Goal: Task Accomplishment & Management: Use online tool/utility

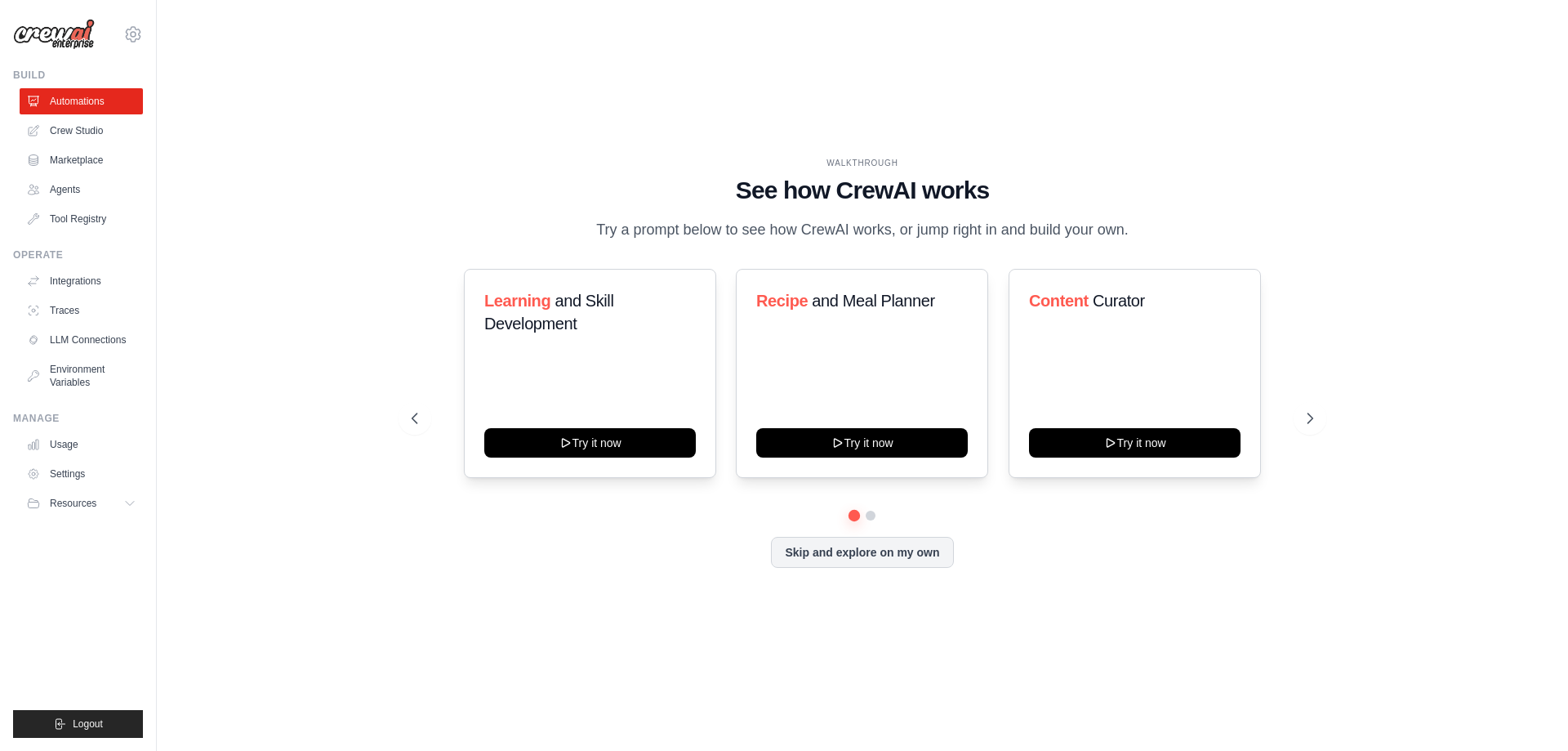
drag, startPoint x: 594, startPoint y: 226, endPoint x: 1152, endPoint y: 222, distance: 558.0
click at [1152, 222] on div "WALKTHROUGH See how CrewAI works Try a prompt below to see how CrewAI works, or…" at bounding box center [862, 200] width 902 height 85
click at [871, 516] on button at bounding box center [870, 516] width 13 height 13
click at [853, 514] on button at bounding box center [855, 515] width 12 height 12
click at [865, 516] on button at bounding box center [870, 515] width 12 height 12
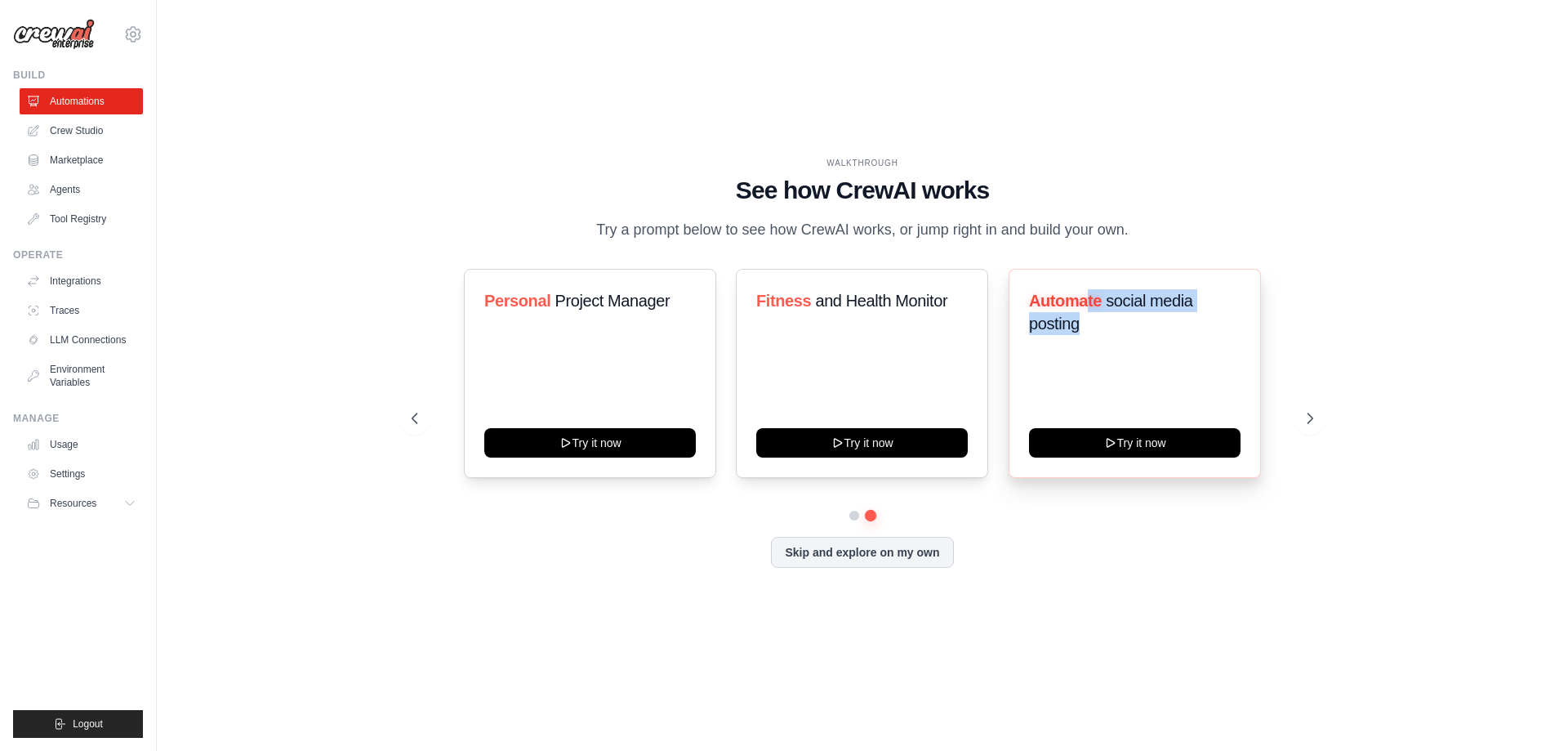
drag, startPoint x: 1087, startPoint y: 287, endPoint x: 1092, endPoint y: 391, distance: 104.1
click at [1092, 388] on div "Automate social media posting Try it now" at bounding box center [1135, 373] width 253 height 210
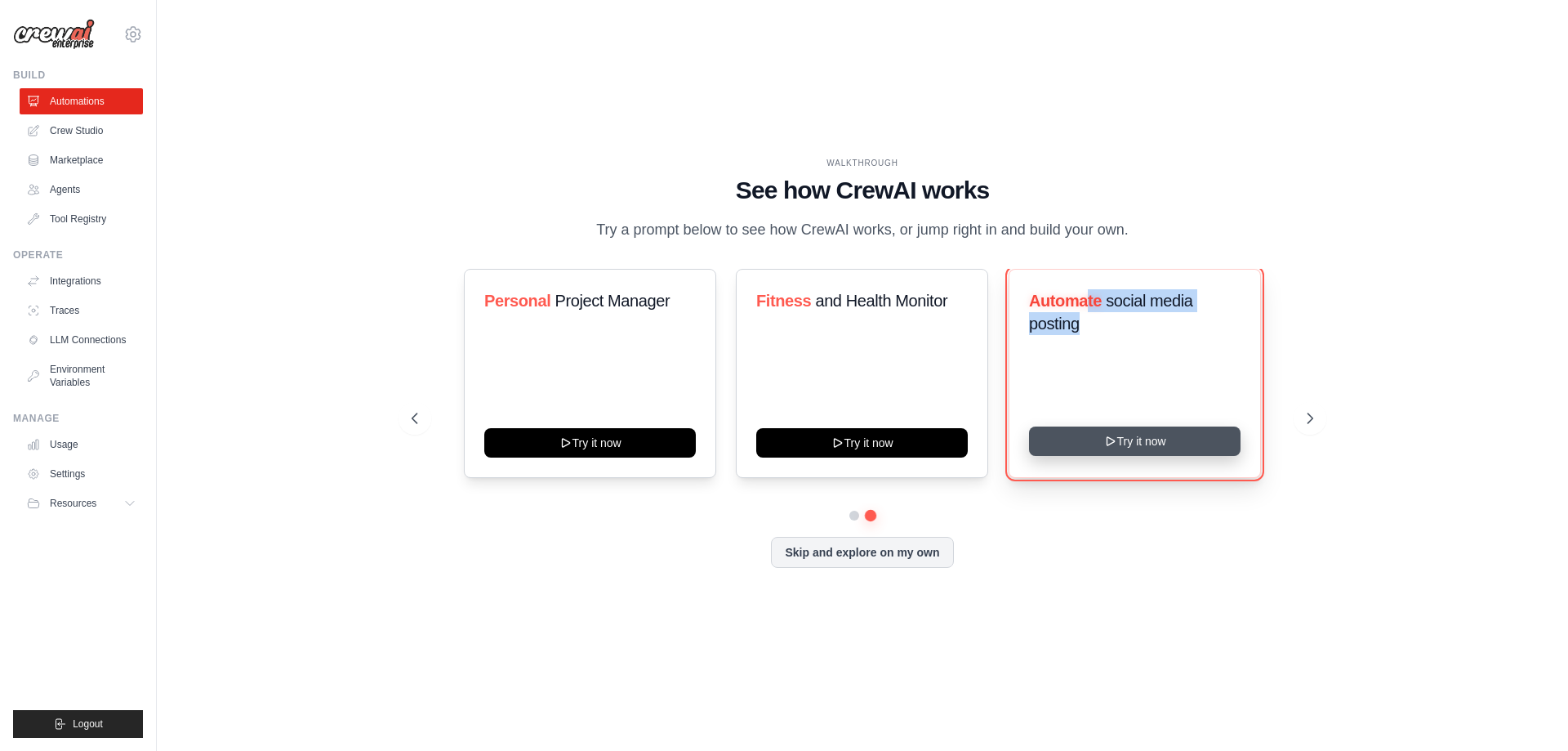
click at [1142, 441] on button "Try it now" at bounding box center [1135, 441] width 211 height 29
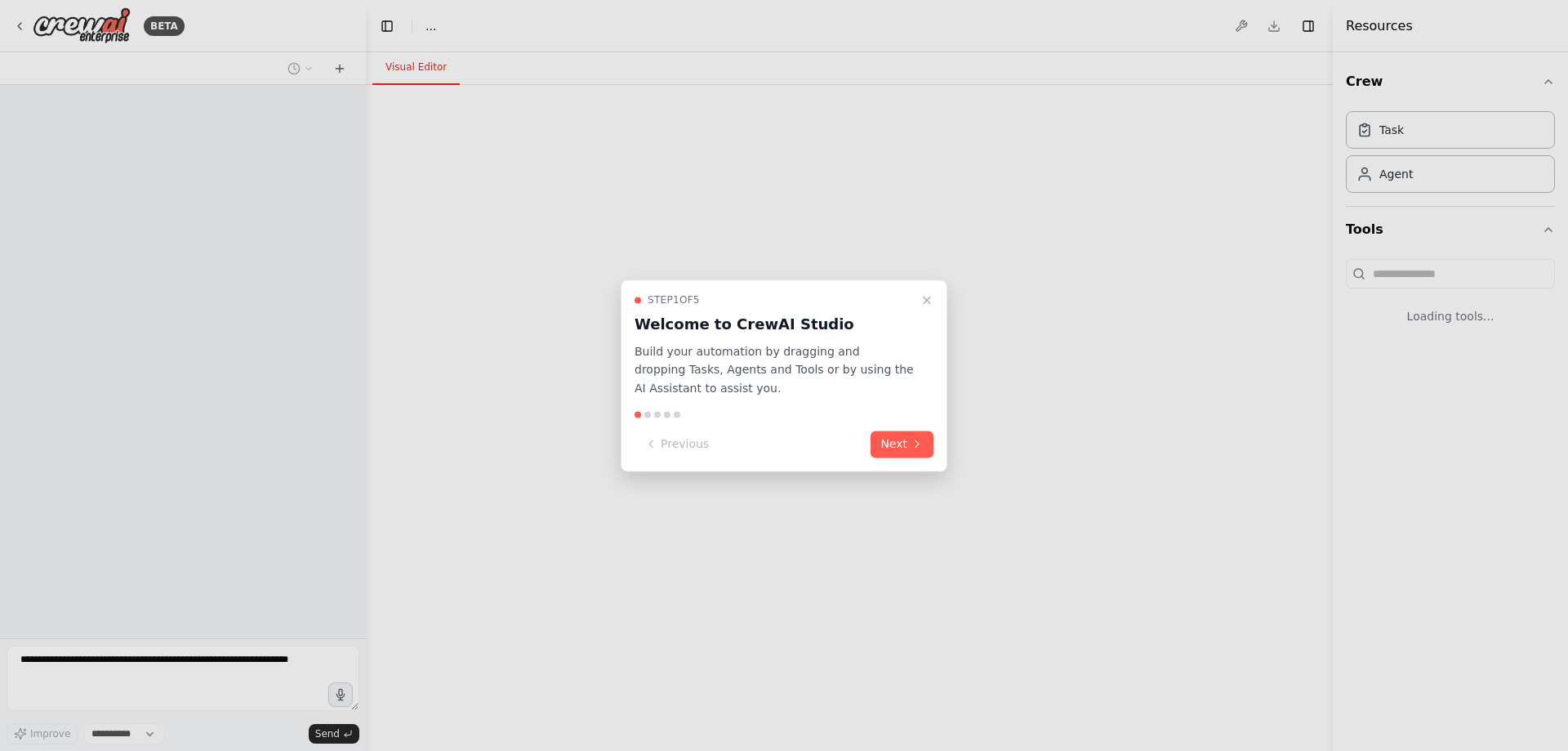
select select "****"
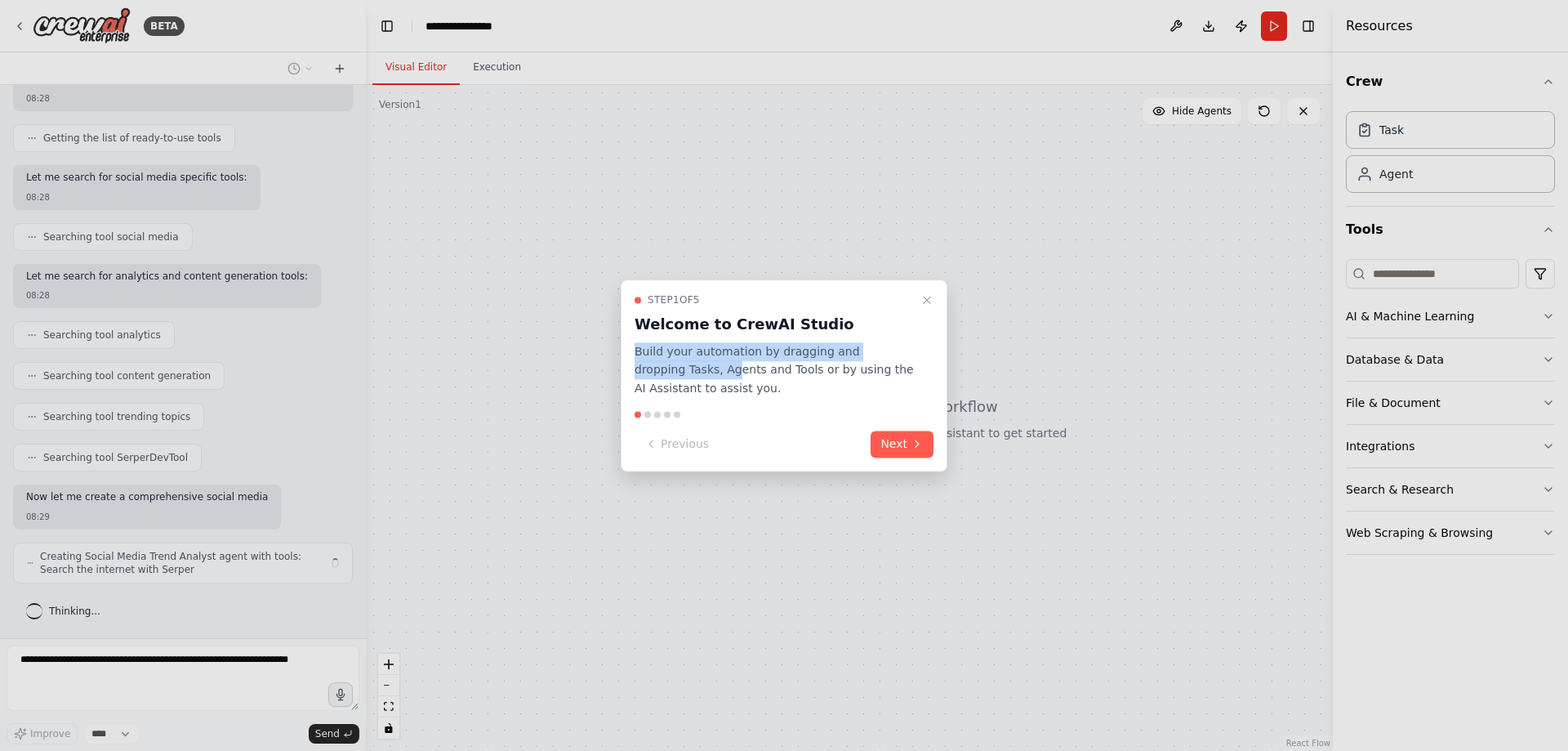
scroll to position [195, 0]
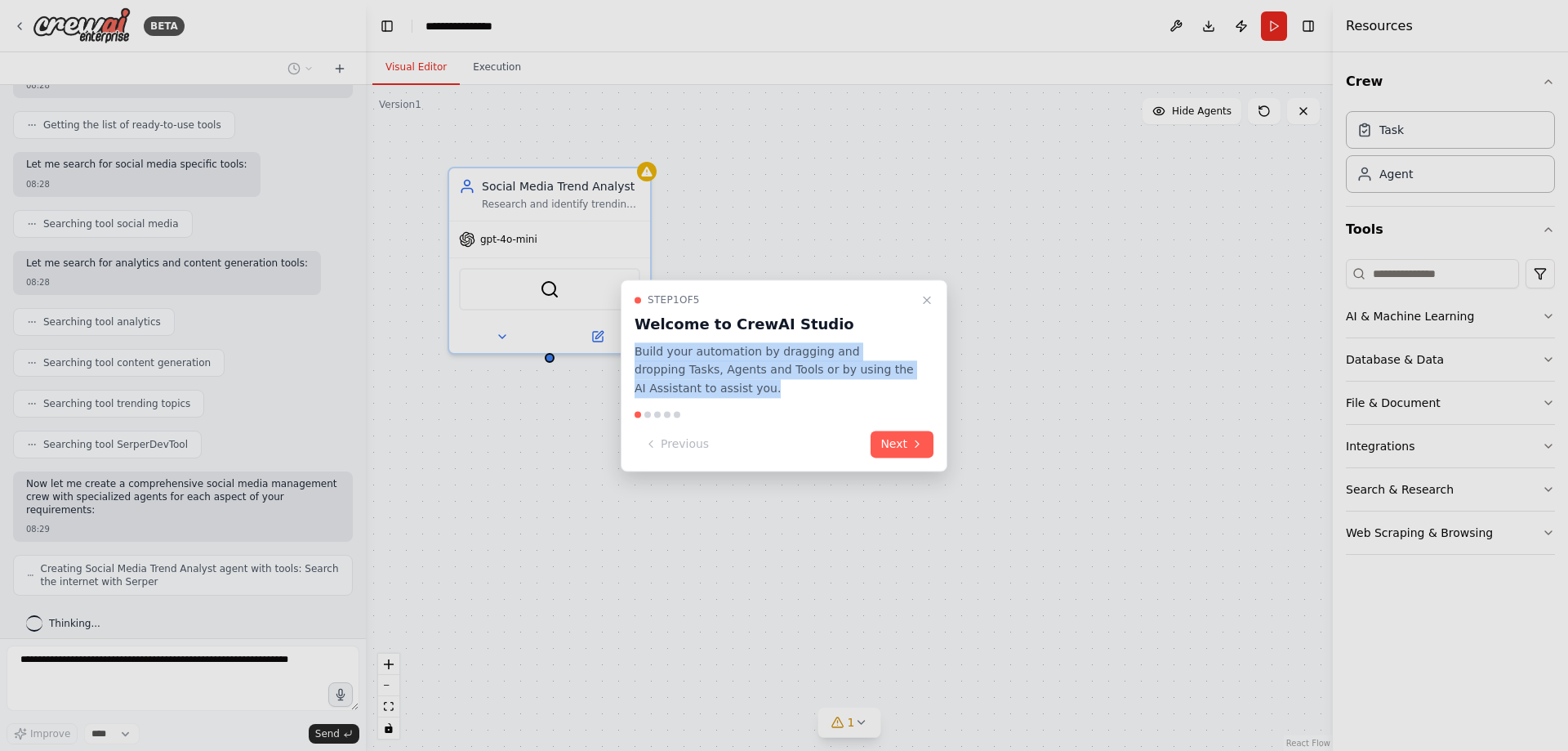
drag, startPoint x: 632, startPoint y: 351, endPoint x: 689, endPoint y: 385, distance: 66.4
click at [689, 385] on div "Step 1 of 5 Welcome to CrewAI Studio Build your automation by dragging and drop…" at bounding box center [784, 375] width 327 height 192
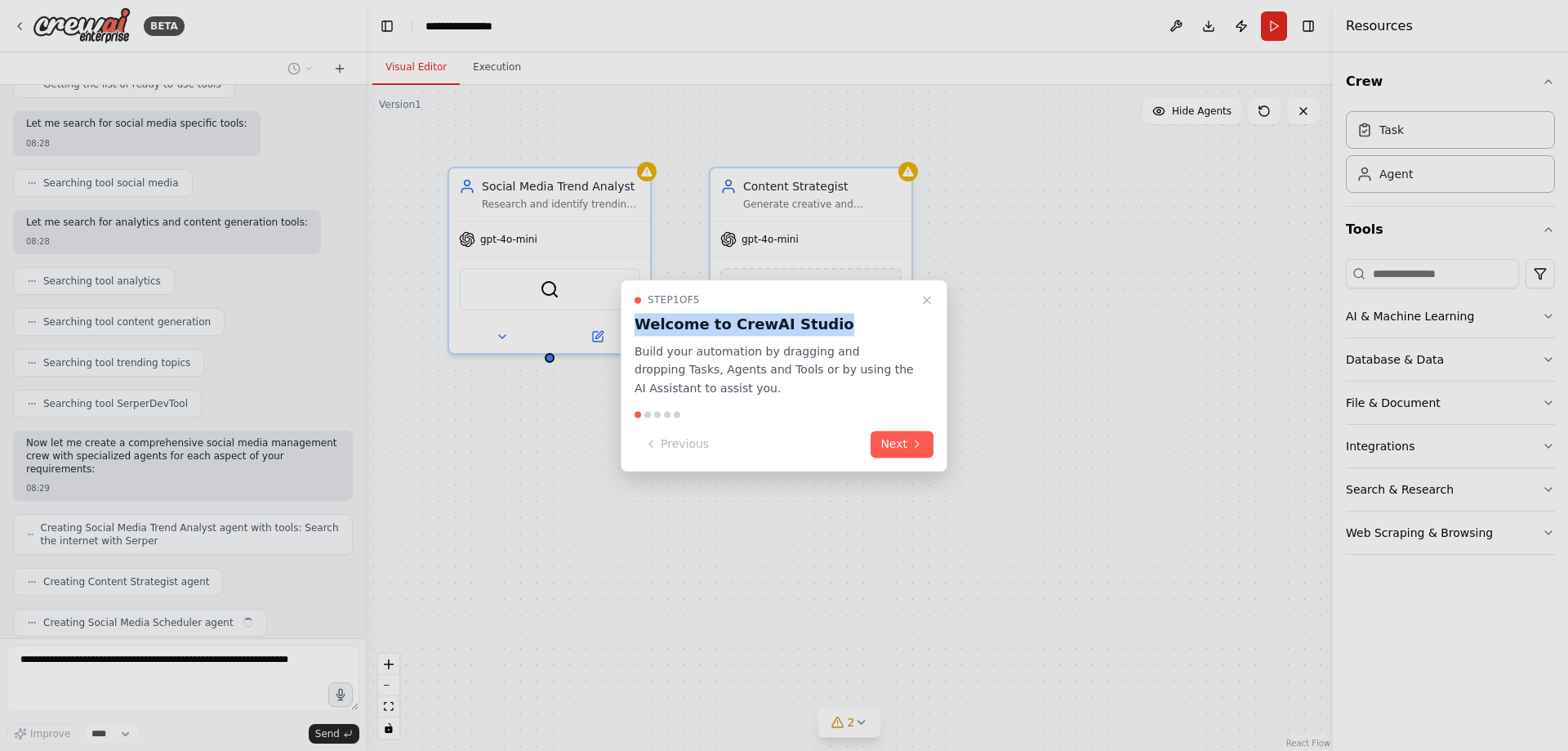
scroll to position [277, 0]
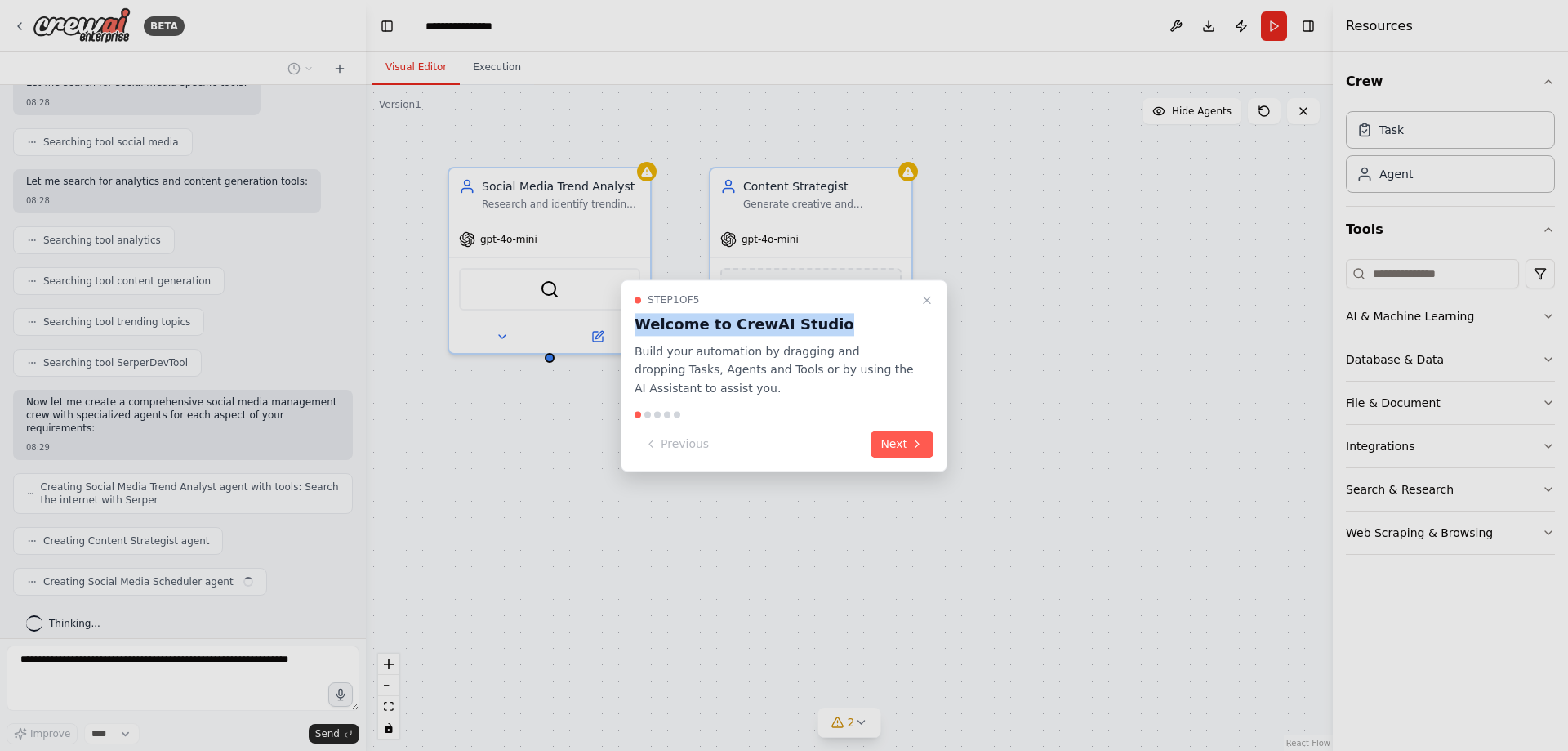
drag, startPoint x: 830, startPoint y: 294, endPoint x: 841, endPoint y: 310, distance: 19.4
click at [841, 310] on div "Step 1 of 5 Welcome to CrewAI Studio Build your automation by dragging and drop…" at bounding box center [784, 346] width 299 height 105
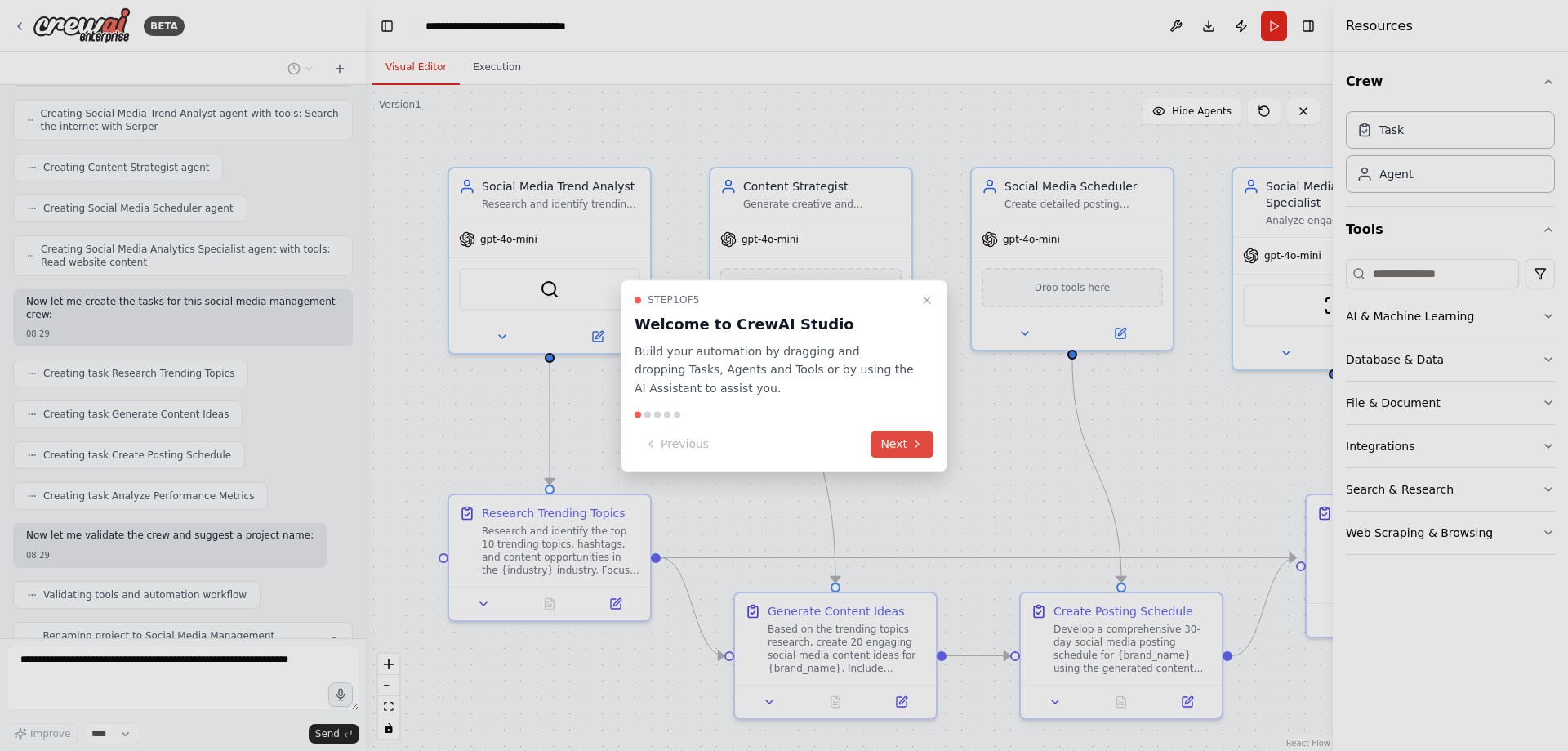
scroll to position [691, 0]
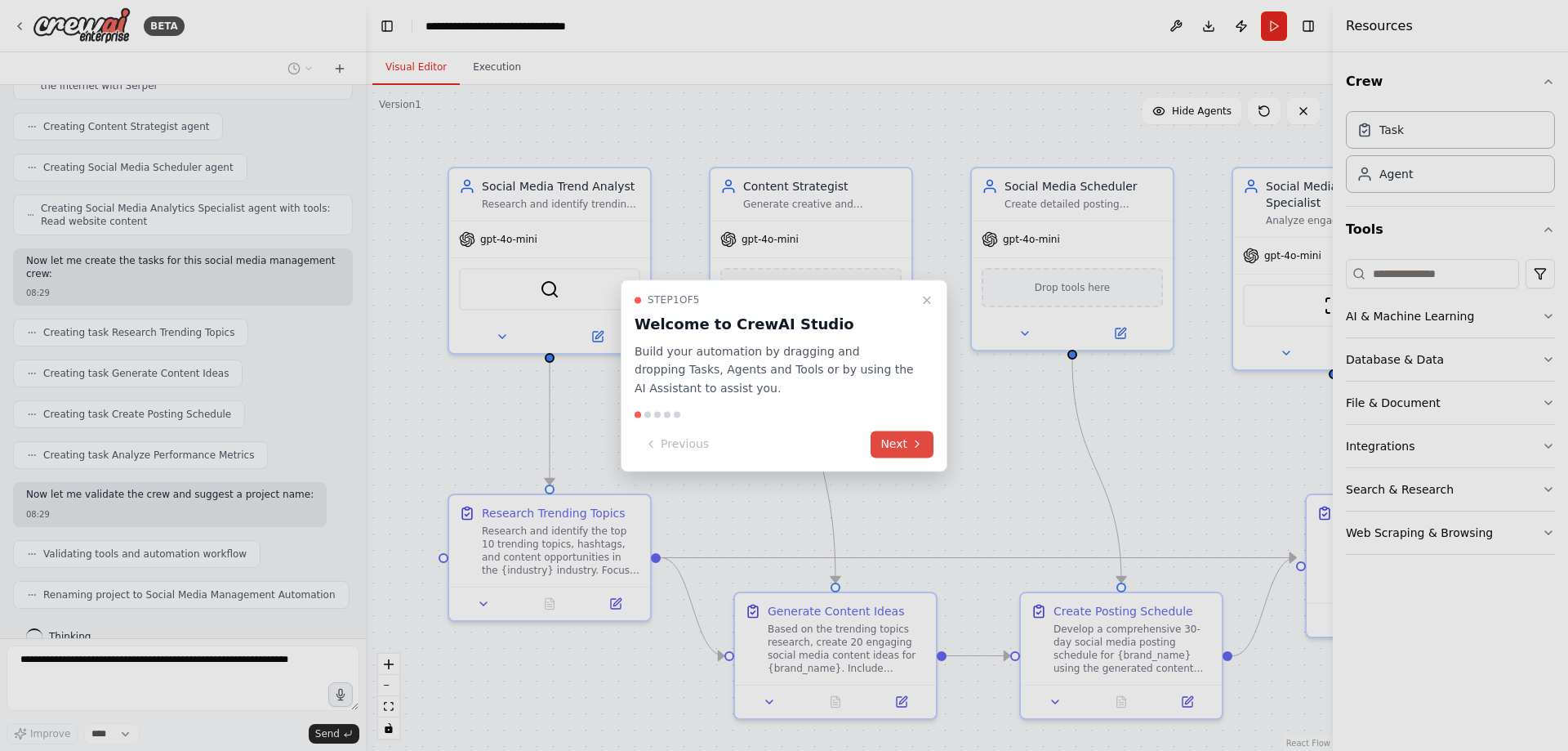
click at [912, 446] on icon at bounding box center [917, 445] width 13 height 13
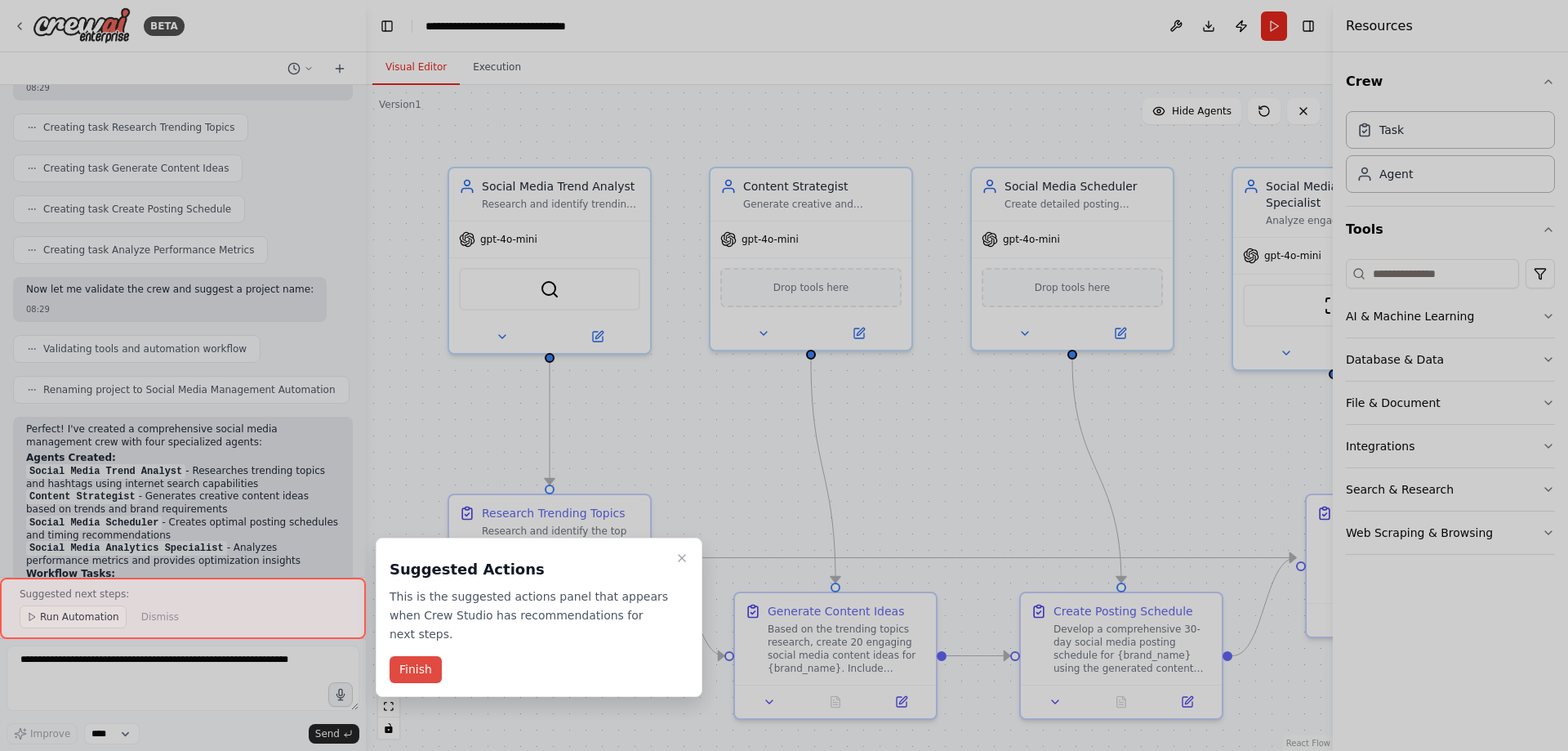
click at [417, 656] on button "Finish" at bounding box center [416, 669] width 52 height 27
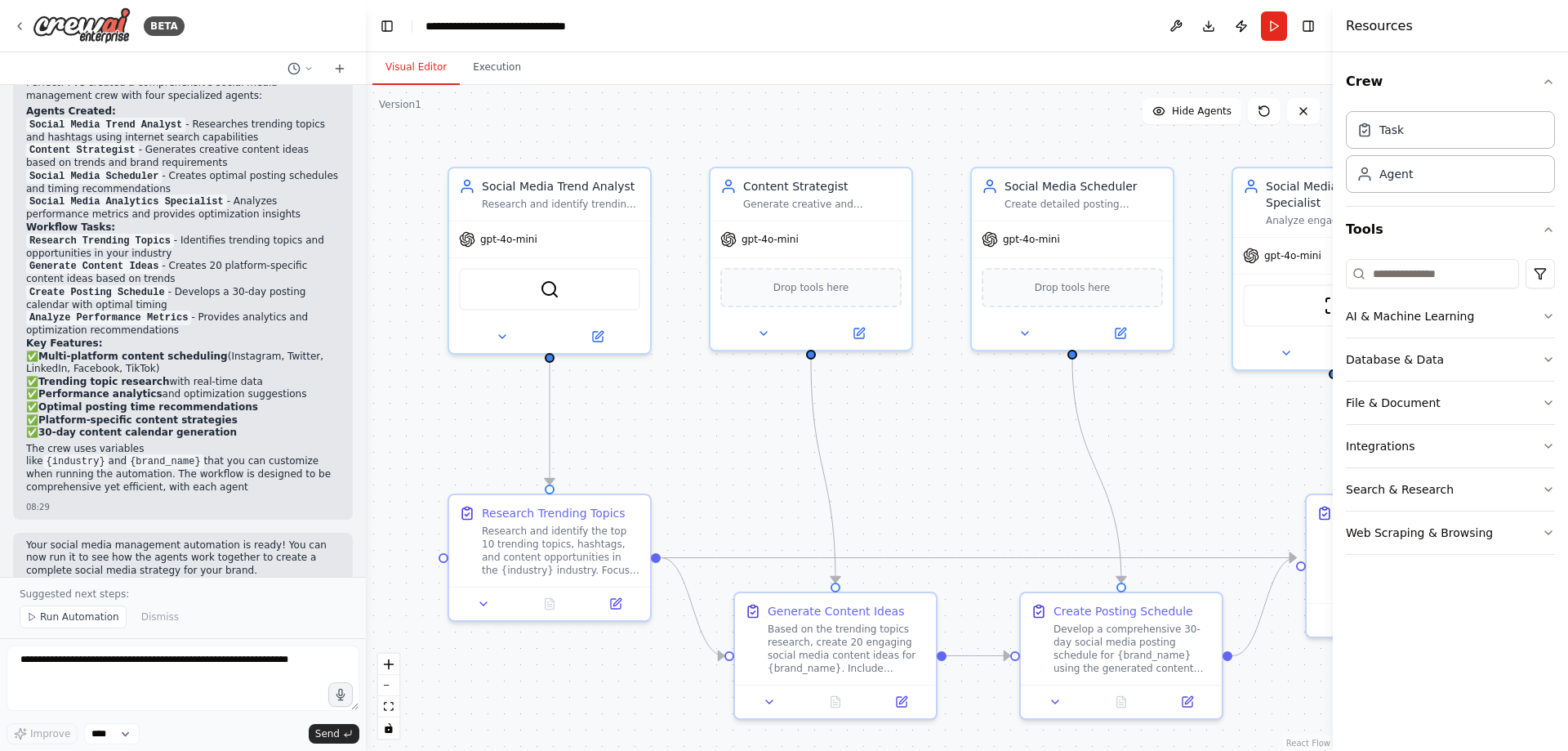
scroll to position [1255, 0]
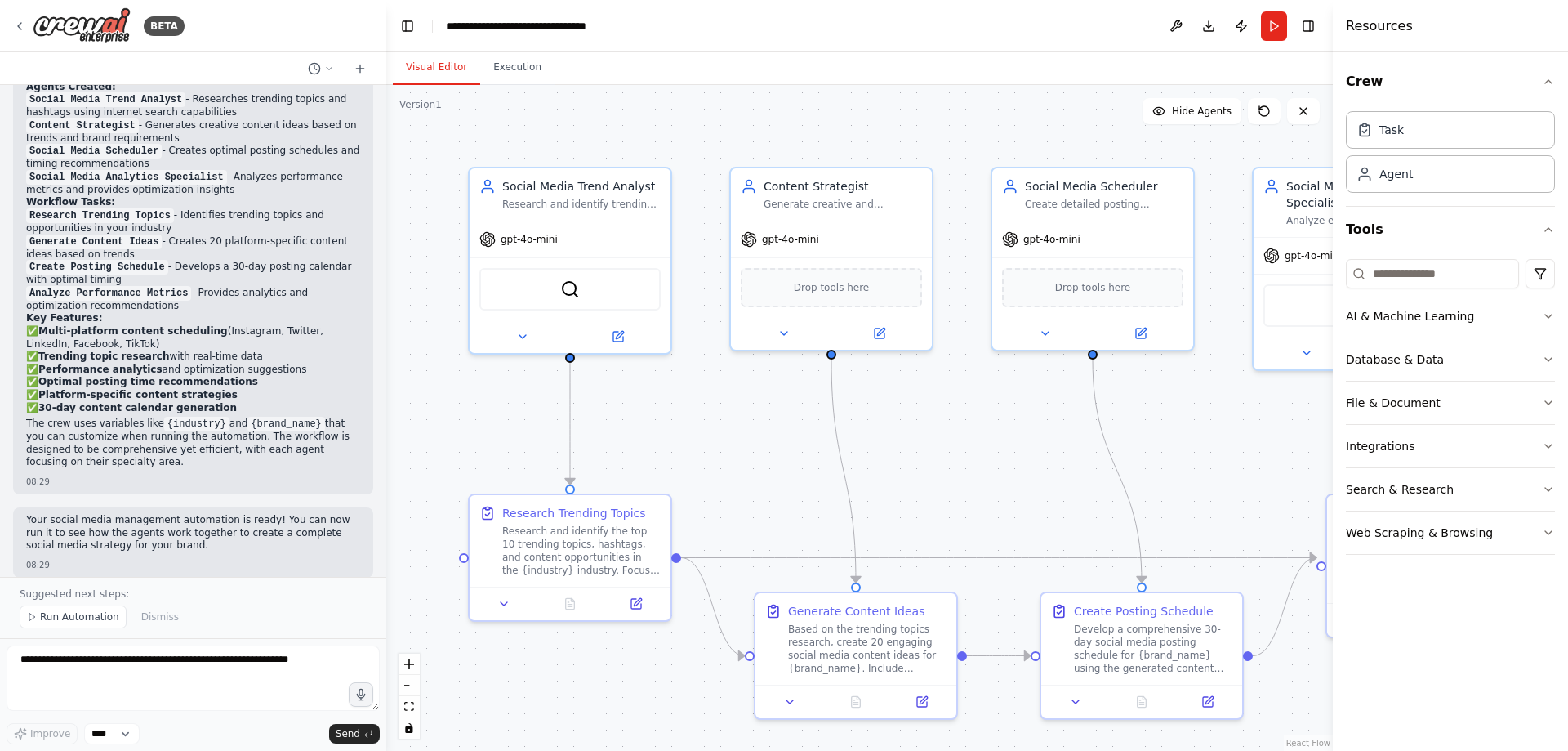
drag, startPoint x: 361, startPoint y: 491, endPoint x: 387, endPoint y: 376, distance: 117.9
click at [387, 376] on div "BETA Create a crew that schedules and publishes social media content across mul…" at bounding box center [784, 375] width 1568 height 751
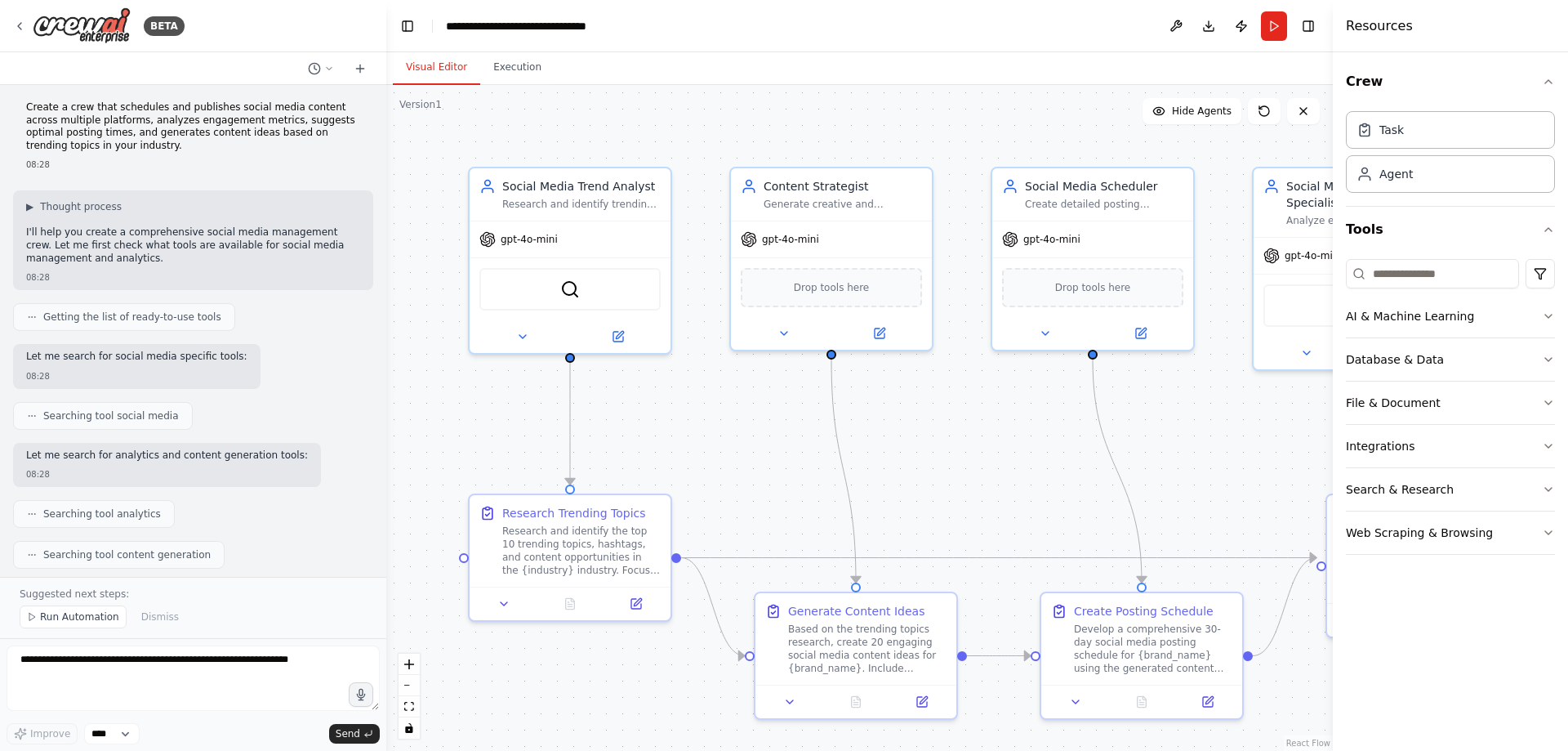
scroll to position [0, 0]
click at [1436, 180] on div "Agent" at bounding box center [1451, 173] width 210 height 37
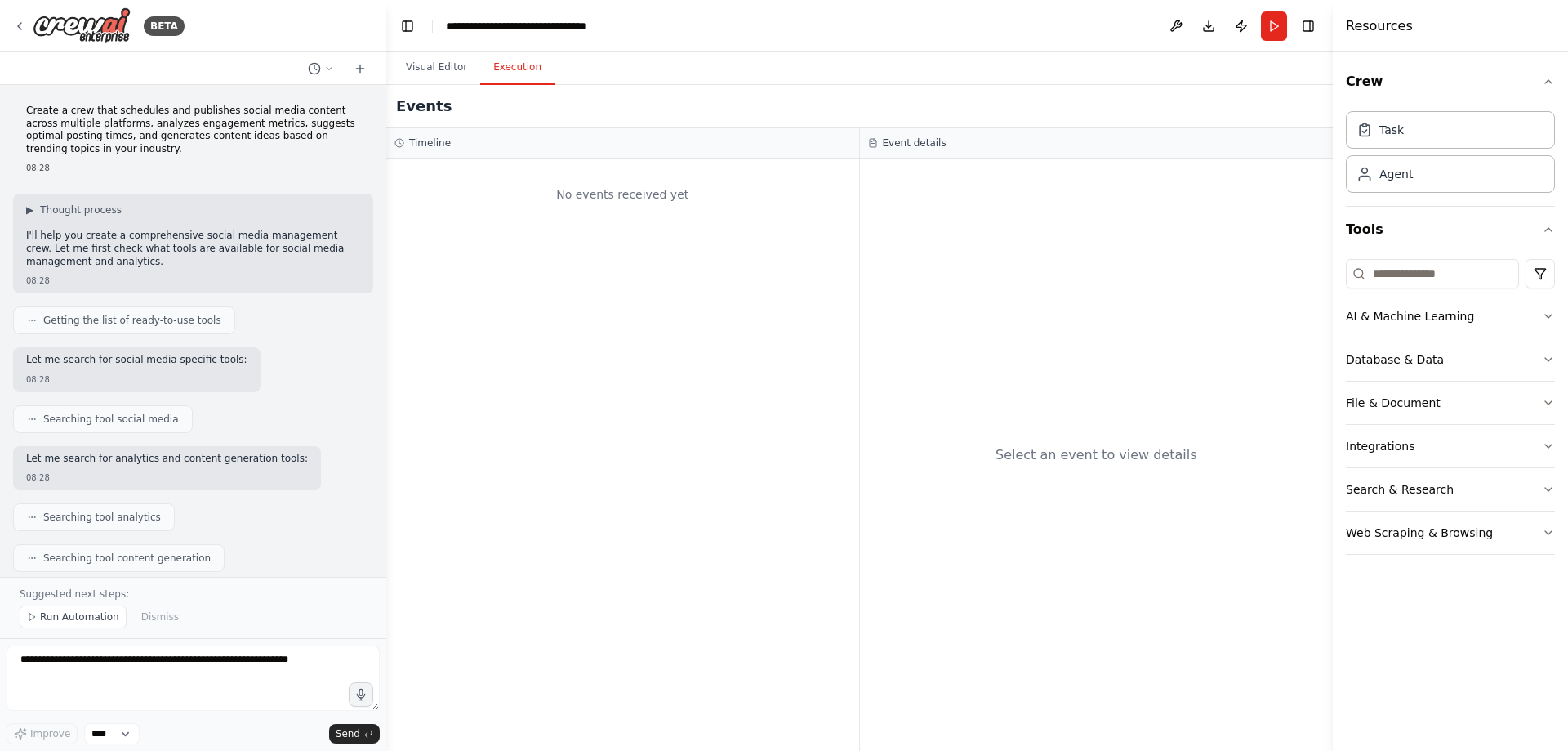
click at [512, 67] on button "Execution" at bounding box center [517, 67] width 74 height 34
click at [421, 66] on button "Visual Editor" at bounding box center [436, 67] width 87 height 34
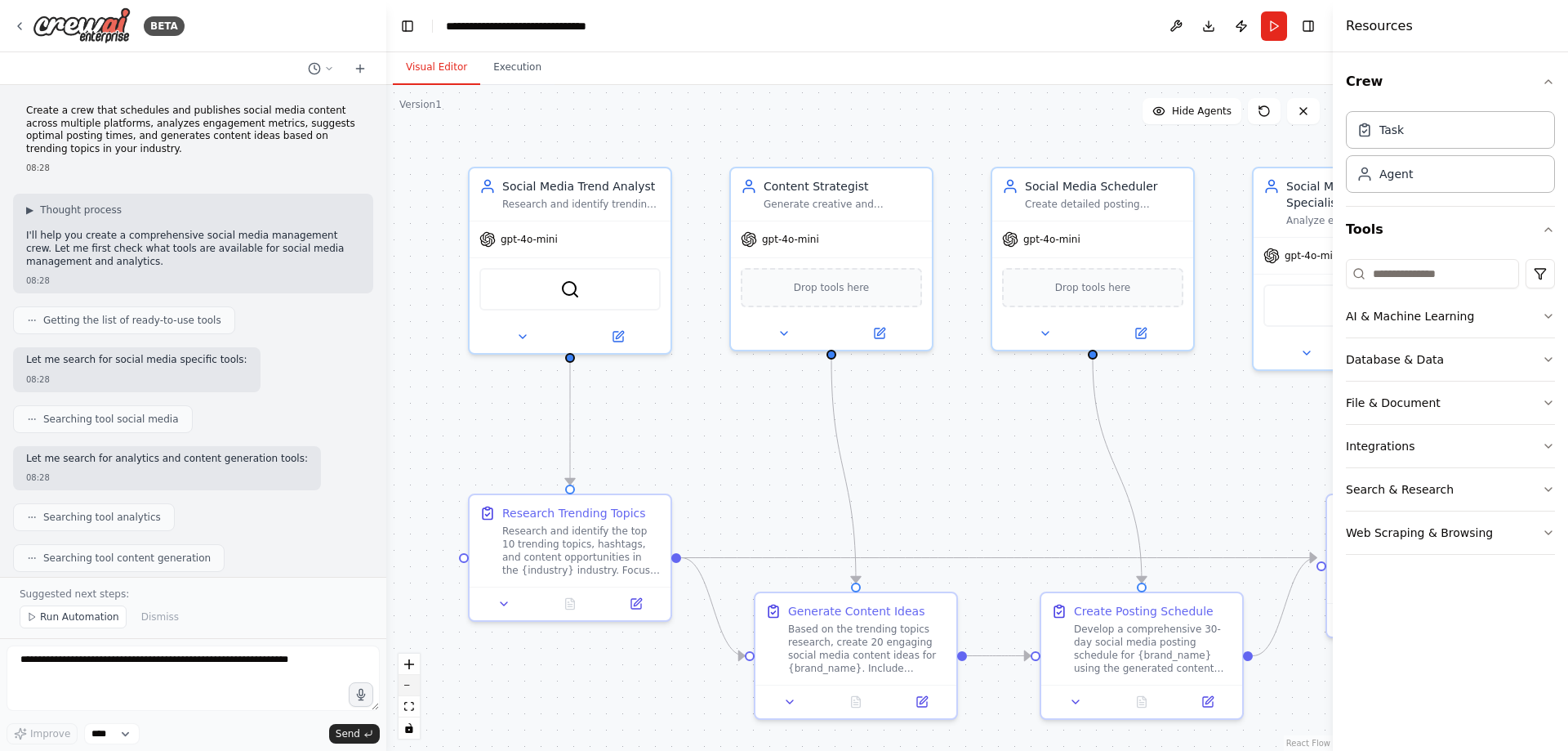
click at [404, 685] on icon "zoom out" at bounding box center [409, 685] width 10 height 2
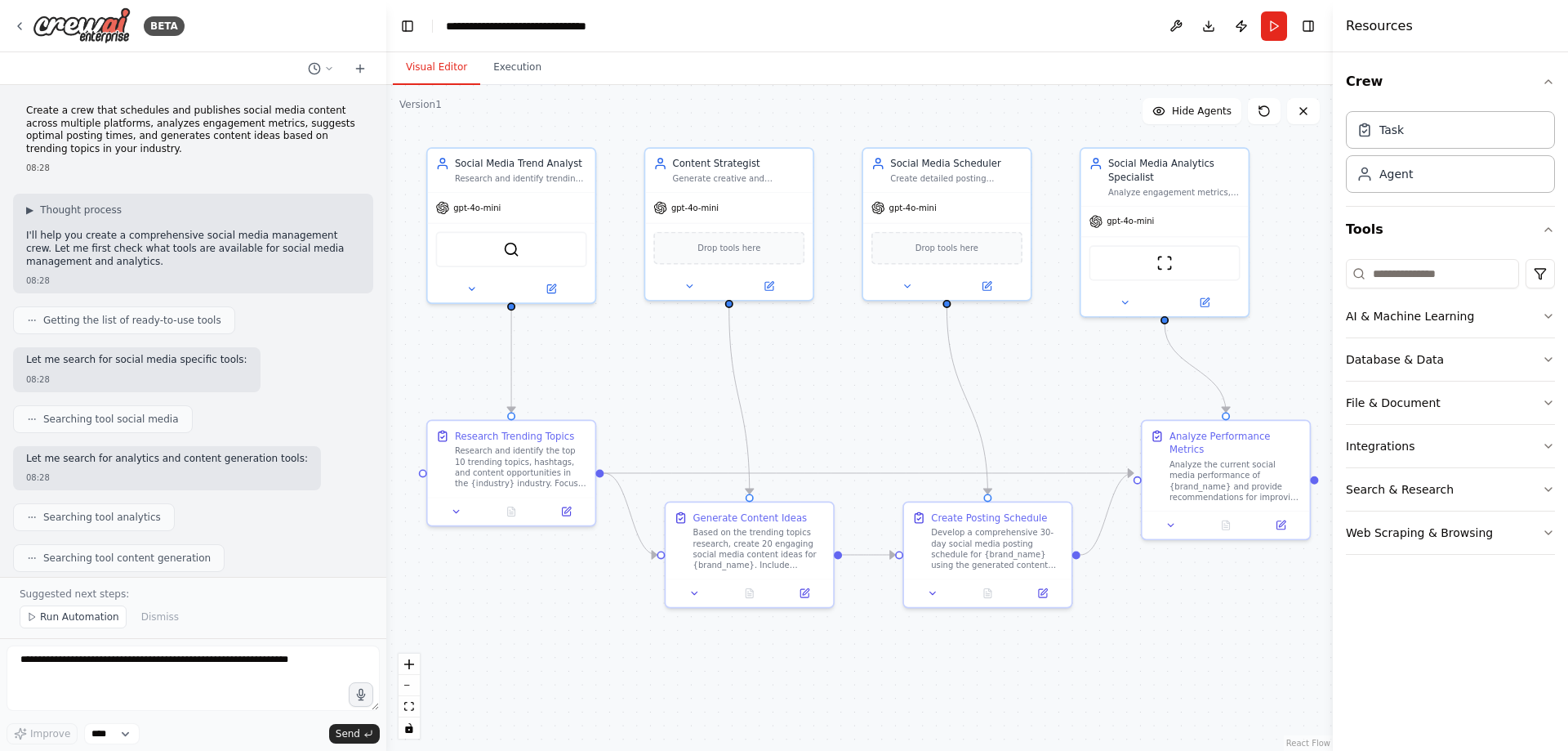
drag, startPoint x: 897, startPoint y: 459, endPoint x: 789, endPoint y: 399, distance: 123.5
click at [789, 399] on div ".deletable-edge-delete-btn { width: 20px; height: 20px; border: 0px solid #ffff…" at bounding box center [860, 417] width 947 height 666
click at [550, 285] on icon at bounding box center [551, 286] width 8 height 8
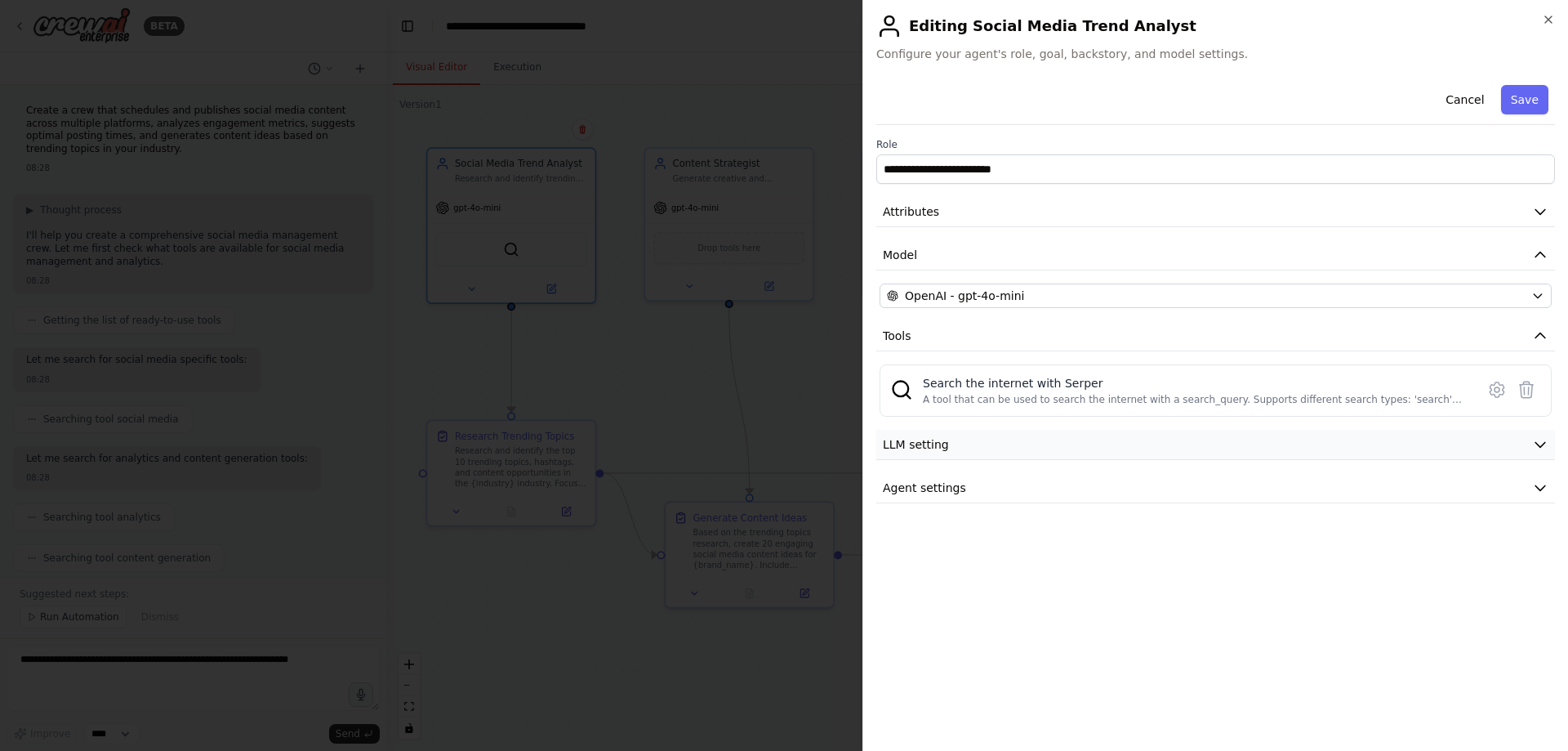
click at [1537, 445] on icon "button" at bounding box center [1541, 445] width 17 height 17
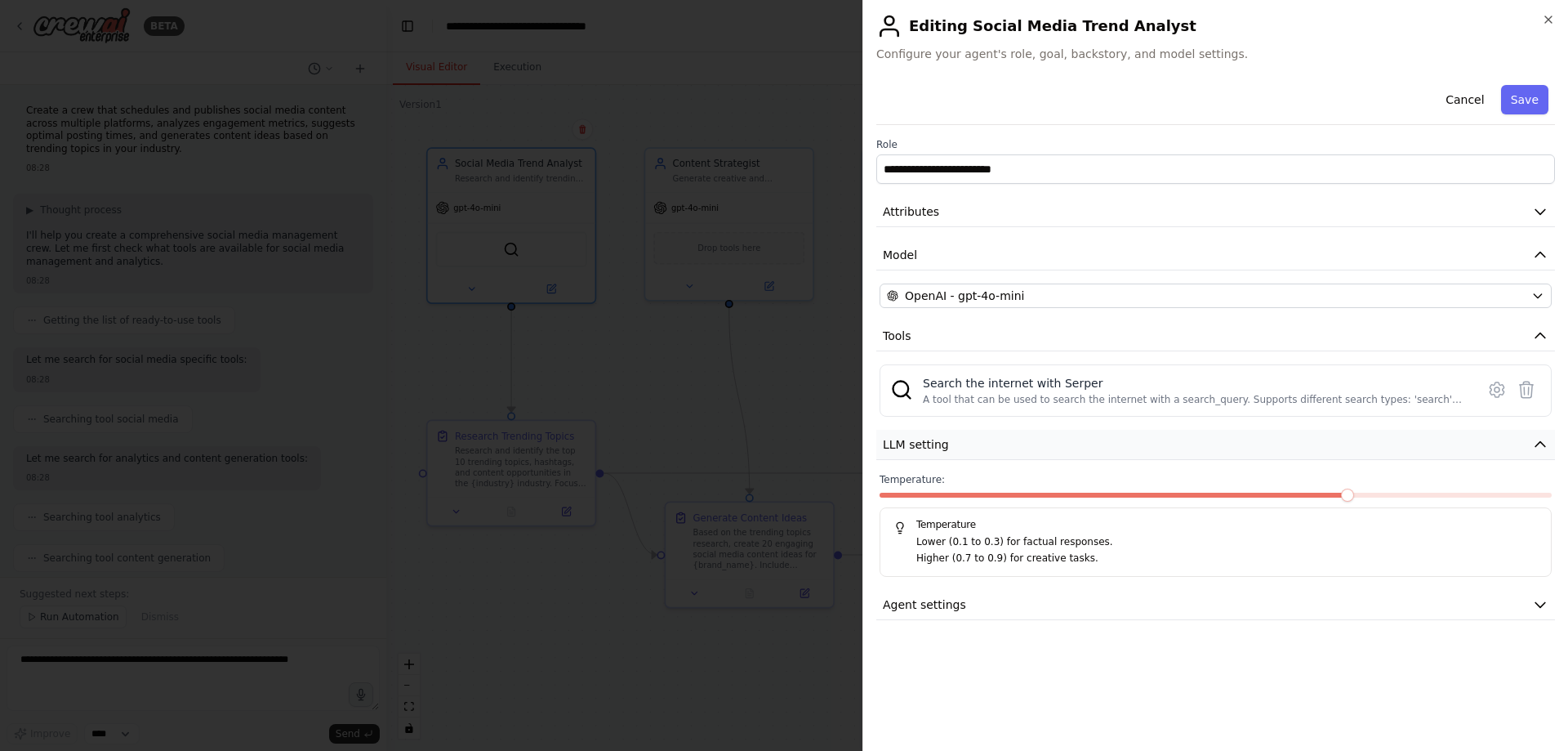
click at [1537, 445] on icon "button" at bounding box center [1541, 445] width 10 height 5
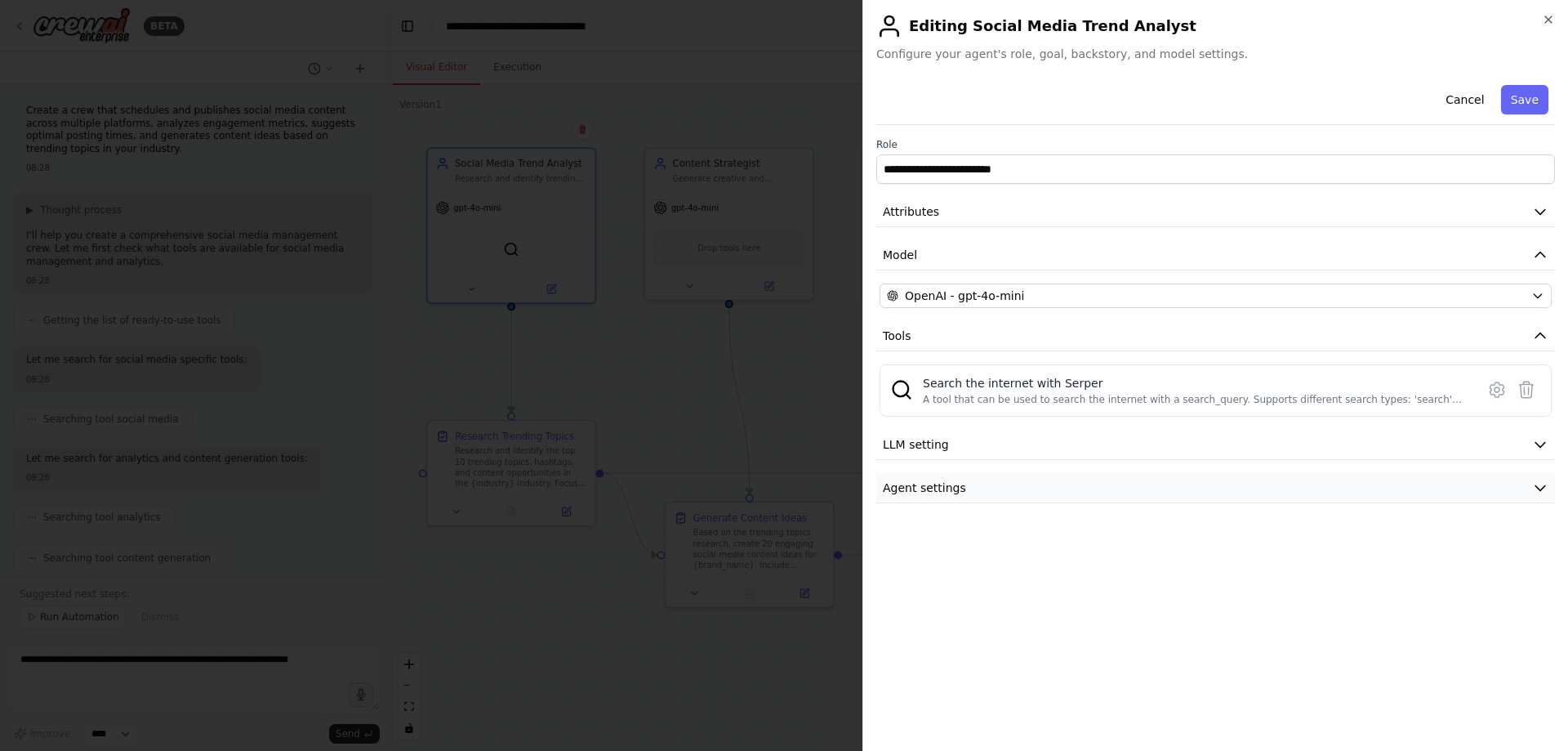
click at [1536, 485] on icon "button" at bounding box center [1541, 488] width 17 height 17
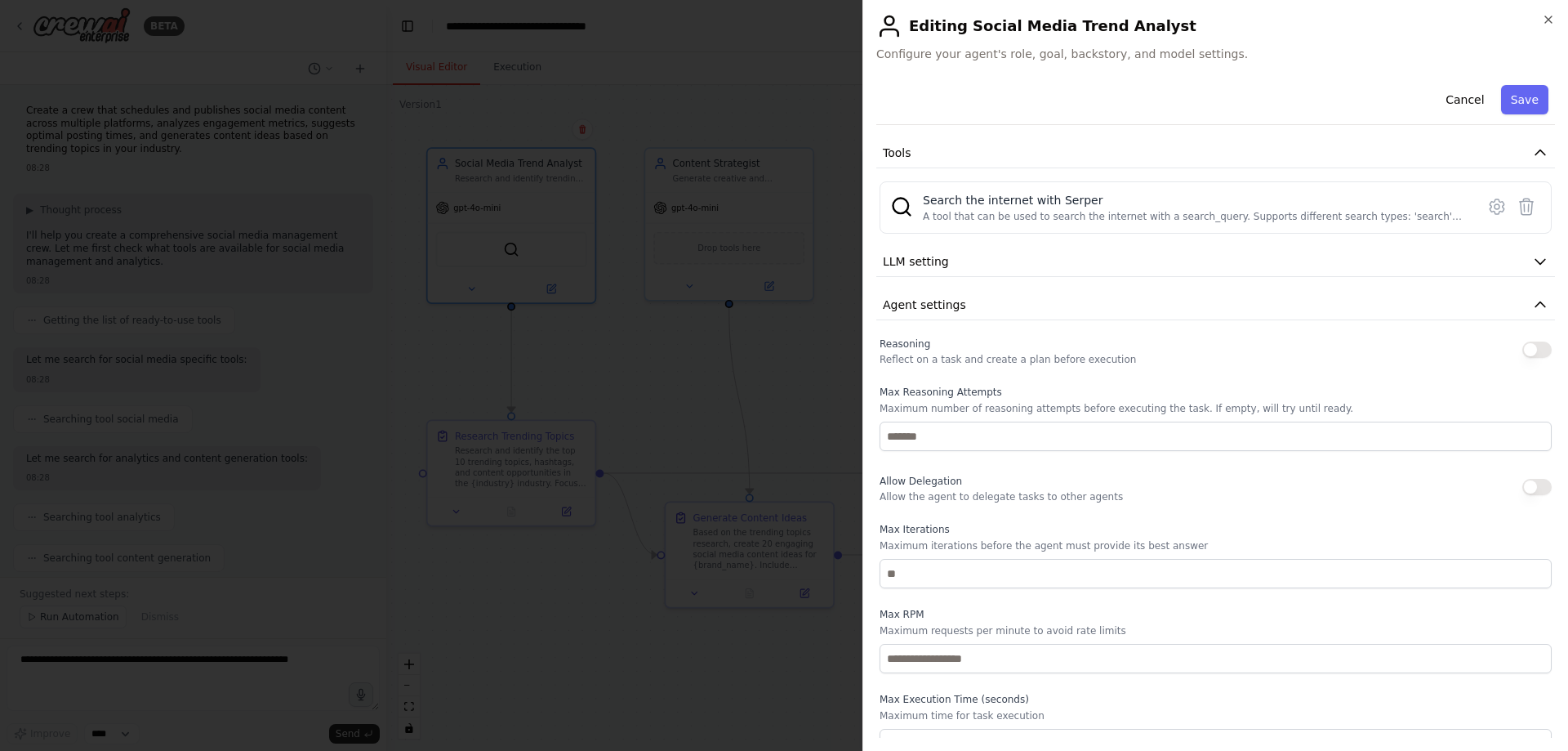
scroll to position [204, 0]
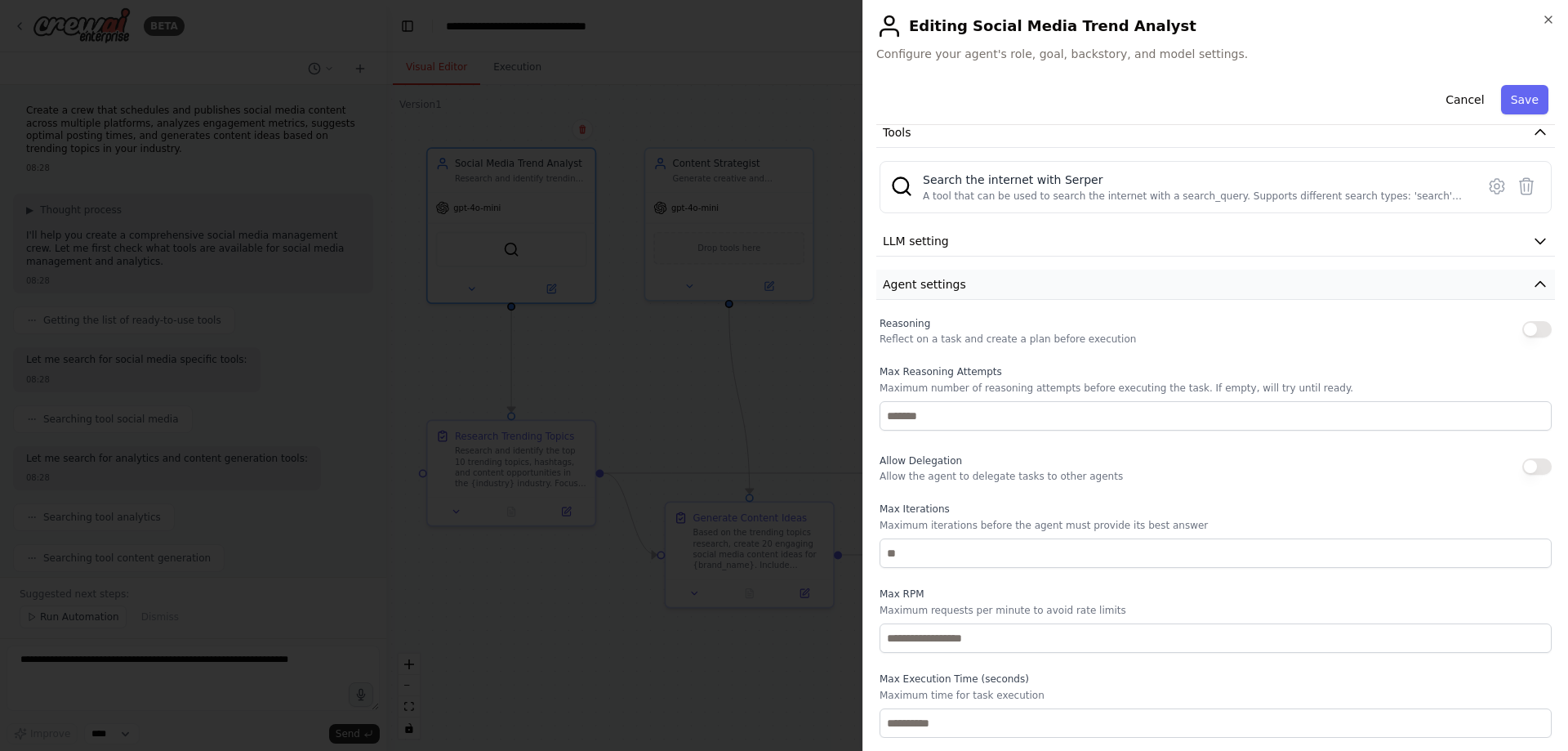
click at [1532, 280] on icon "button" at bounding box center [1541, 284] width 17 height 17
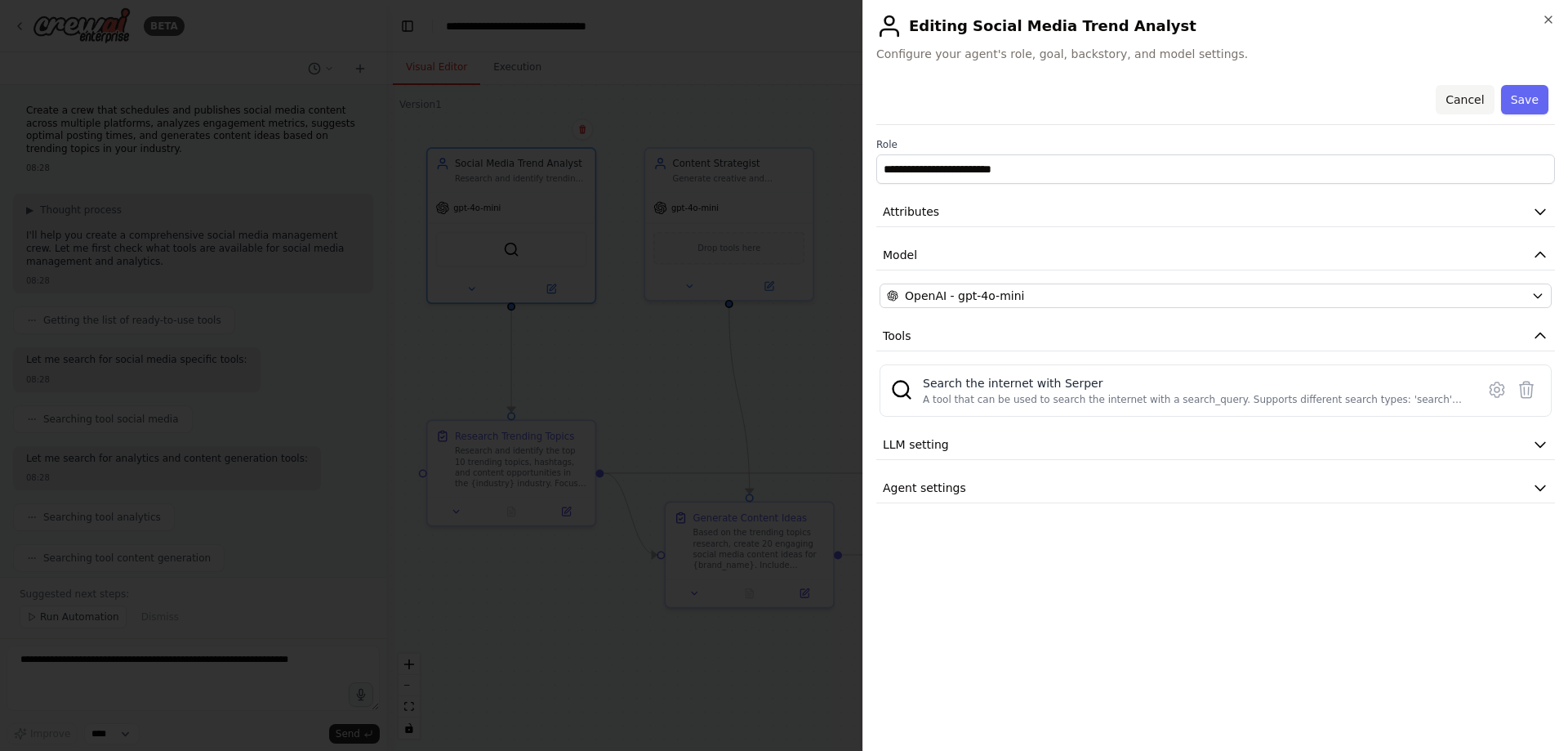
click at [1472, 98] on button "Cancel" at bounding box center [1465, 99] width 58 height 29
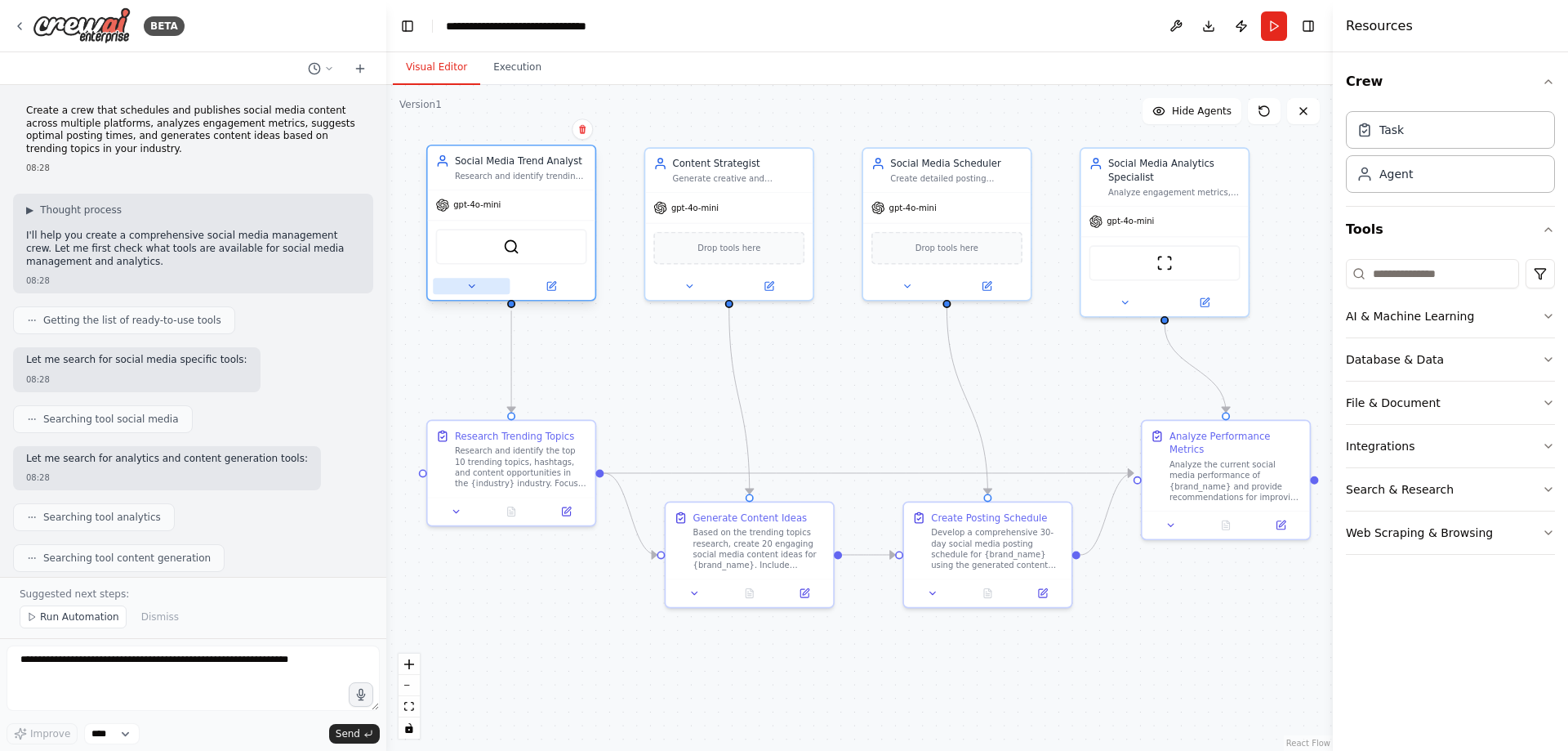
click at [470, 289] on icon at bounding box center [471, 286] width 11 height 11
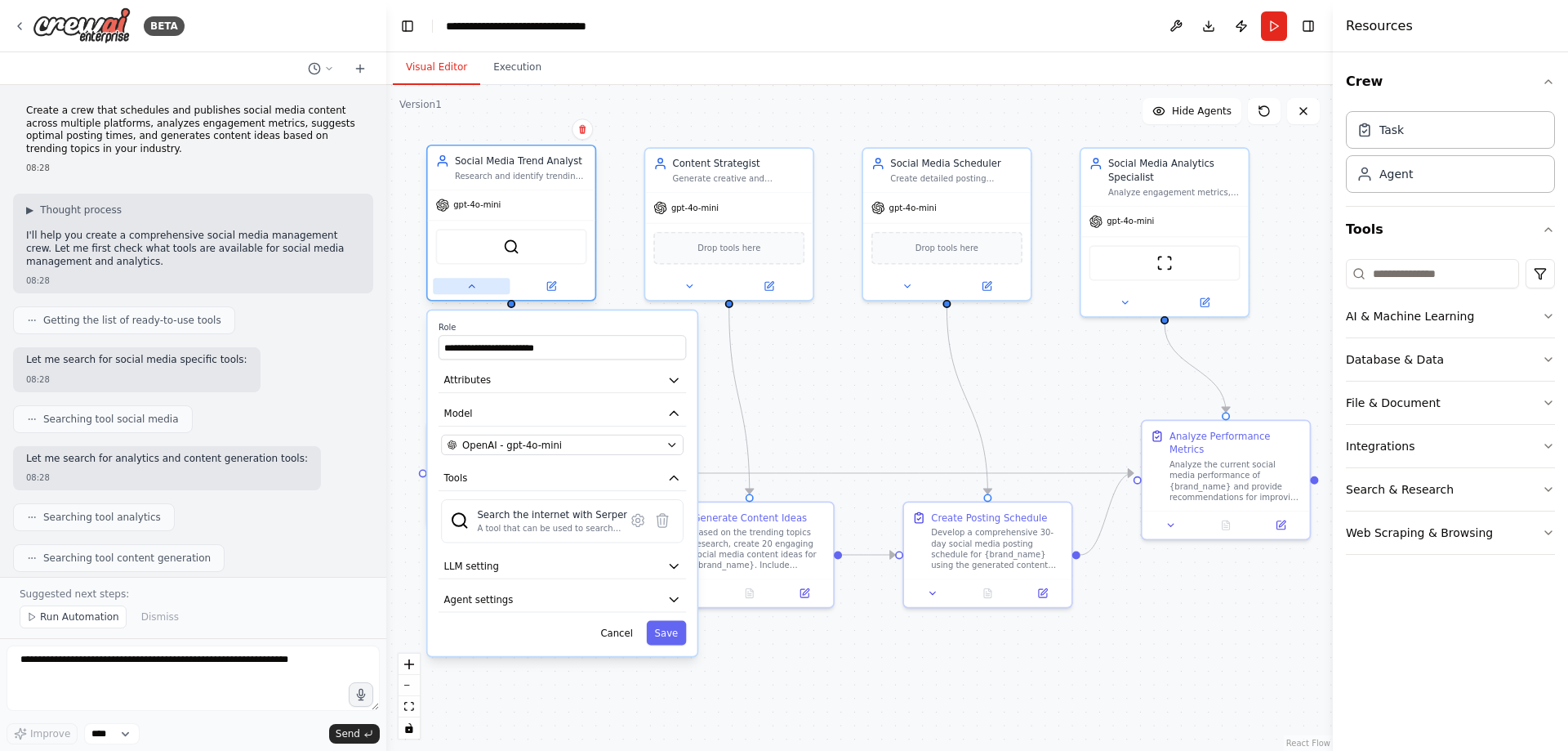
click at [470, 289] on icon at bounding box center [471, 286] width 11 height 11
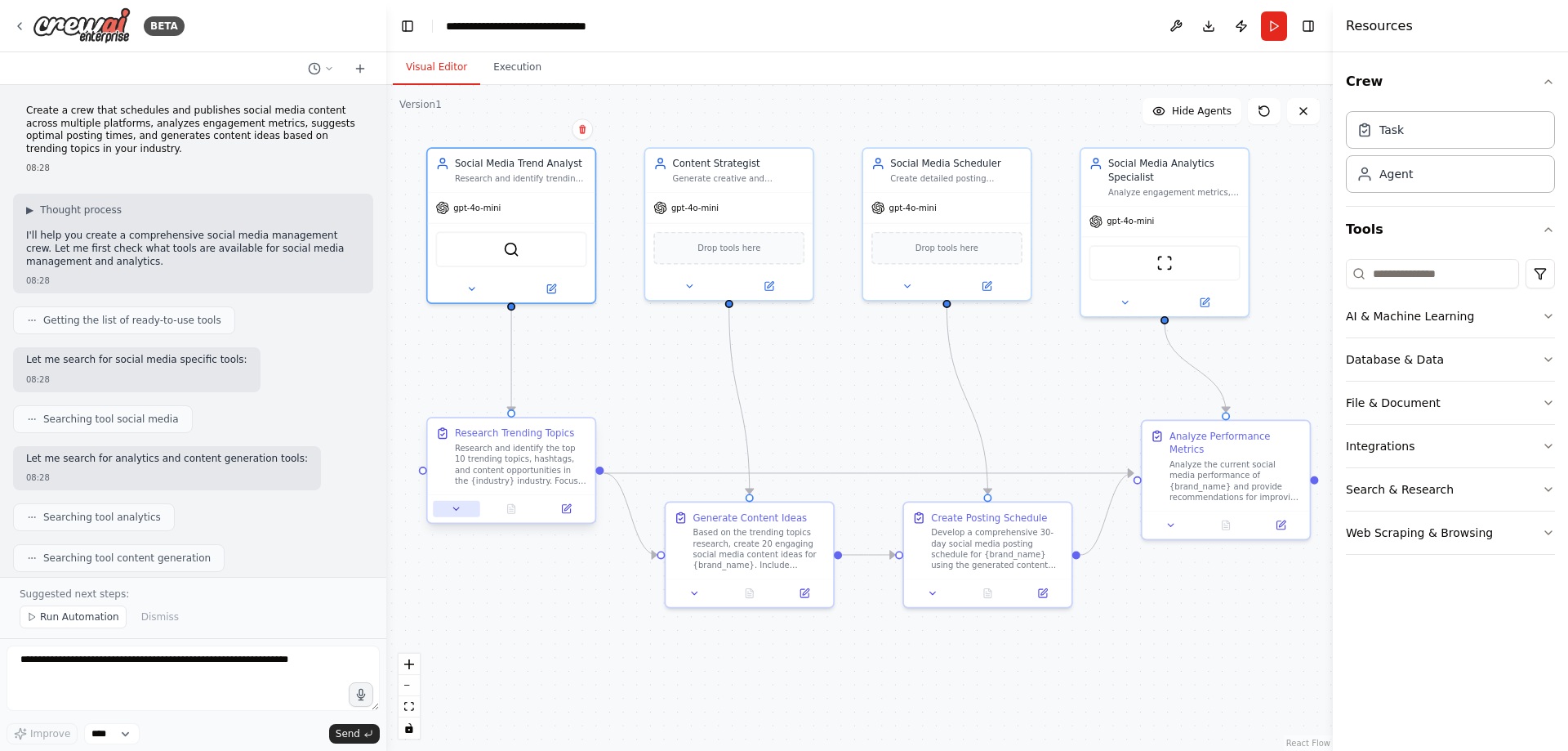
click at [460, 508] on icon at bounding box center [456, 508] width 11 height 11
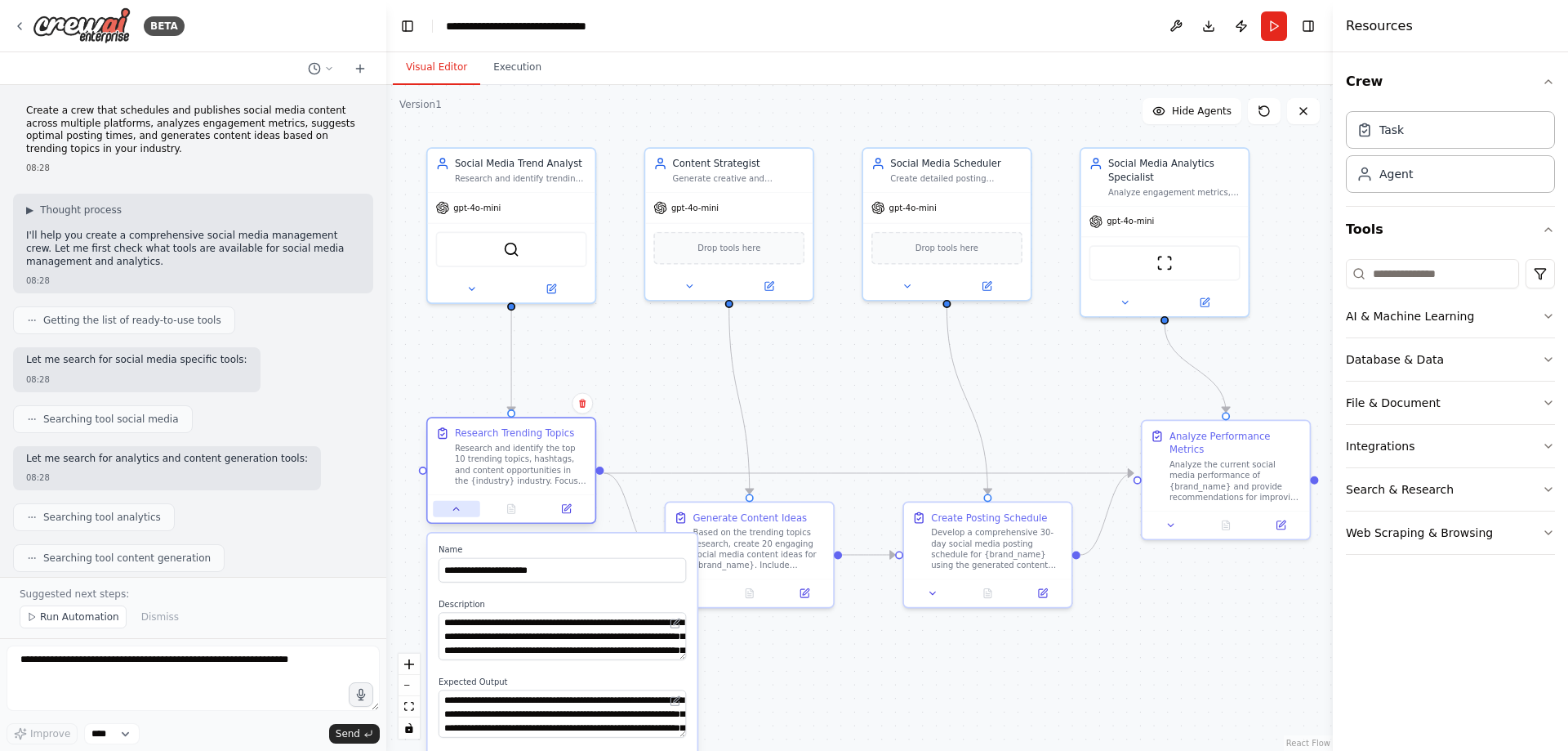
click at [460, 508] on icon at bounding box center [456, 508] width 11 height 11
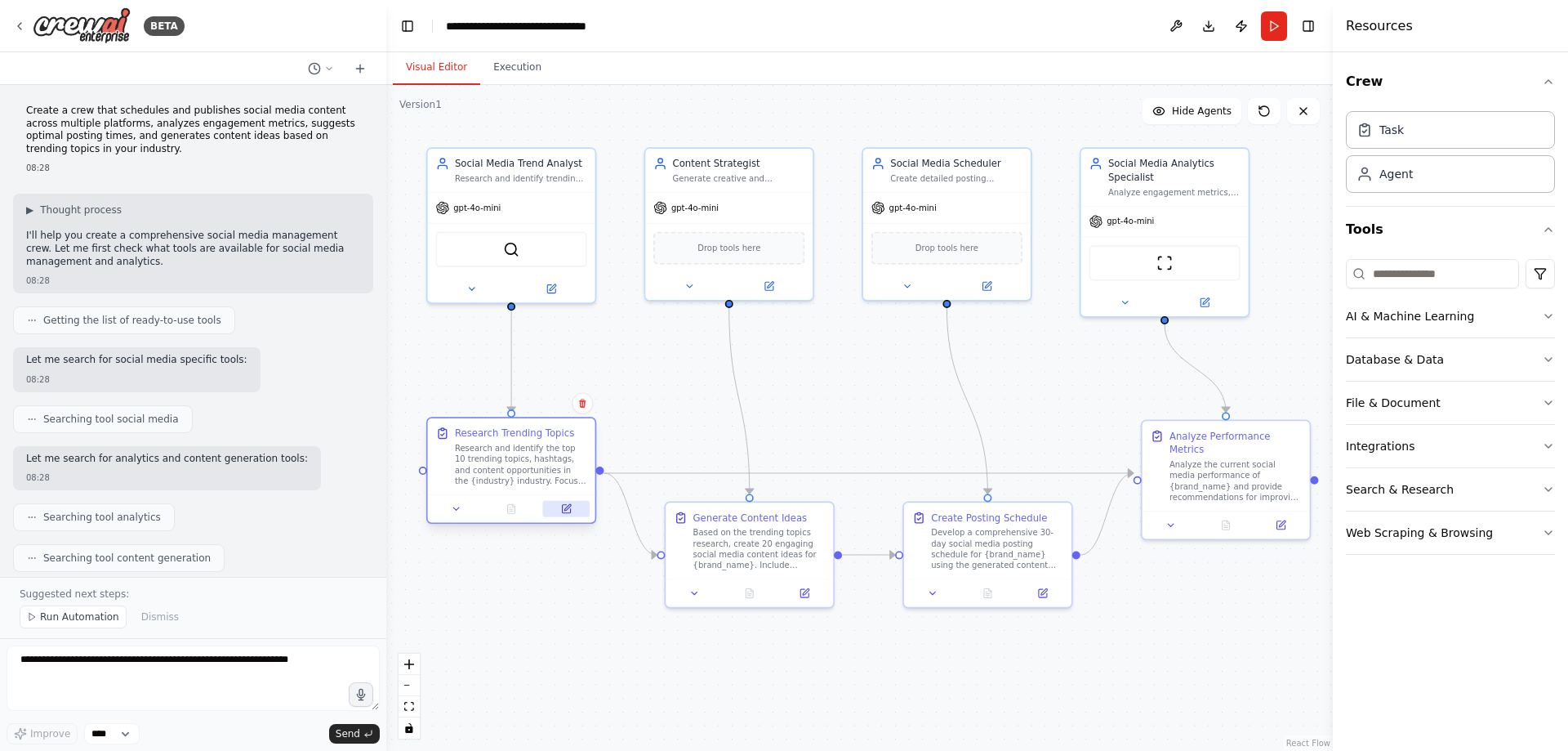
click at [565, 507] on icon at bounding box center [566, 509] width 8 height 8
click at [570, 509] on icon at bounding box center [566, 509] width 8 height 8
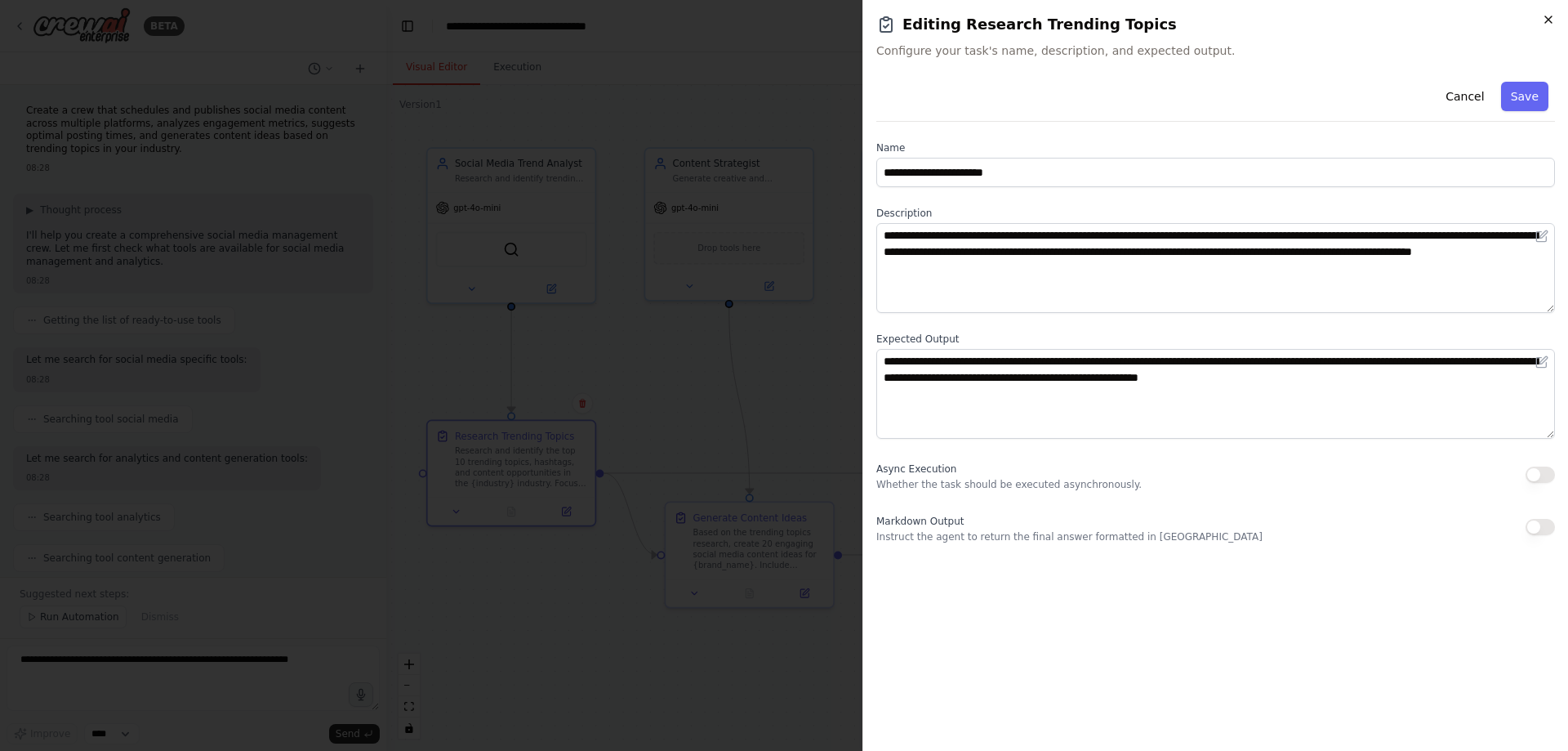
click at [1547, 16] on icon "button" at bounding box center [1549, 20] width 13 height 13
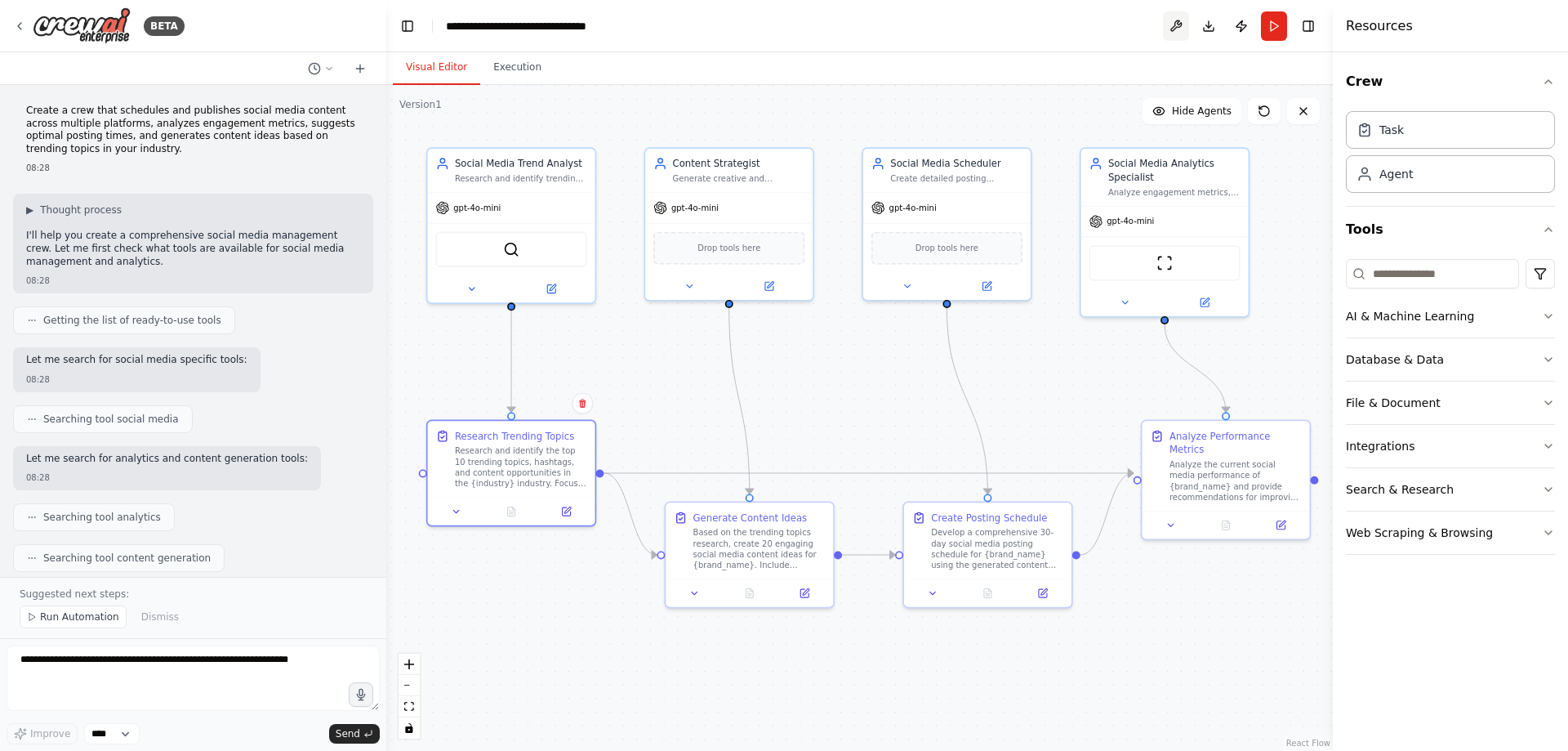
click at [1181, 21] on button at bounding box center [1176, 26] width 26 height 29
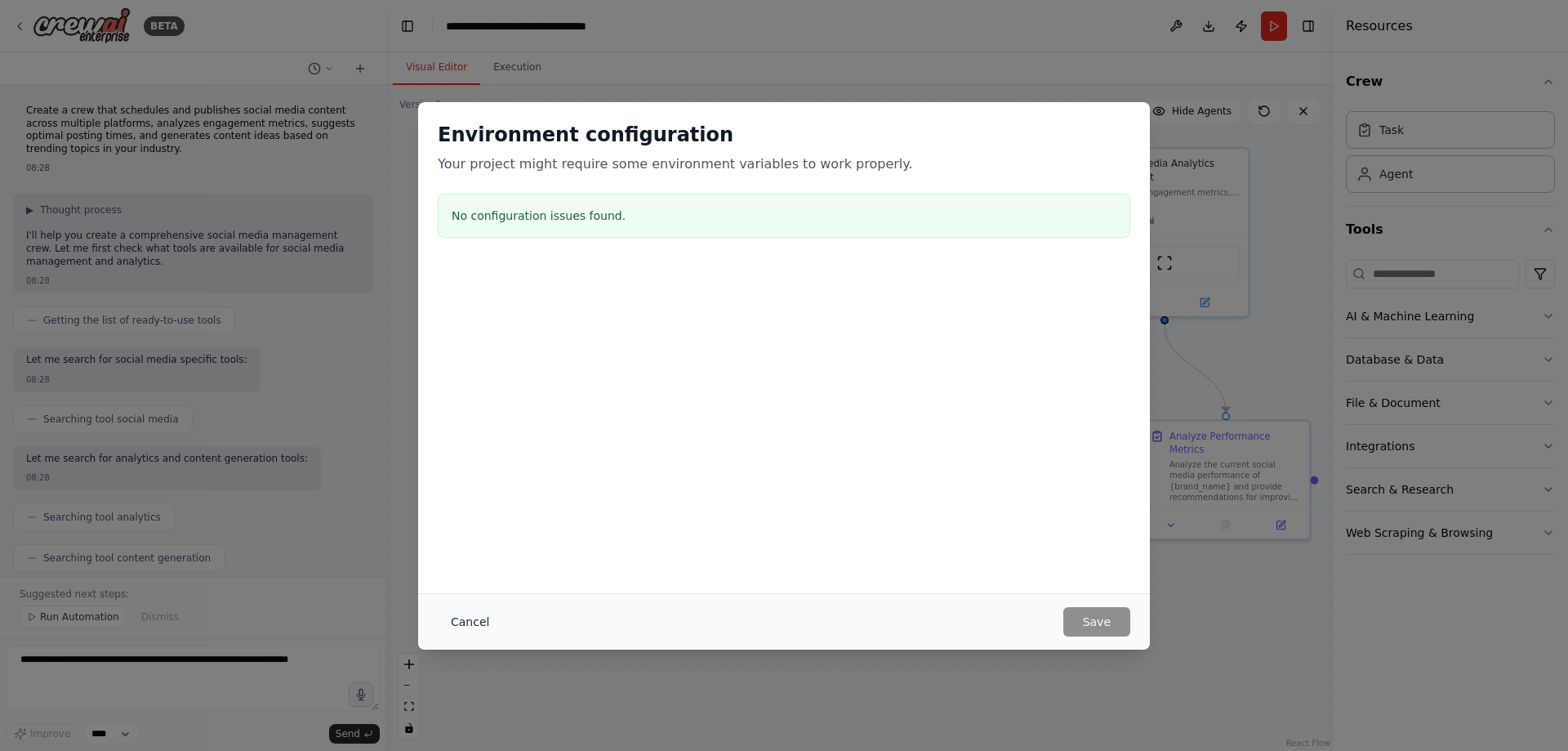
click at [476, 617] on button "Cancel" at bounding box center [471, 621] width 65 height 29
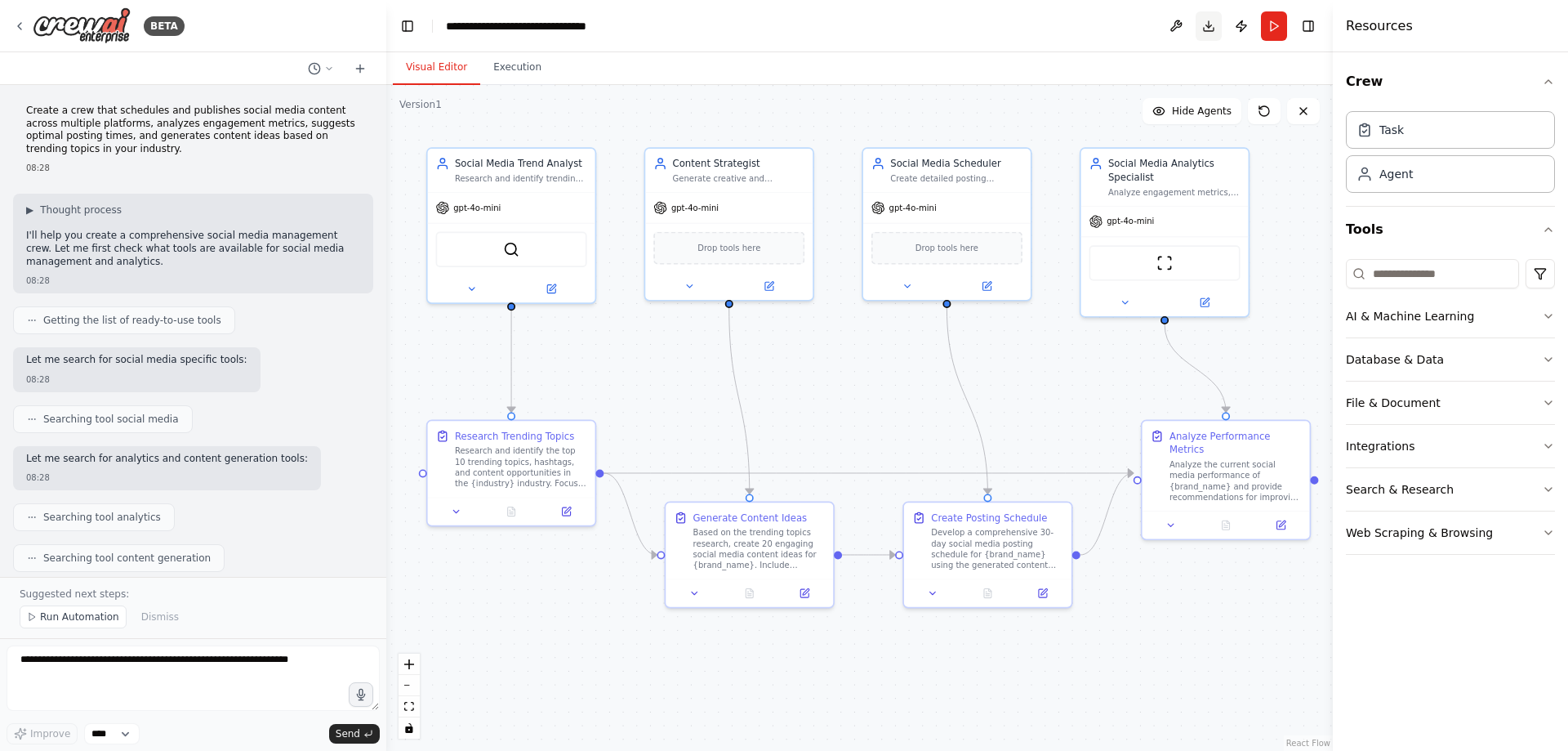
click at [1207, 27] on button "Download" at bounding box center [1208, 26] width 26 height 29
drag, startPoint x: 1427, startPoint y: 716, endPoint x: 1245, endPoint y: 724, distance: 182.2
click at [1314, 24] on button "Toggle Right Sidebar" at bounding box center [1309, 27] width 23 height 23
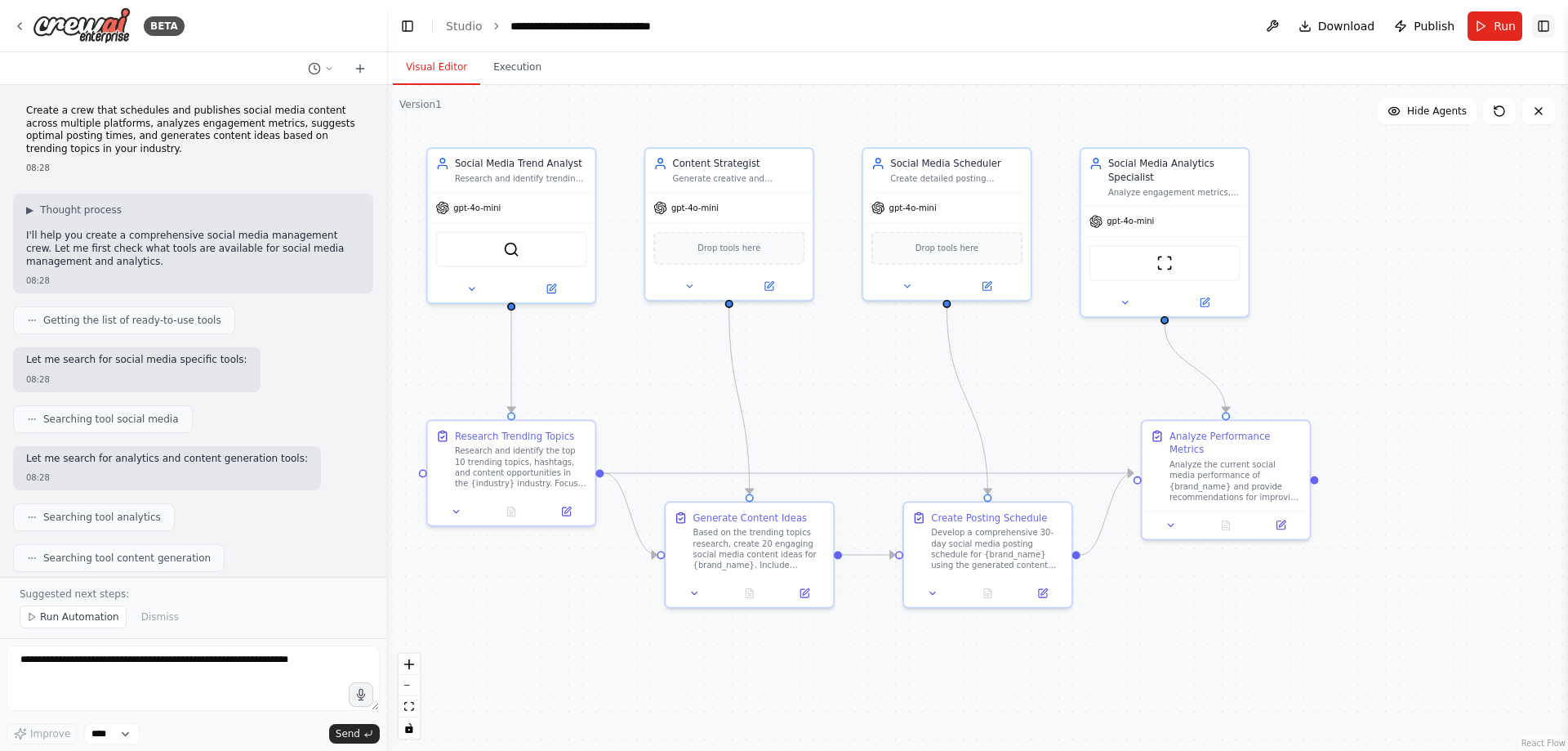
click at [1547, 23] on button "Toggle Right Sidebar" at bounding box center [1544, 27] width 23 height 23
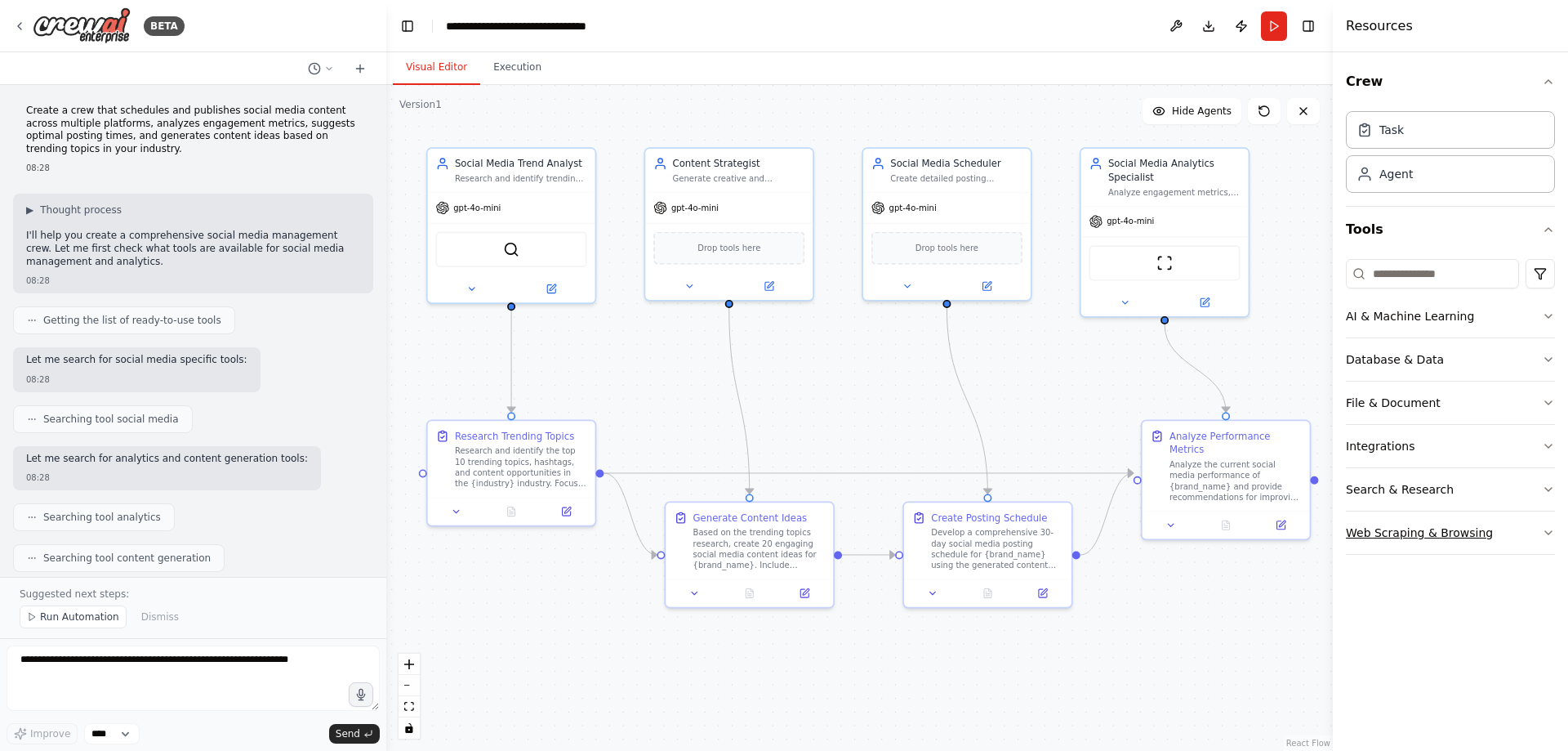
click at [1543, 535] on icon "button" at bounding box center [1549, 533] width 13 height 13
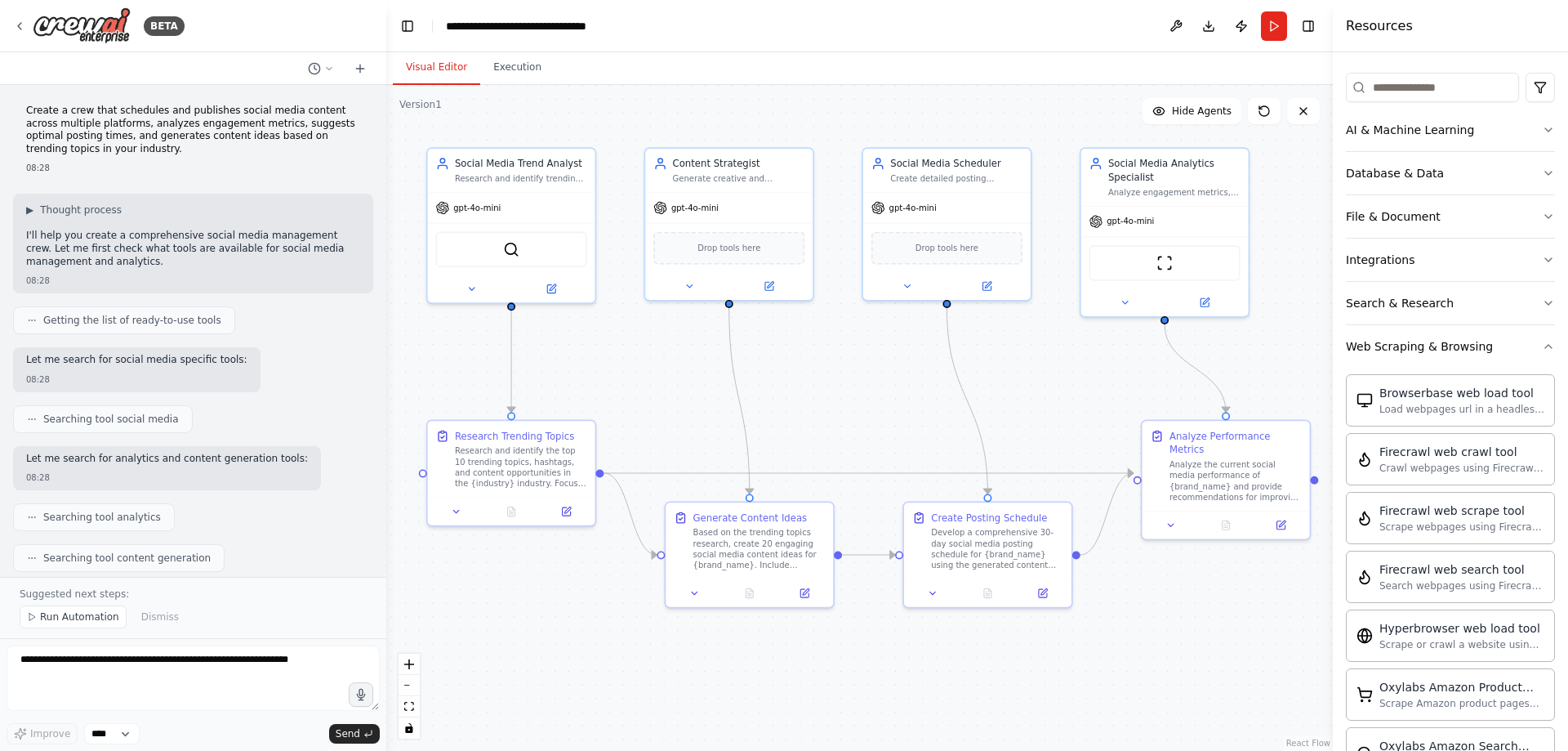
scroll to position [154, 0]
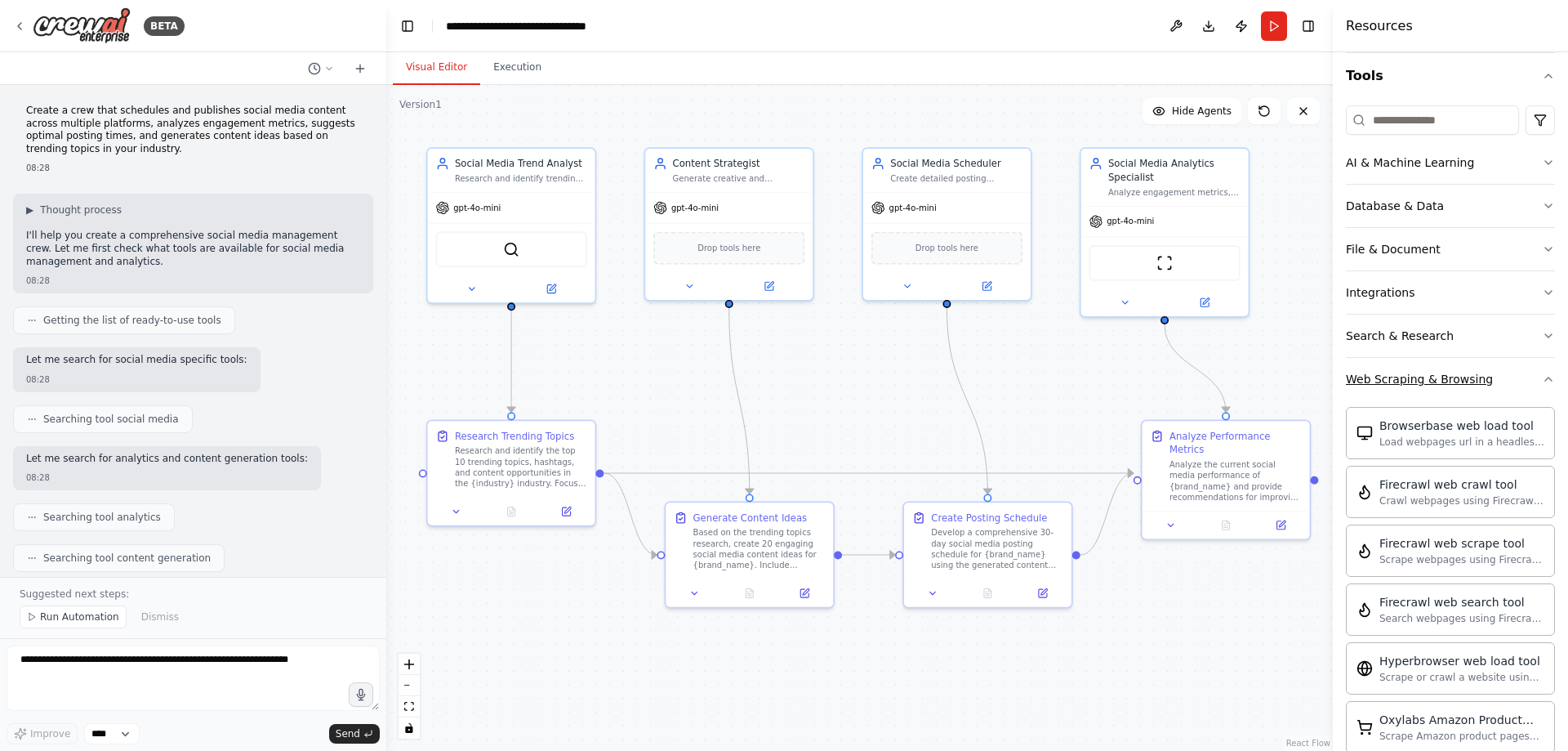
click at [1546, 378] on icon "button" at bounding box center [1549, 379] width 7 height 3
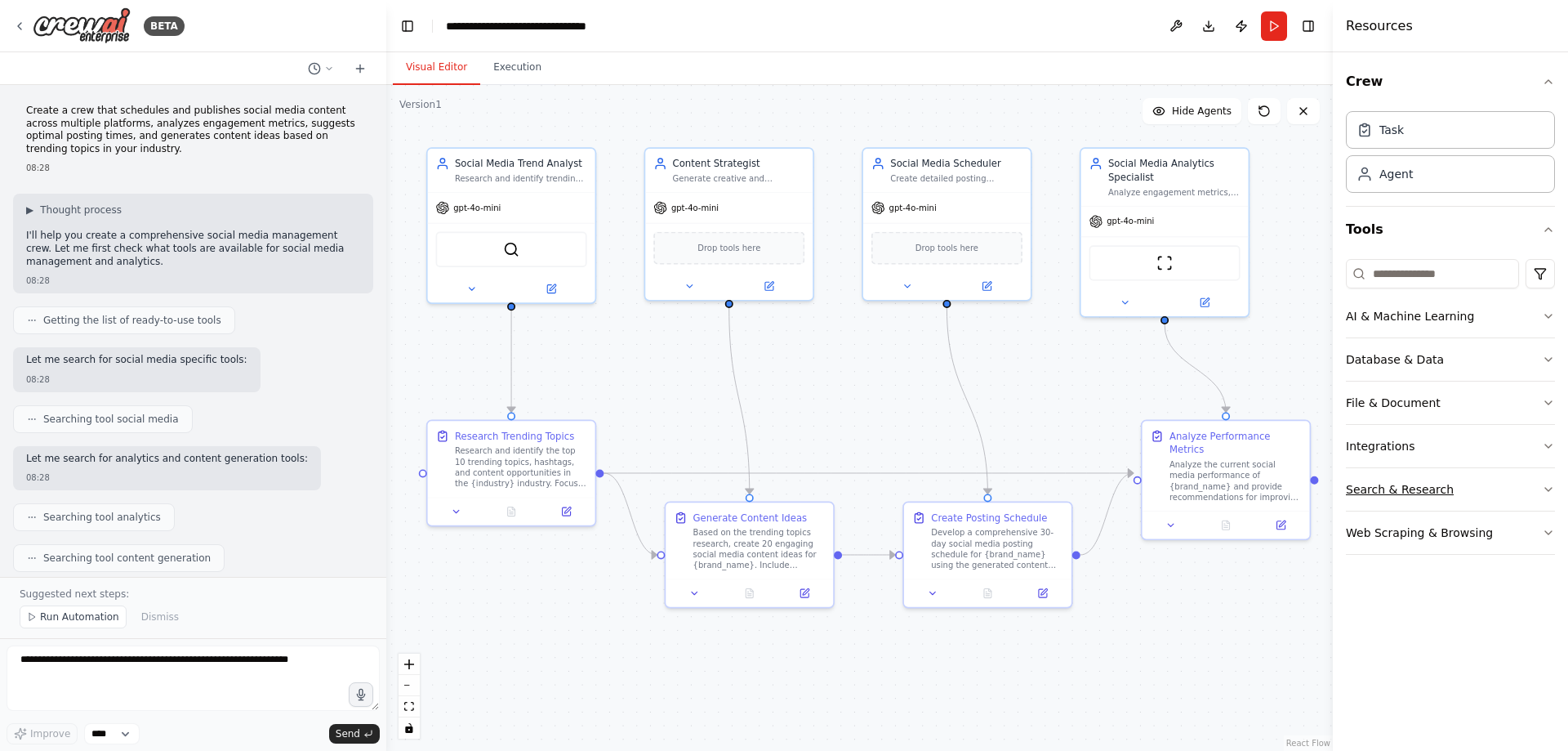
click at [1537, 482] on button "Search & Research" at bounding box center [1451, 489] width 210 height 42
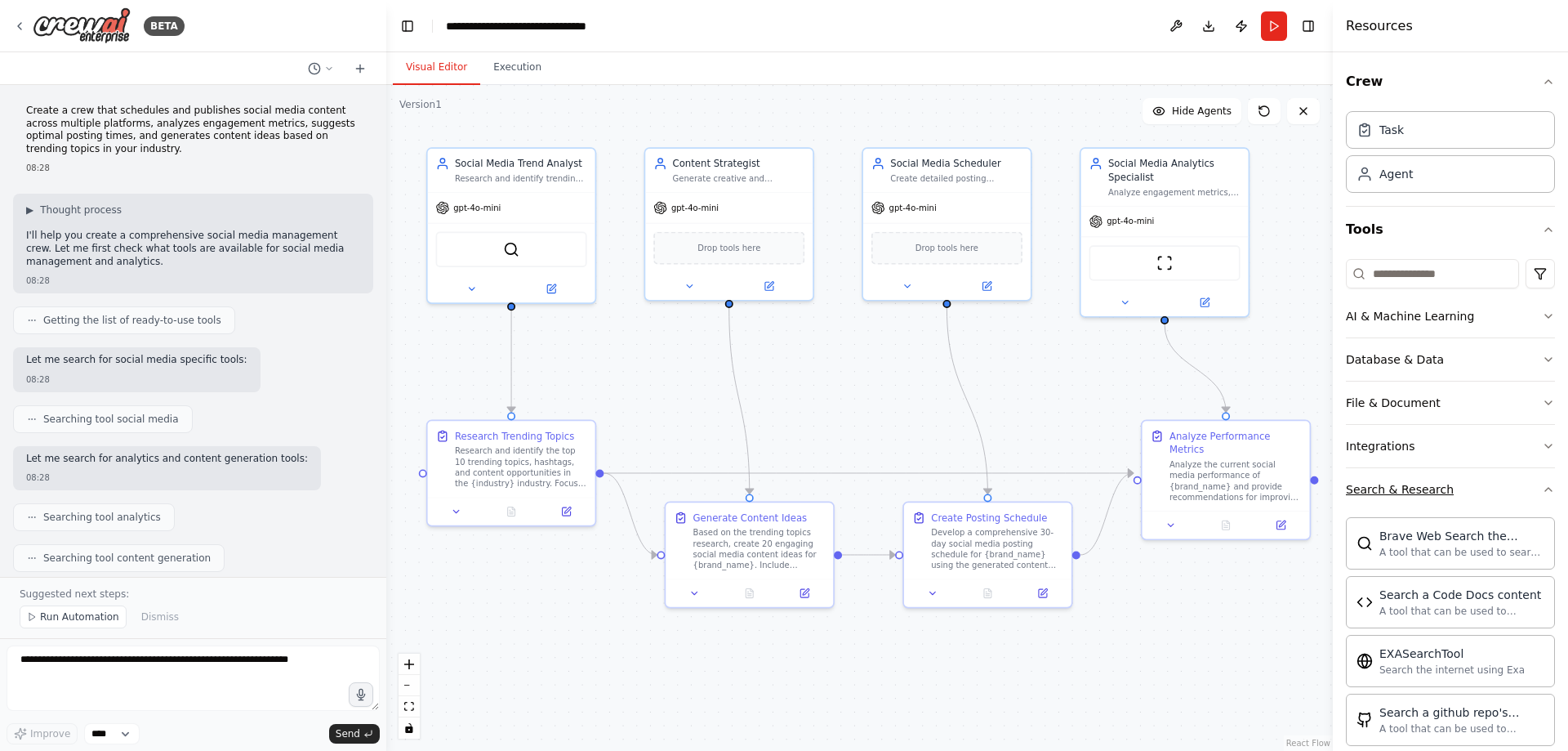
click at [1542, 492] on icon "button" at bounding box center [1549, 490] width 13 height 13
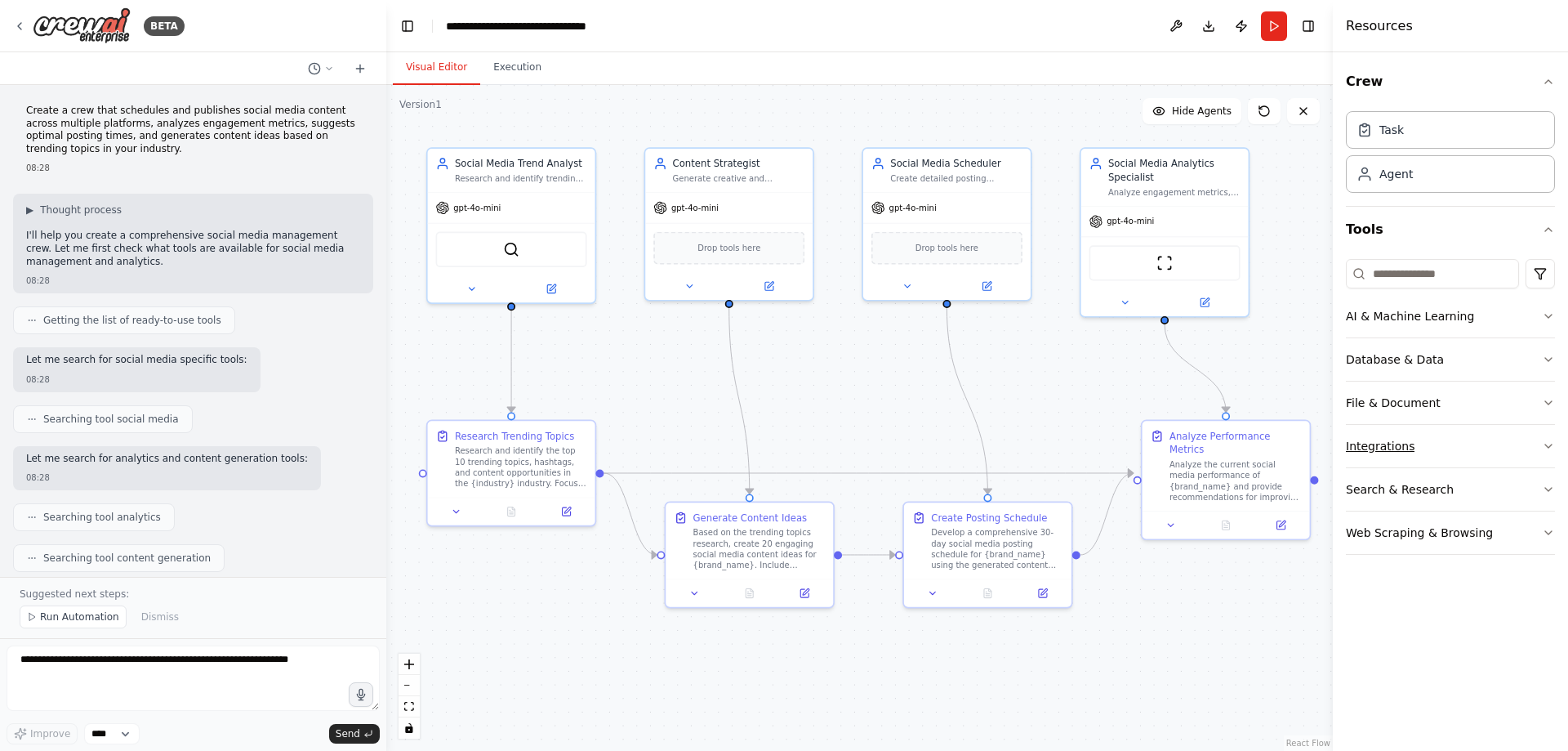
click at [1551, 441] on icon "button" at bounding box center [1549, 447] width 13 height 13
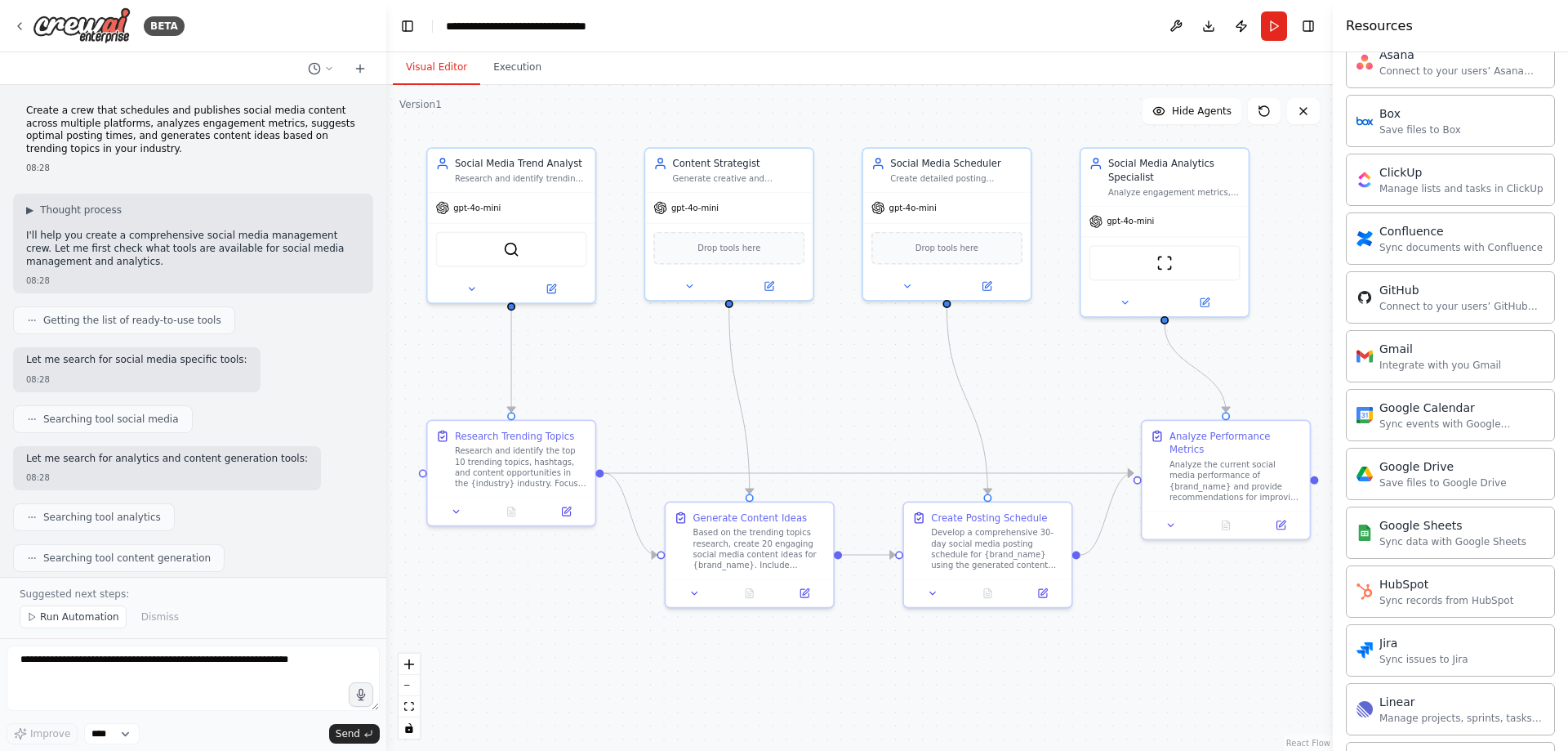
scroll to position [443, 0]
click at [1438, 417] on div "Sync events with Google Calendar" at bounding box center [1462, 418] width 165 height 13
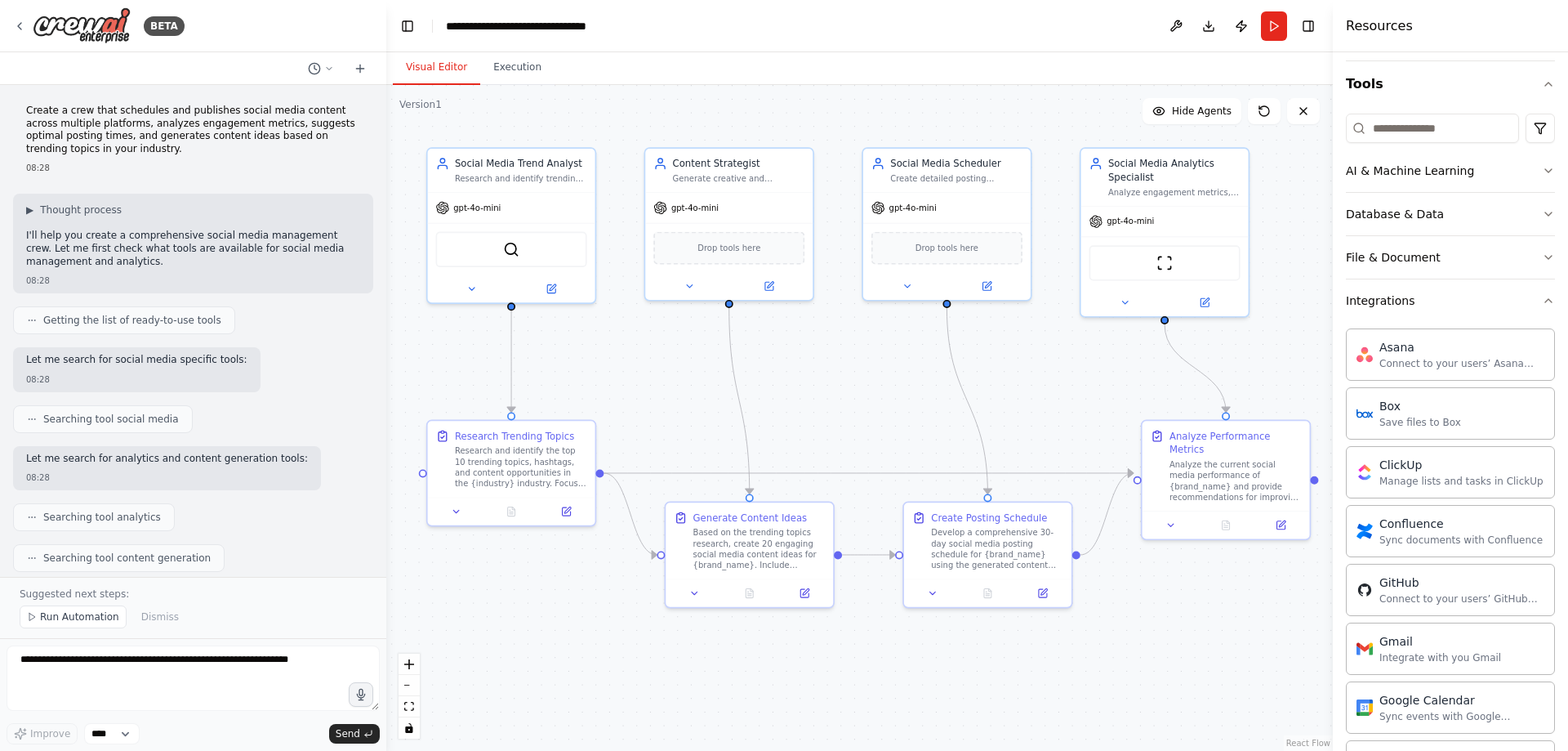
scroll to position [93, 0]
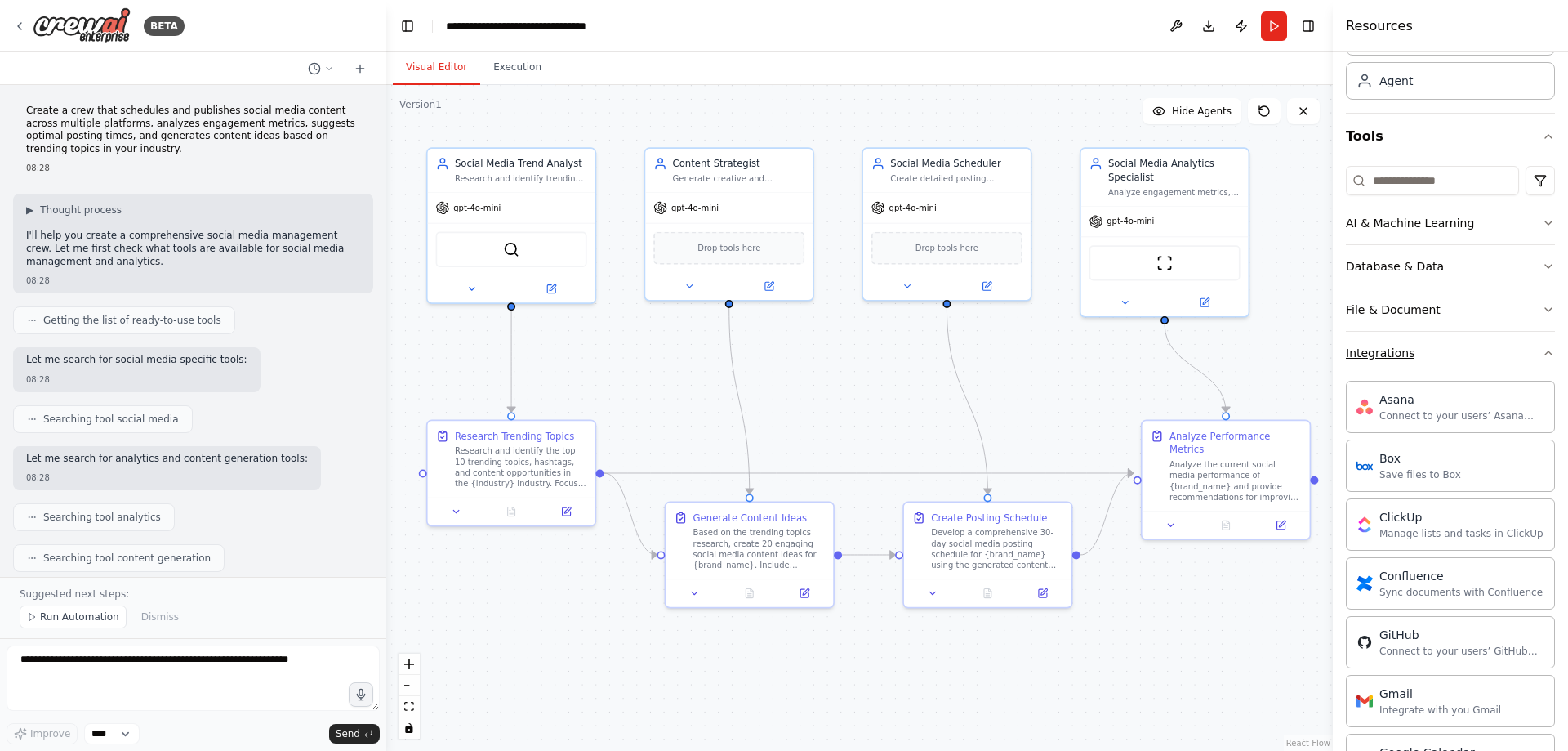
click at [1542, 352] on icon "button" at bounding box center [1549, 353] width 13 height 13
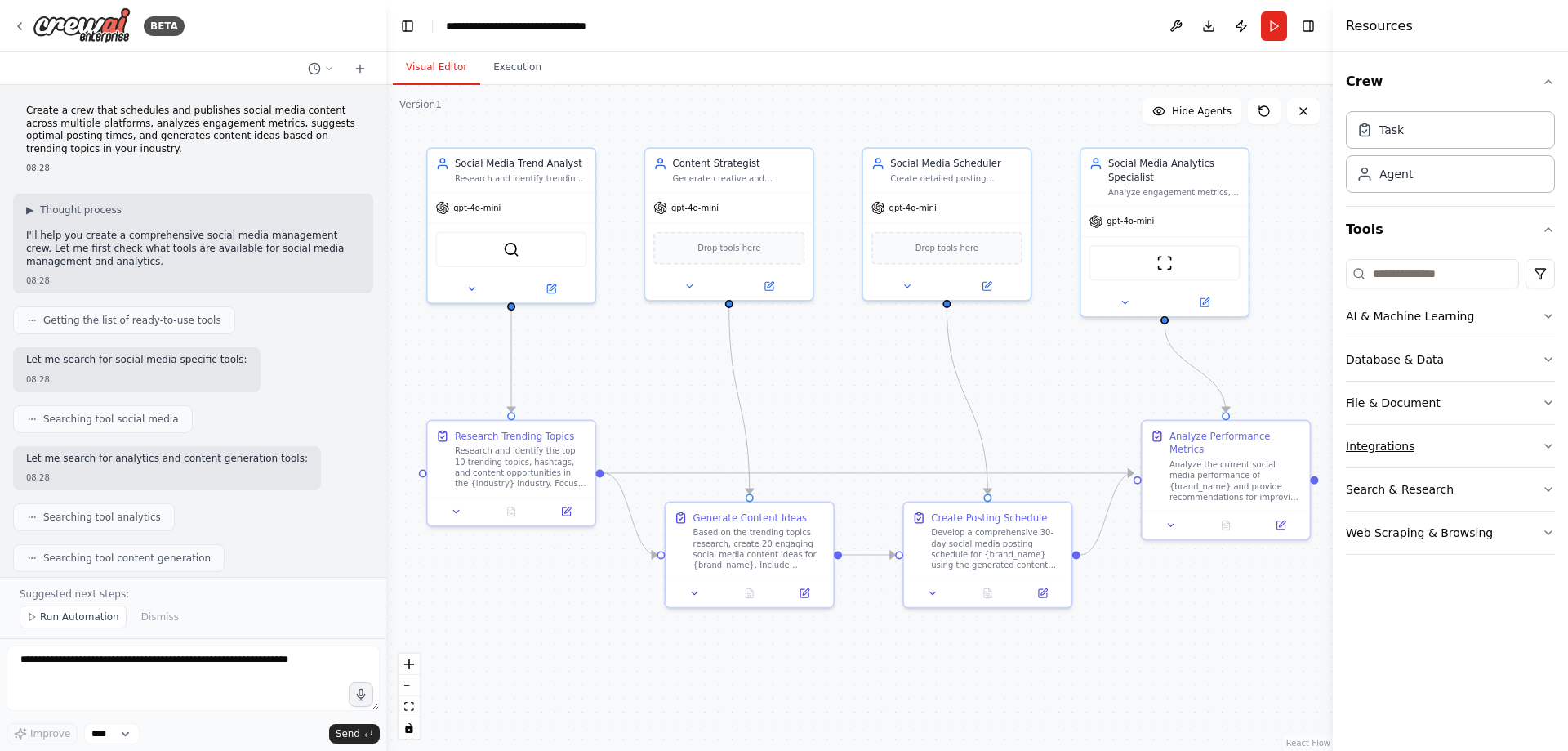
scroll to position [0, 0]
click at [1541, 399] on button "File & Document" at bounding box center [1451, 403] width 210 height 42
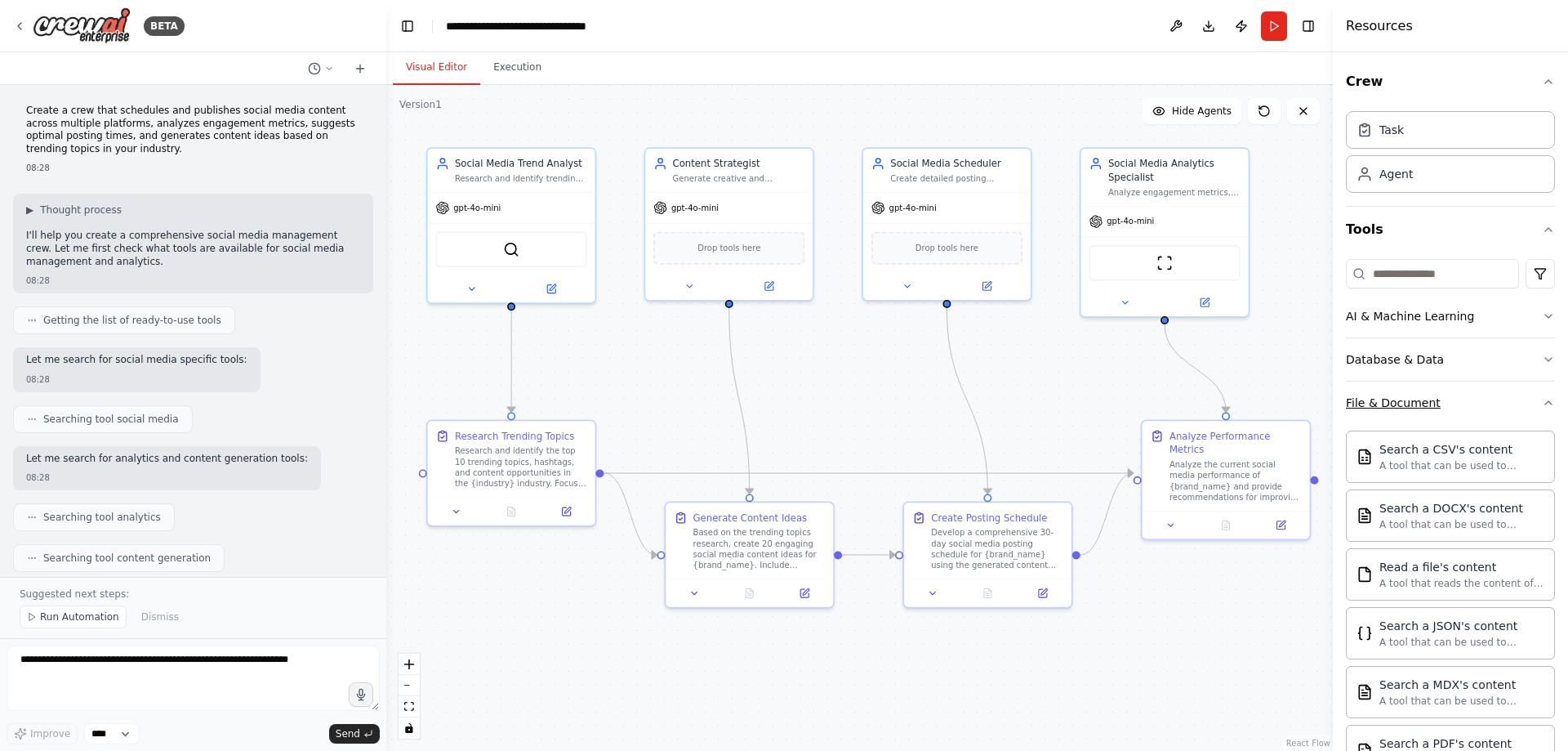
click at [1542, 399] on icon "button" at bounding box center [1549, 403] width 13 height 13
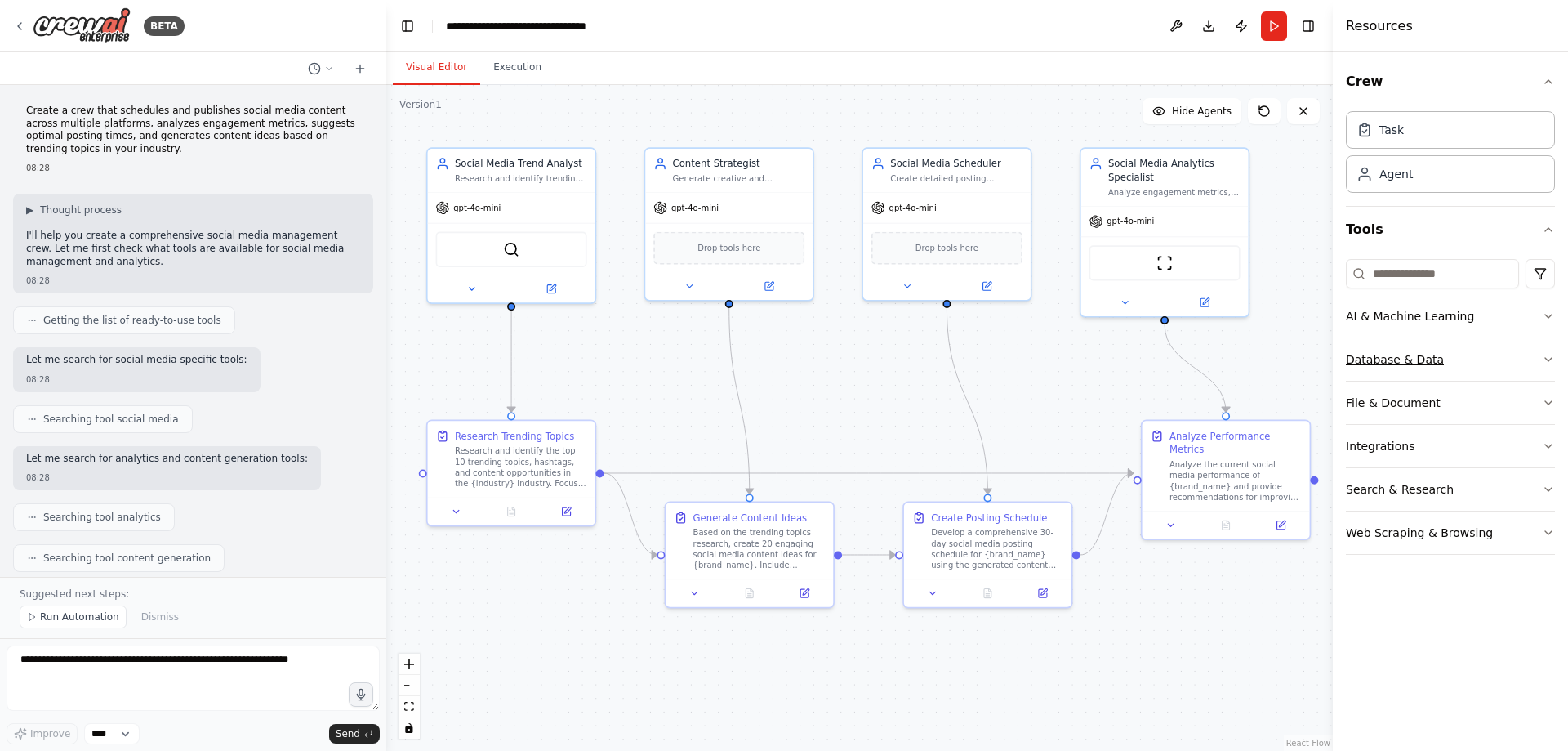
click at [1543, 356] on icon "button" at bounding box center [1549, 359] width 13 height 13
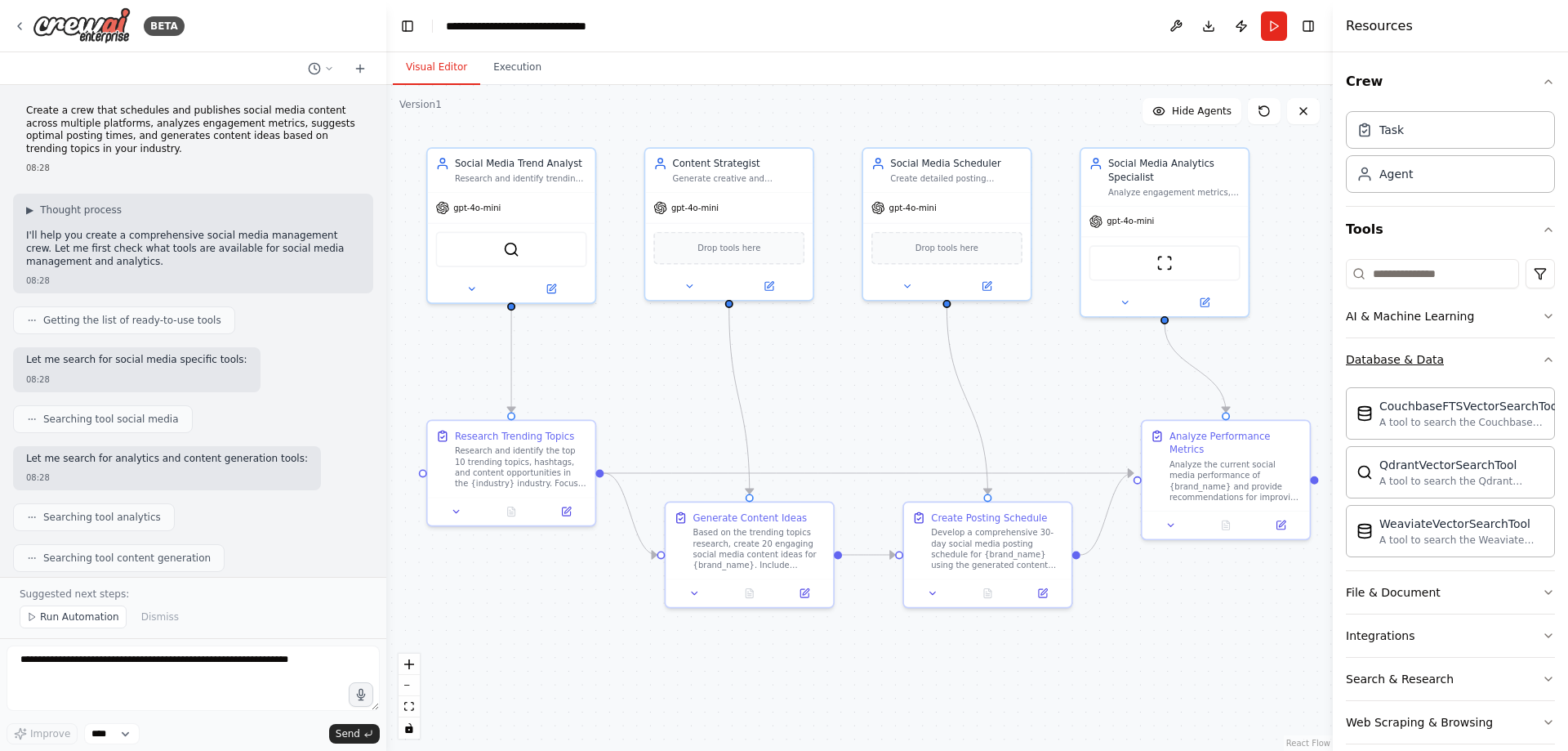
click at [1542, 360] on icon "button" at bounding box center [1549, 359] width 13 height 13
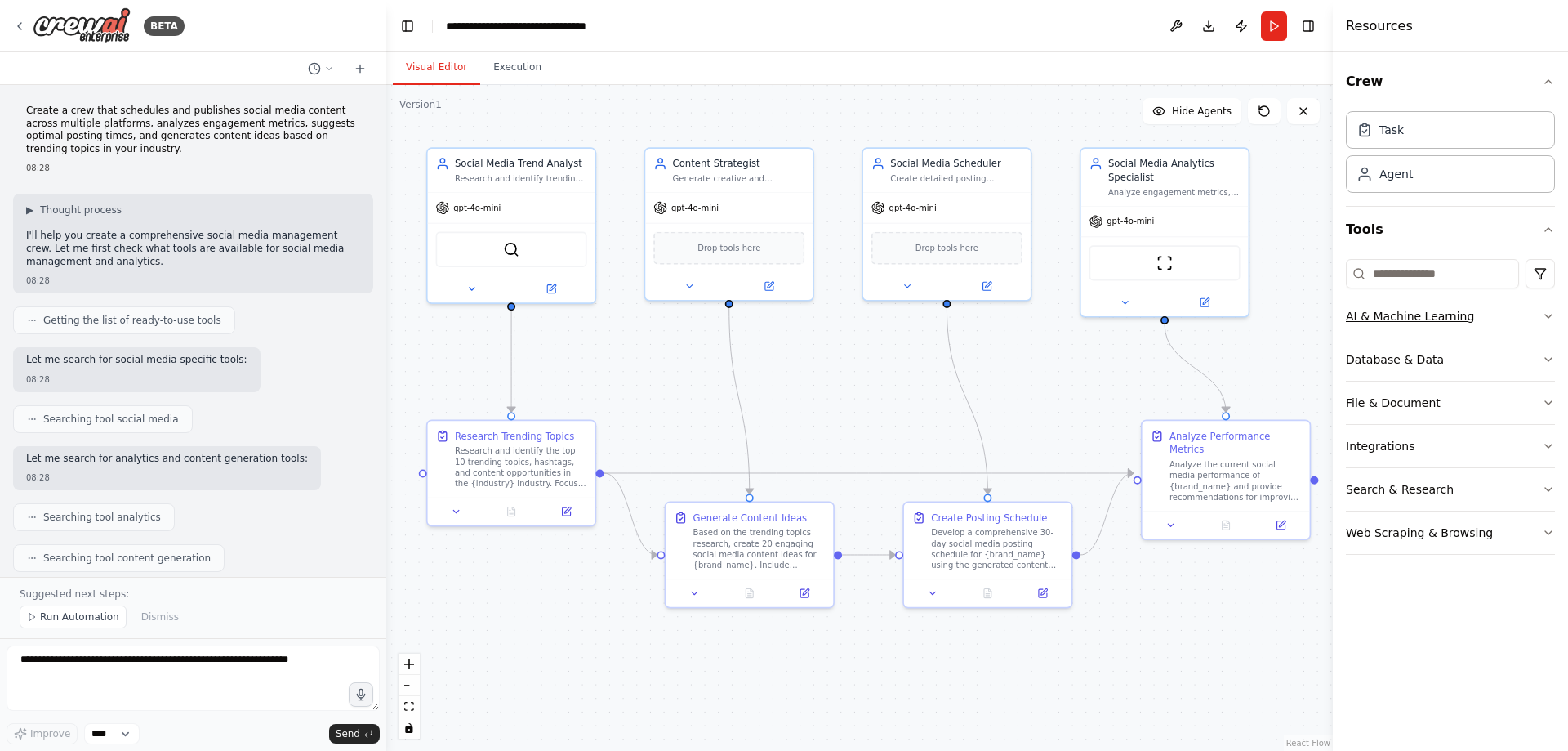
click at [1543, 316] on icon "button" at bounding box center [1549, 316] width 13 height 13
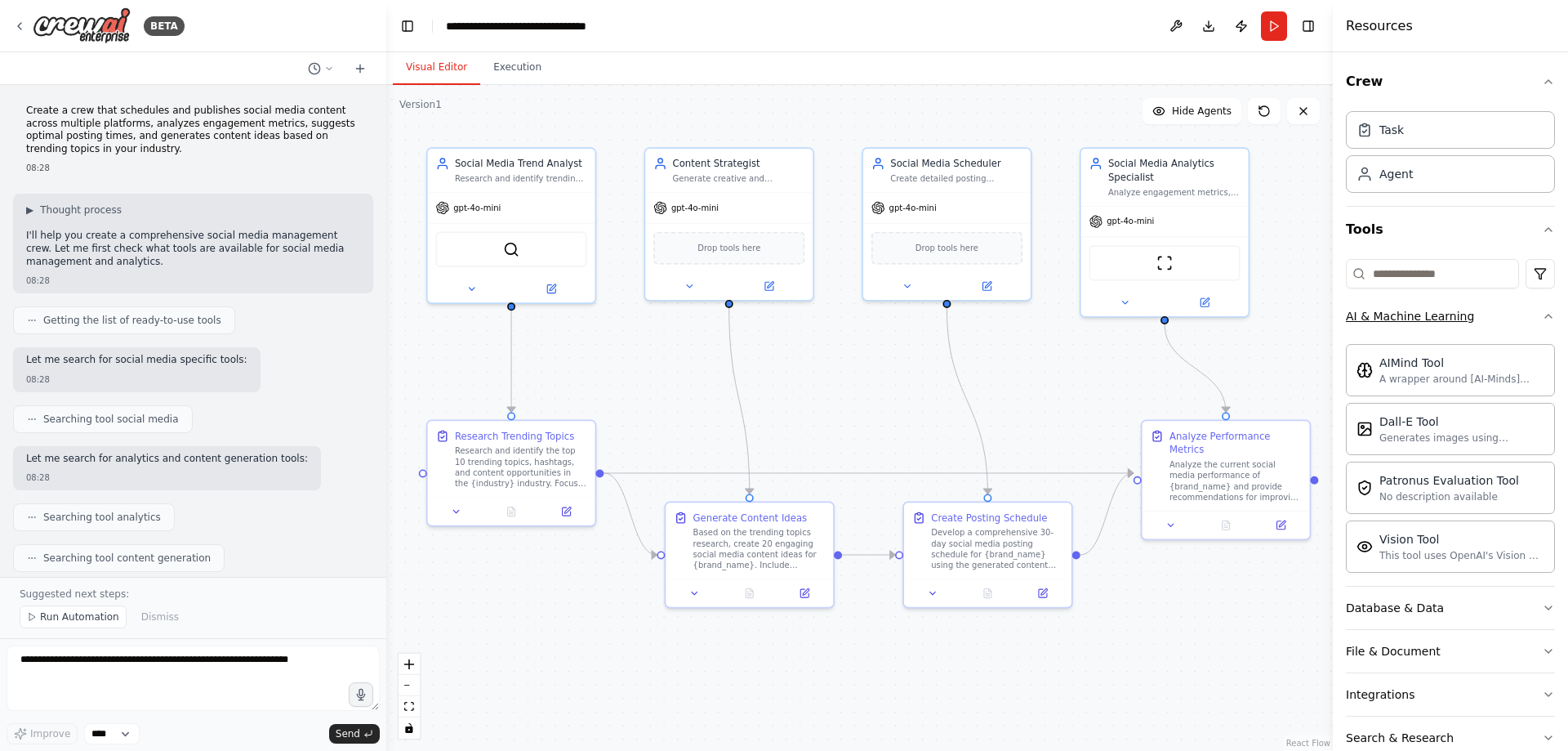
click at [1542, 316] on icon "button" at bounding box center [1549, 316] width 13 height 13
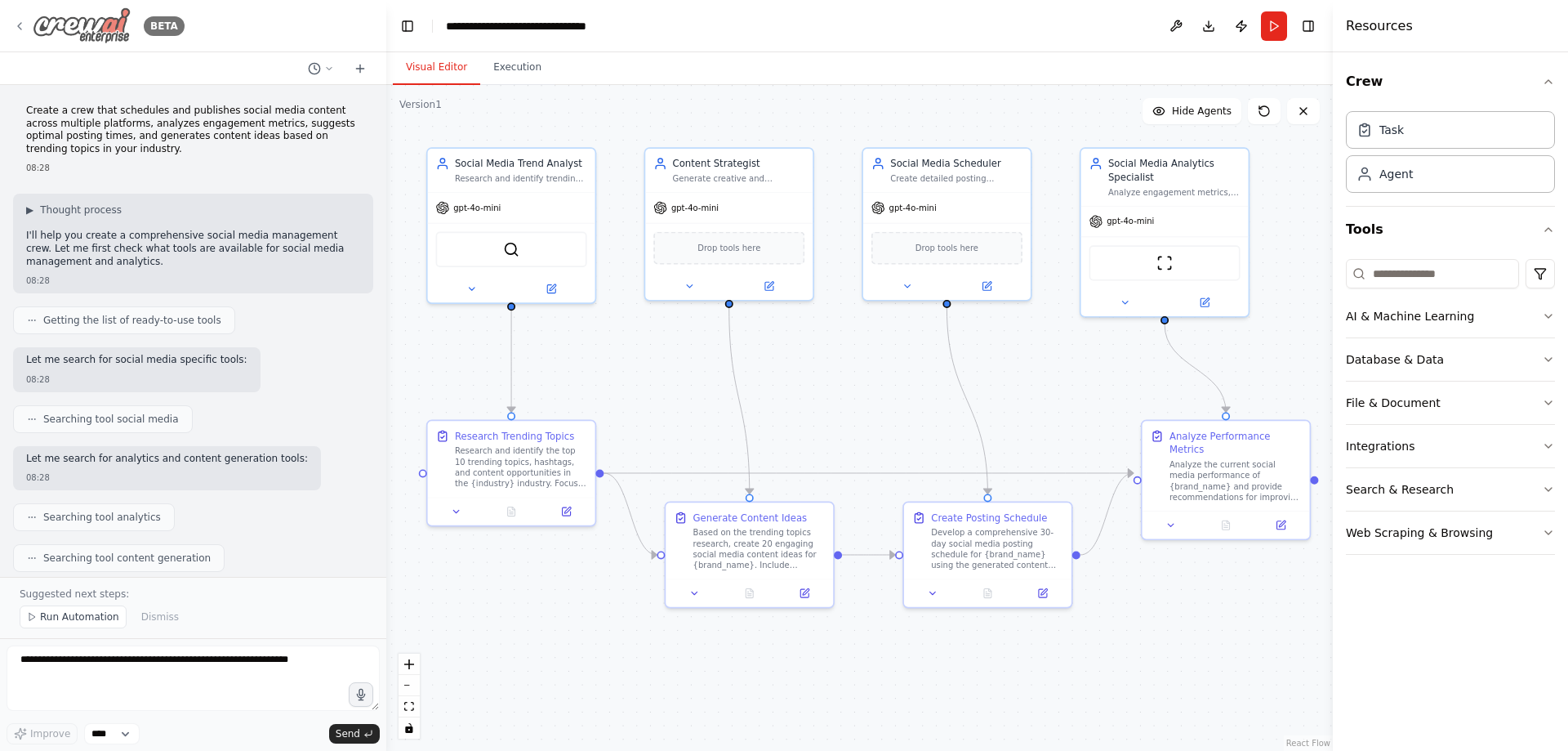
click at [17, 30] on icon at bounding box center [20, 27] width 13 height 13
click at [22, 26] on icon at bounding box center [20, 27] width 13 height 13
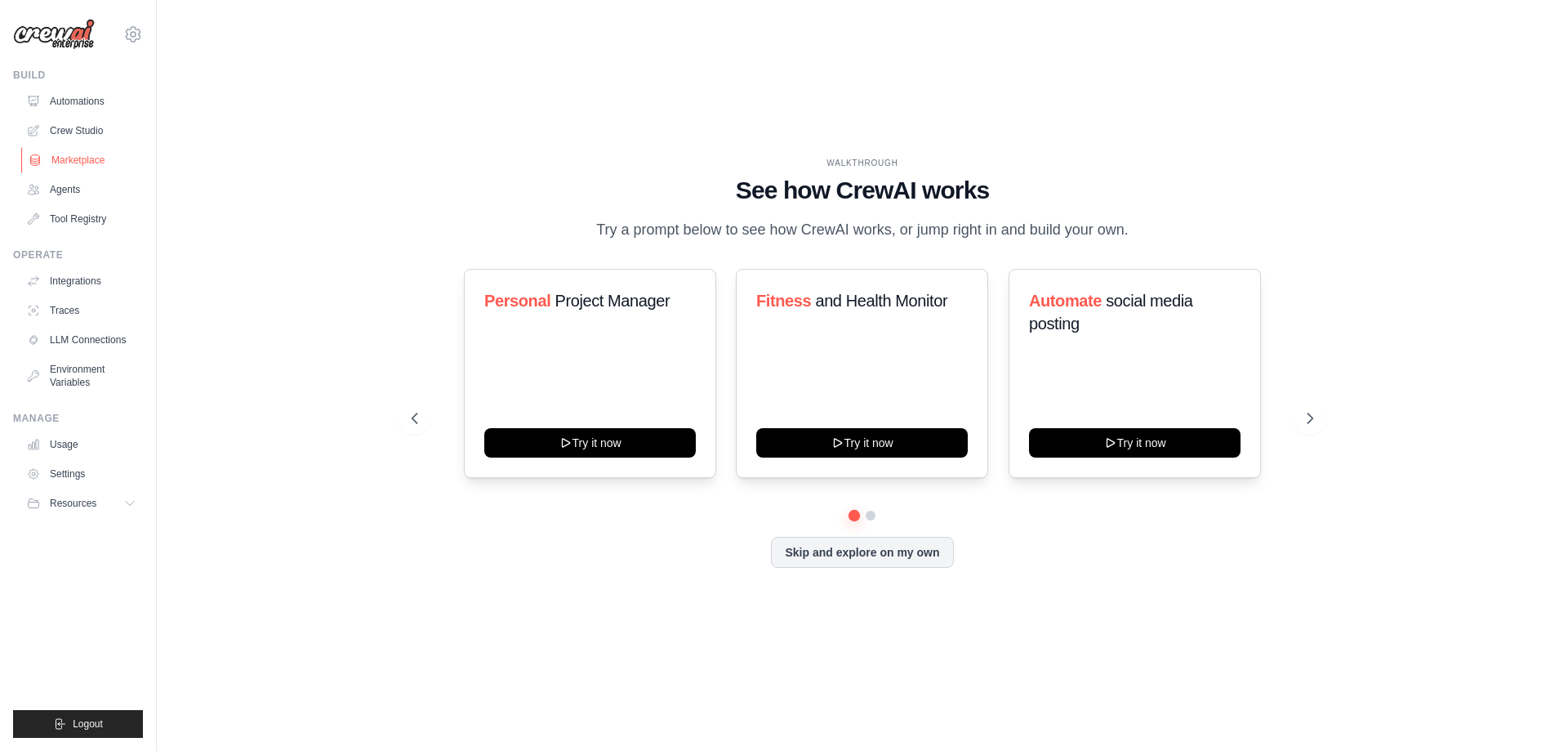
click at [79, 163] on link "Marketplace" at bounding box center [83, 160] width 123 height 26
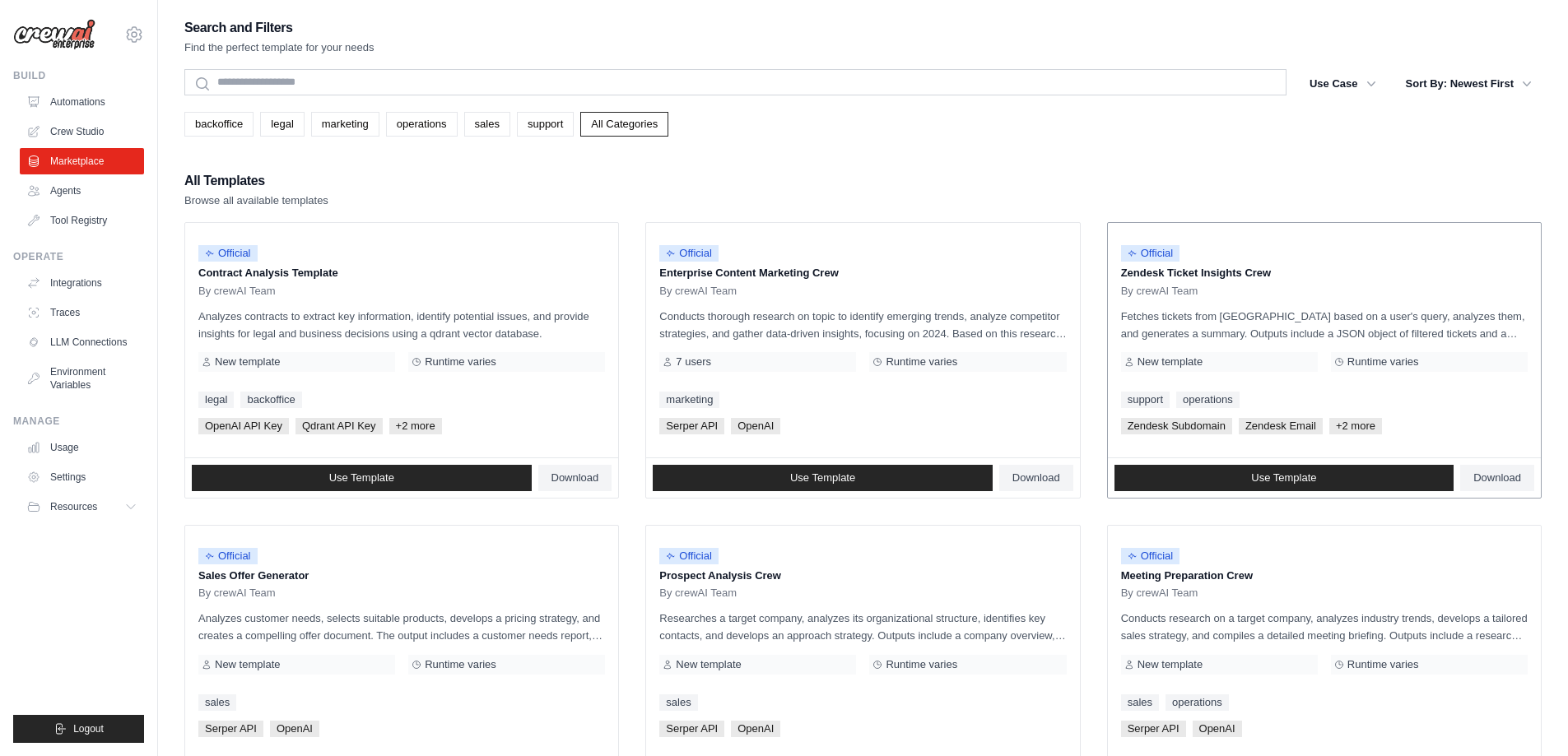
drag, startPoint x: 1120, startPoint y: 273, endPoint x: 1277, endPoint y: 270, distance: 157.0
click at [1277, 270] on p "Zendesk Ticket Insights Crew" at bounding box center [1323, 273] width 406 height 17
drag, startPoint x: 852, startPoint y: 275, endPoint x: 658, endPoint y: 275, distance: 194.0
click at [658, 275] on div "Official Enterprise Content Marketing Crew By crewAI Team Conducts thorough res…" at bounding box center [862, 340] width 433 height 234
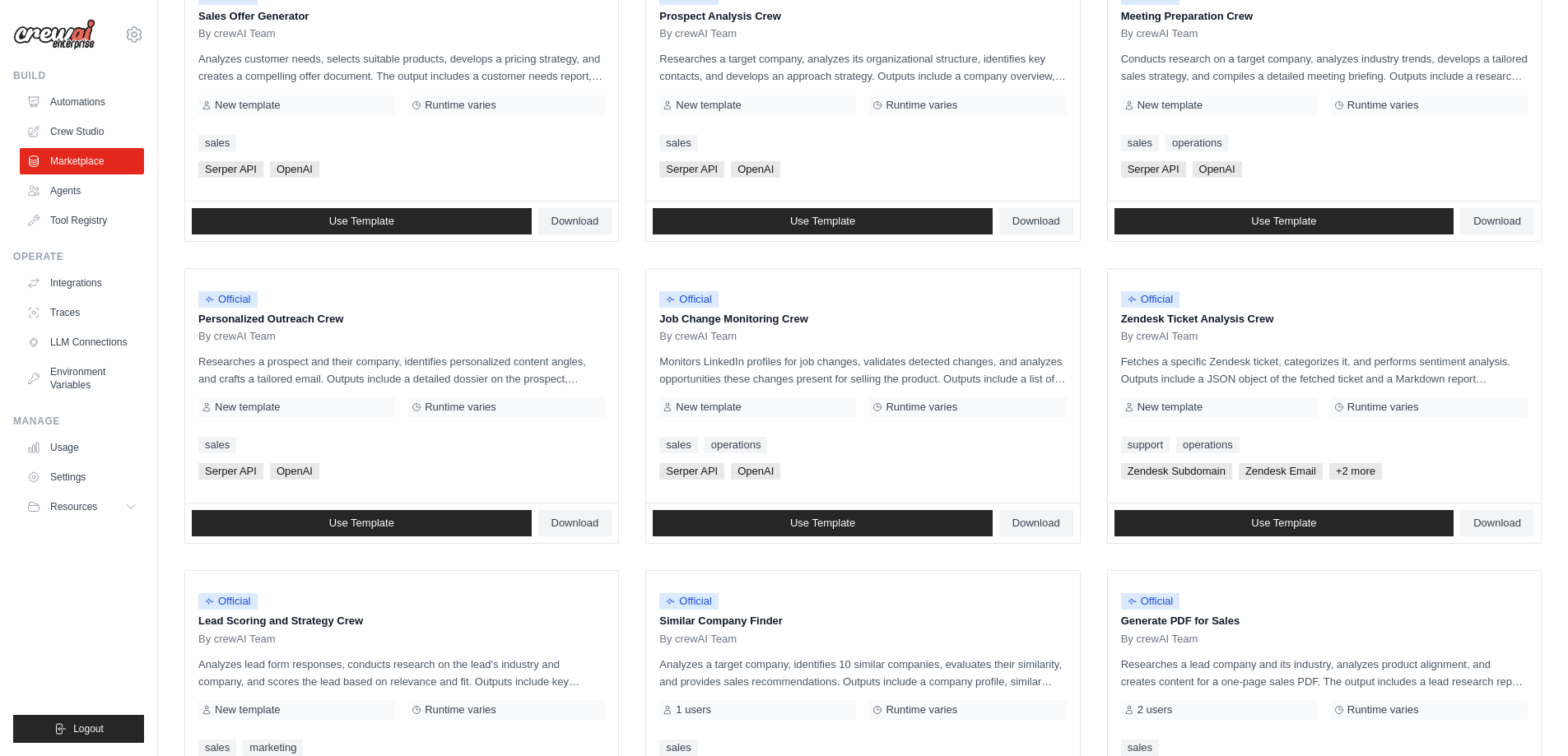
scroll to position [769, 0]
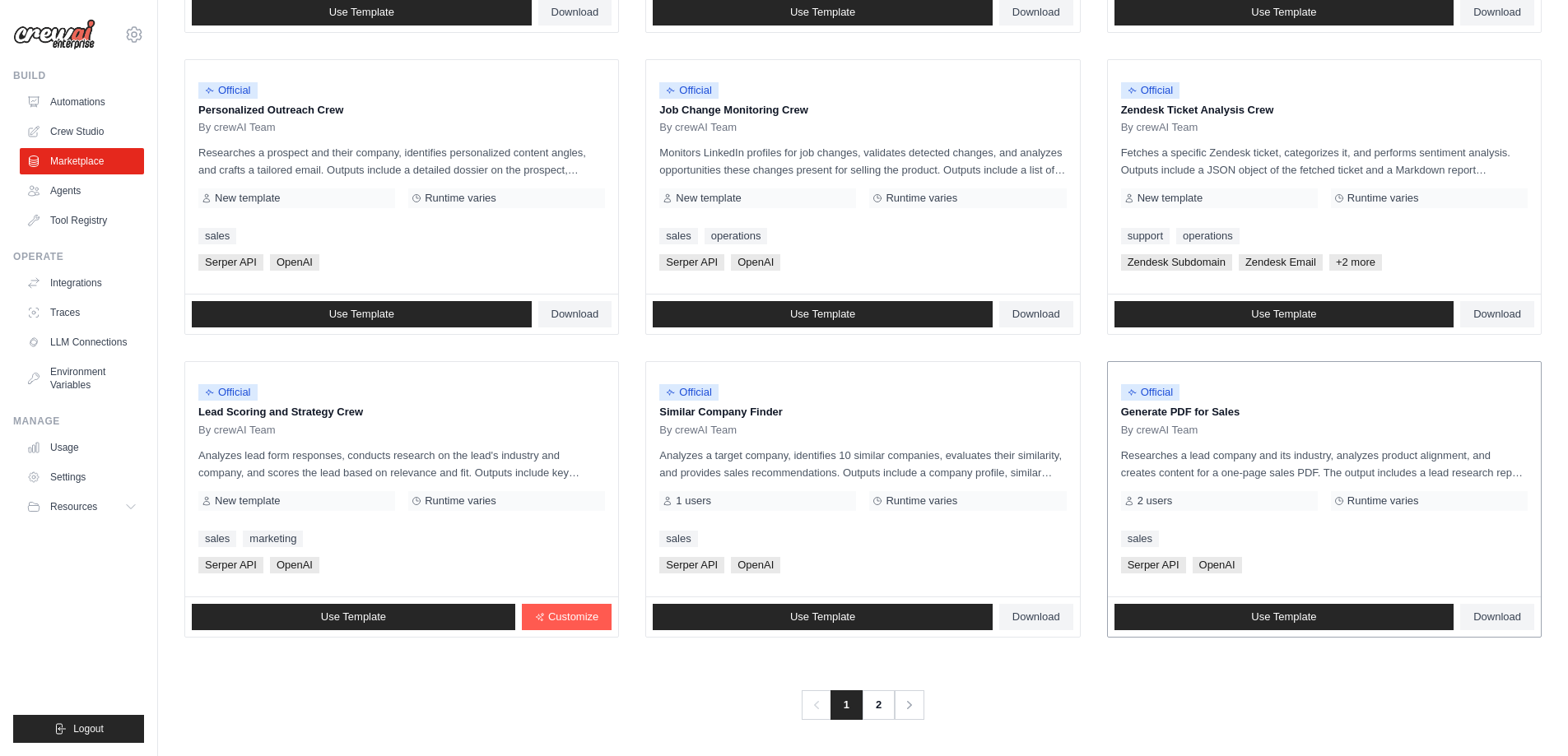
drag, startPoint x: 1112, startPoint y: 414, endPoint x: 1246, endPoint y: 418, distance: 134.1
click at [1246, 418] on div "Official Generate PDF for Sales By crewAI Team Researches a lead company and it…" at bounding box center [1323, 479] width 433 height 234
click at [880, 702] on link "2" at bounding box center [879, 704] width 33 height 29
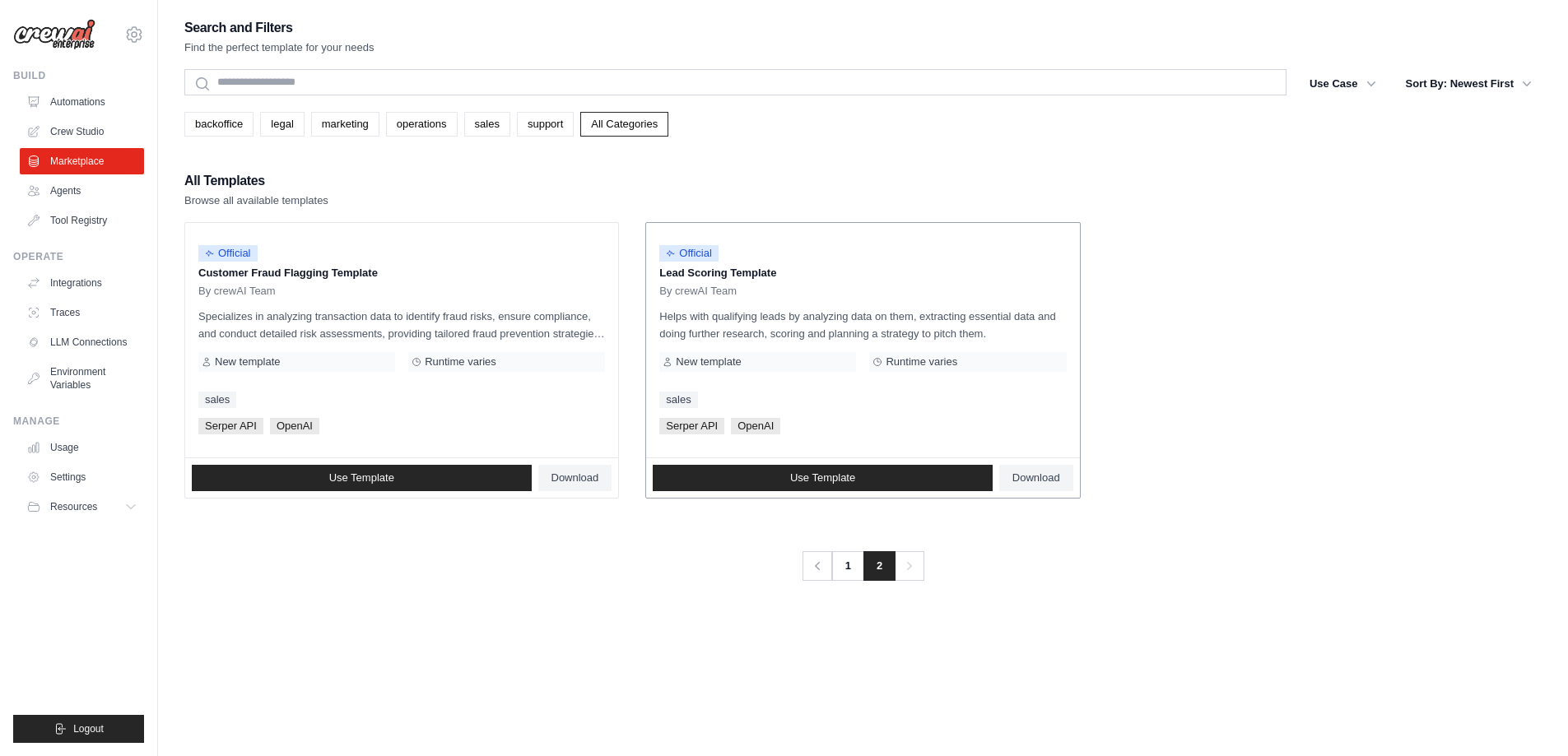
click at [787, 271] on p "Lead Scoring Template" at bounding box center [862, 273] width 406 height 17
drag, startPoint x: 662, startPoint y: 267, endPoint x: 783, endPoint y: 266, distance: 121.0
click at [783, 266] on p "Lead Scoring Template" at bounding box center [862, 273] width 406 height 17
drag, startPoint x: 658, startPoint y: 317, endPoint x: 983, endPoint y: 334, distance: 325.4
click at [983, 334] on div "Official Lead Scoring Template By crewAI Team Helps with qualifying leads by an…" at bounding box center [862, 340] width 433 height 234
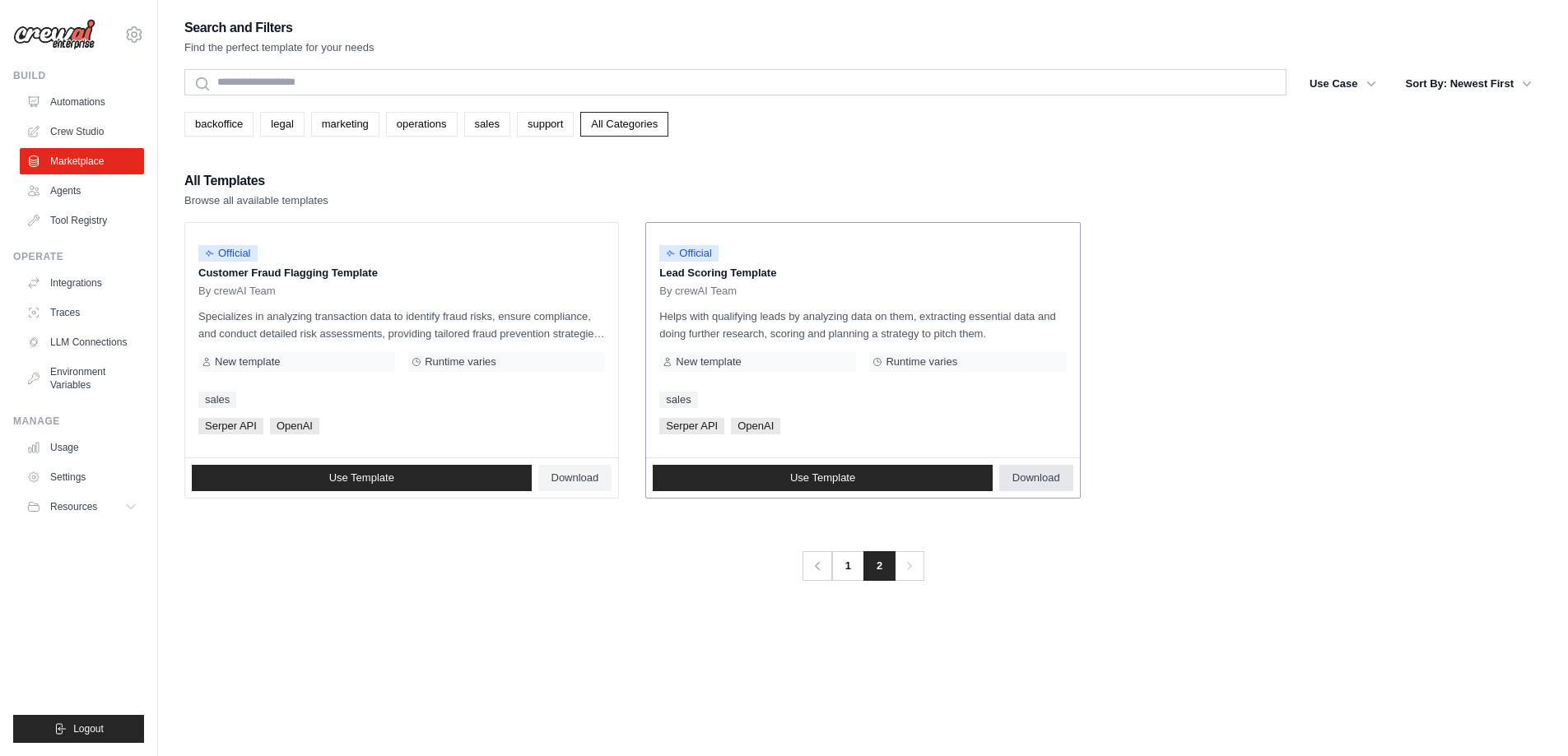
click at [1046, 484] on span "Download" at bounding box center [1035, 478] width 48 height 13
click at [1496, 466] on ul "Official Customer Fraud Flagging Template By crewAI Team Specializes in analyzi…" at bounding box center [863, 360] width 1357 height 276
click at [74, 132] on link "Crew Studio" at bounding box center [84, 131] width 124 height 26
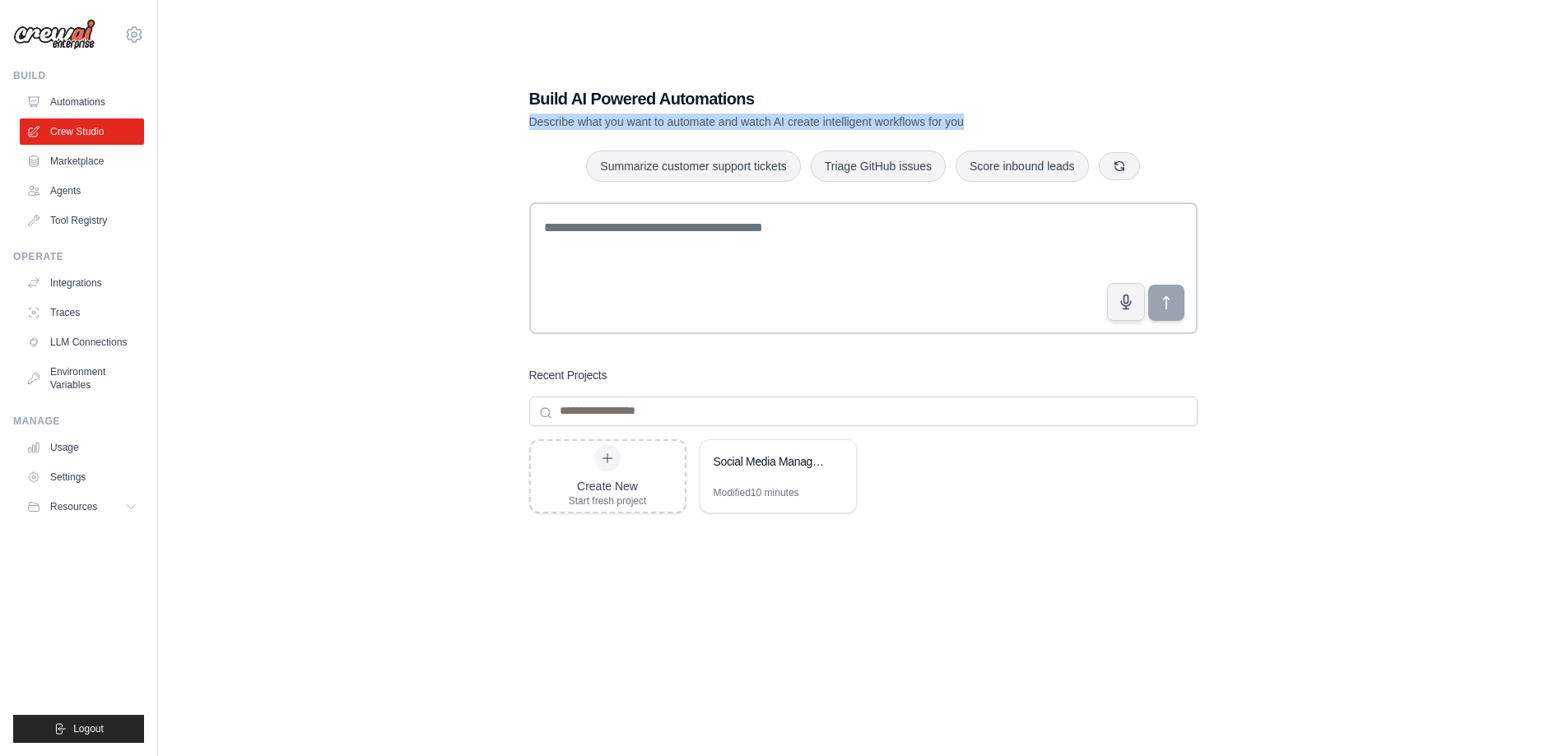
drag, startPoint x: 528, startPoint y: 117, endPoint x: 1012, endPoint y: 116, distance: 484.0
click at [1012, 116] on div "Build AI Powered Automations Describe what you want to automate and watch AI cr…" at bounding box center [863, 395] width 708 height 668
click at [1012, 116] on p "Describe what you want to automate and watch AI create intelligent workflows fo…" at bounding box center [806, 122] width 553 height 17
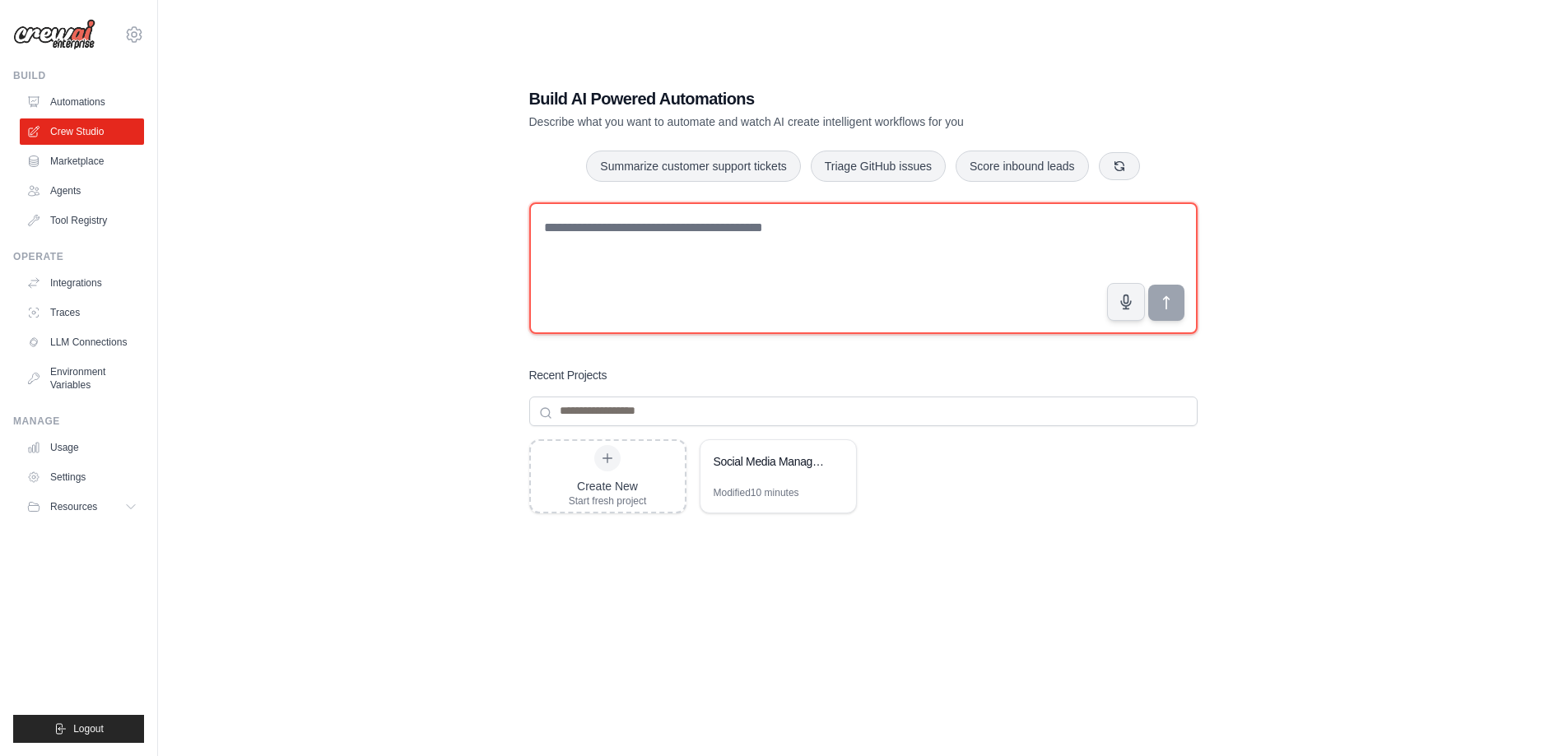
click at [883, 244] on textarea at bounding box center [864, 268] width 668 height 131
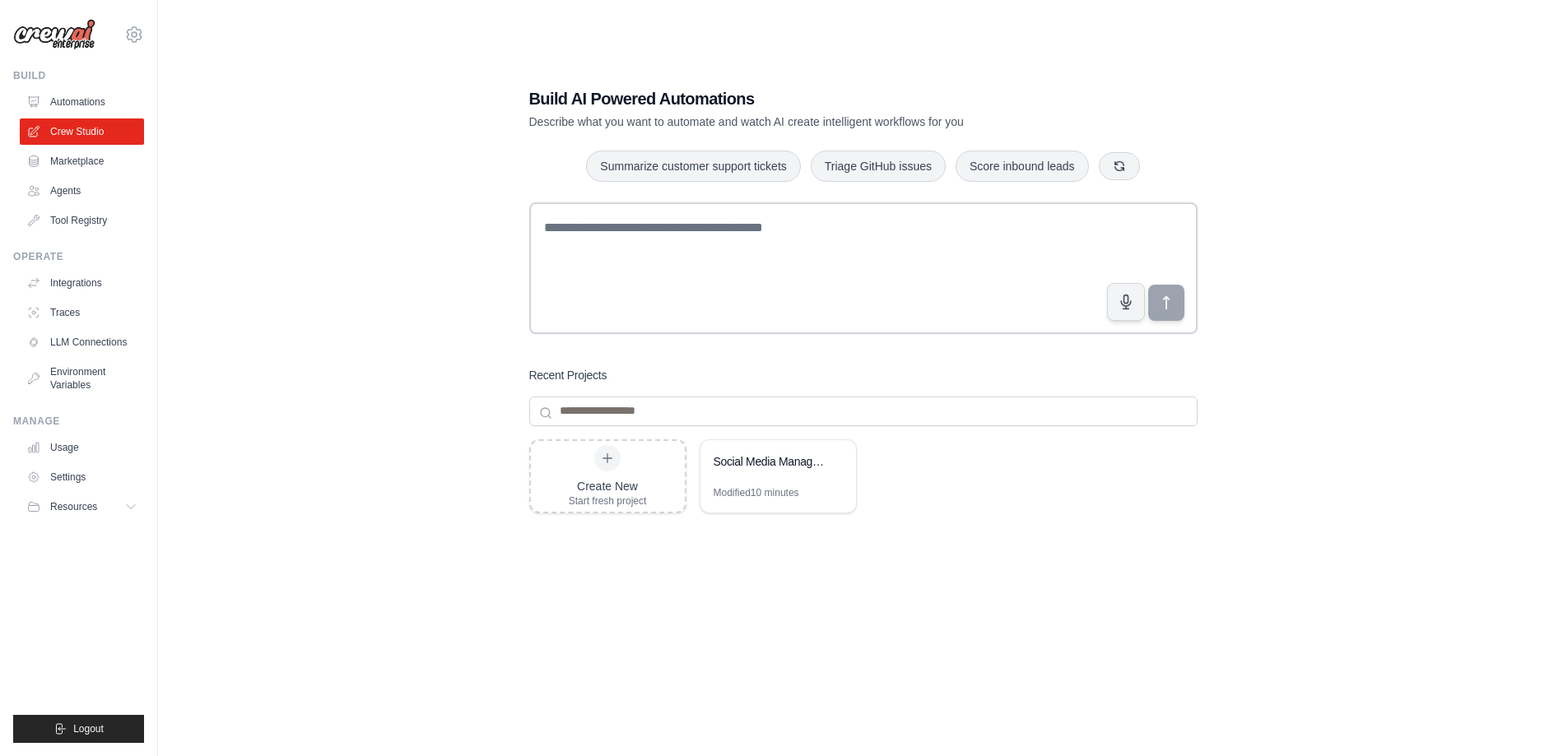
click at [781, 608] on div "Create New Start fresh project Social Media Management Automation Modified 10 m…" at bounding box center [864, 571] width 668 height 263
drag, startPoint x: 1012, startPoint y: 123, endPoint x: 525, endPoint y: 129, distance: 487.0
click at [525, 129] on div "Build AI Powered Automations Describe what you want to automate and watch AI cr…" at bounding box center [863, 395] width 708 height 668
drag, startPoint x: 525, startPoint y: 129, endPoint x: 980, endPoint y: 118, distance: 455.1
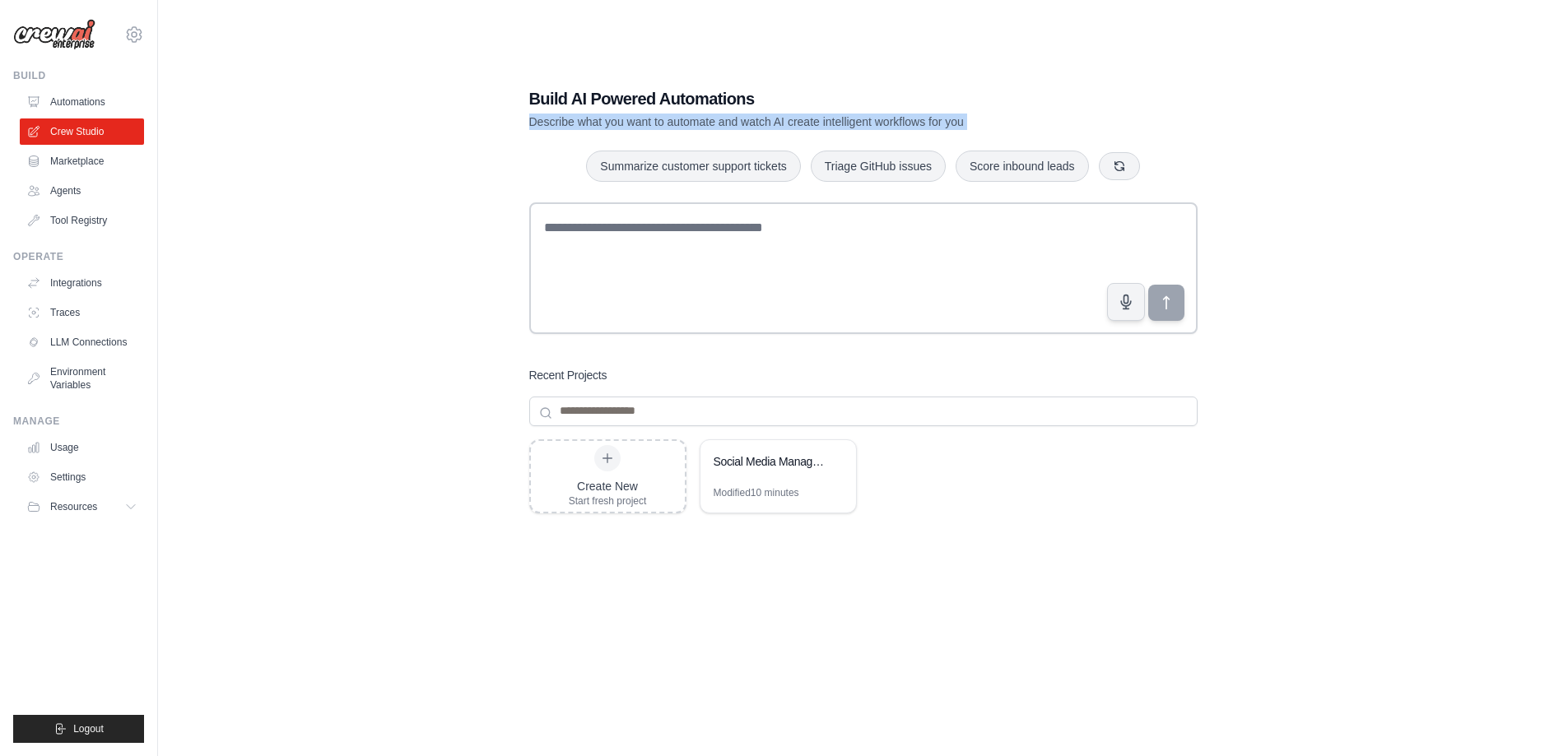
click at [980, 118] on div "Build AI Powered Automations Describe what you want to automate and watch AI cr…" at bounding box center [863, 395] width 708 height 668
click at [988, 119] on p "Describe what you want to automate and watch AI create intelligent workflows fo…" at bounding box center [806, 122] width 553 height 17
drag, startPoint x: 981, startPoint y: 121, endPoint x: 518, endPoint y: 118, distance: 463.0
click at [518, 118] on div "Build AI Powered Automations Describe what you want to automate and watch AI cr…" at bounding box center [863, 395] width 708 height 668
click at [603, 409] on input at bounding box center [864, 411] width 668 height 29
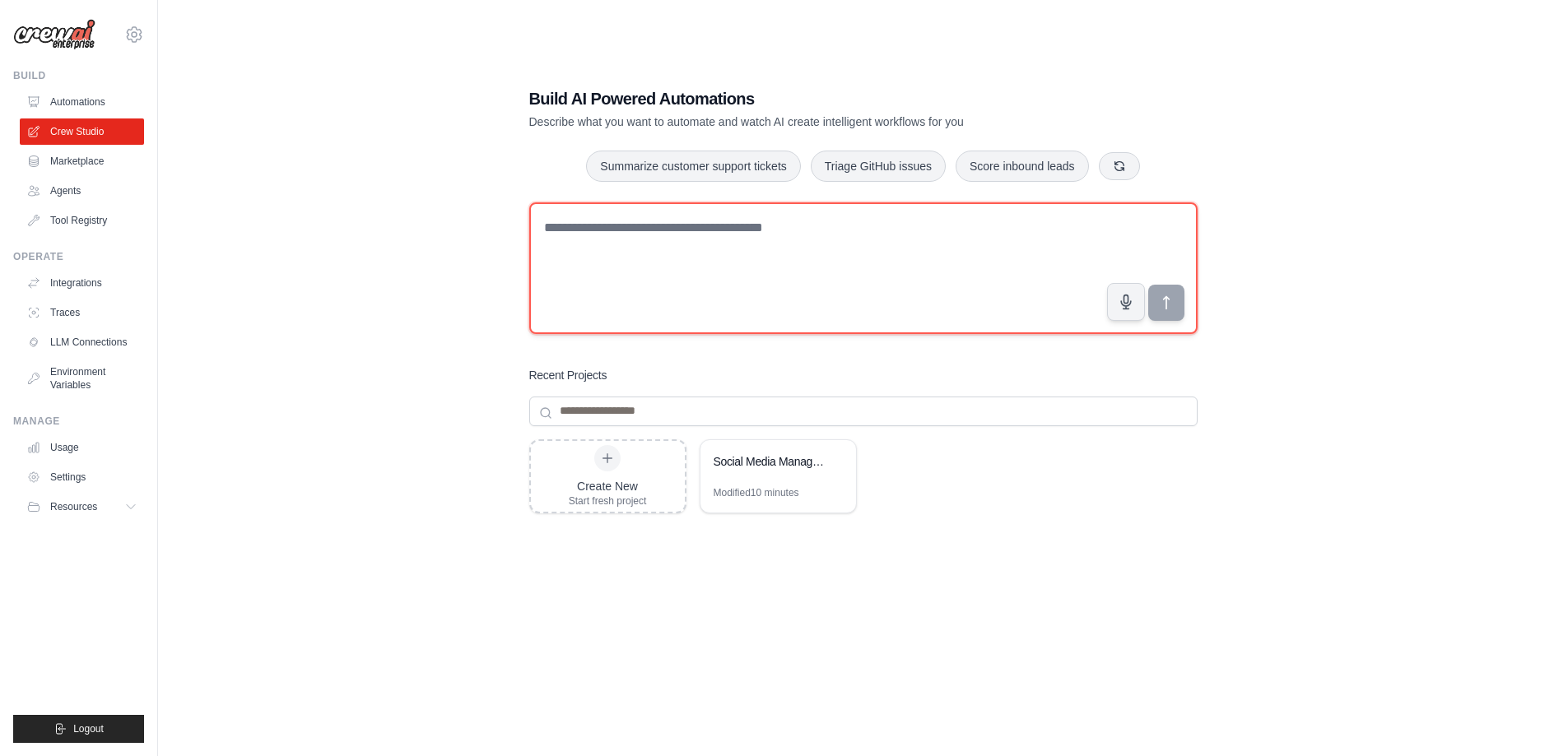
click at [595, 270] on textarea at bounding box center [864, 268] width 668 height 131
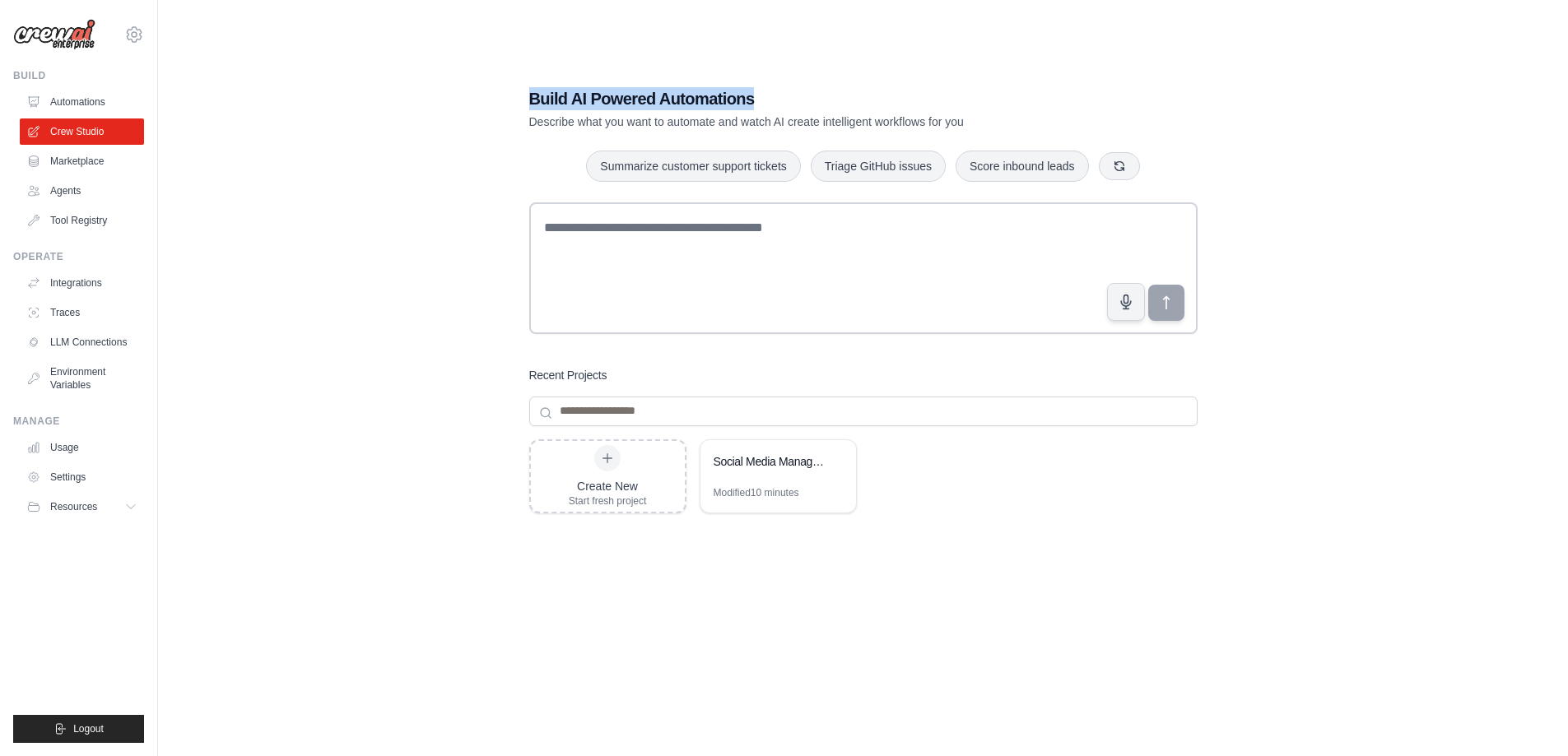
drag, startPoint x: 522, startPoint y: 97, endPoint x: 775, endPoint y: 84, distance: 253.3
click at [751, 79] on div "Build AI Powered Automations Describe what you want to automate and watch AI cr…" at bounding box center [863, 395] width 708 height 668
click at [802, 87] on h1 "Build AI Powered Automations" at bounding box center [806, 99] width 553 height 23
click at [132, 39] on icon at bounding box center [134, 34] width 20 height 20
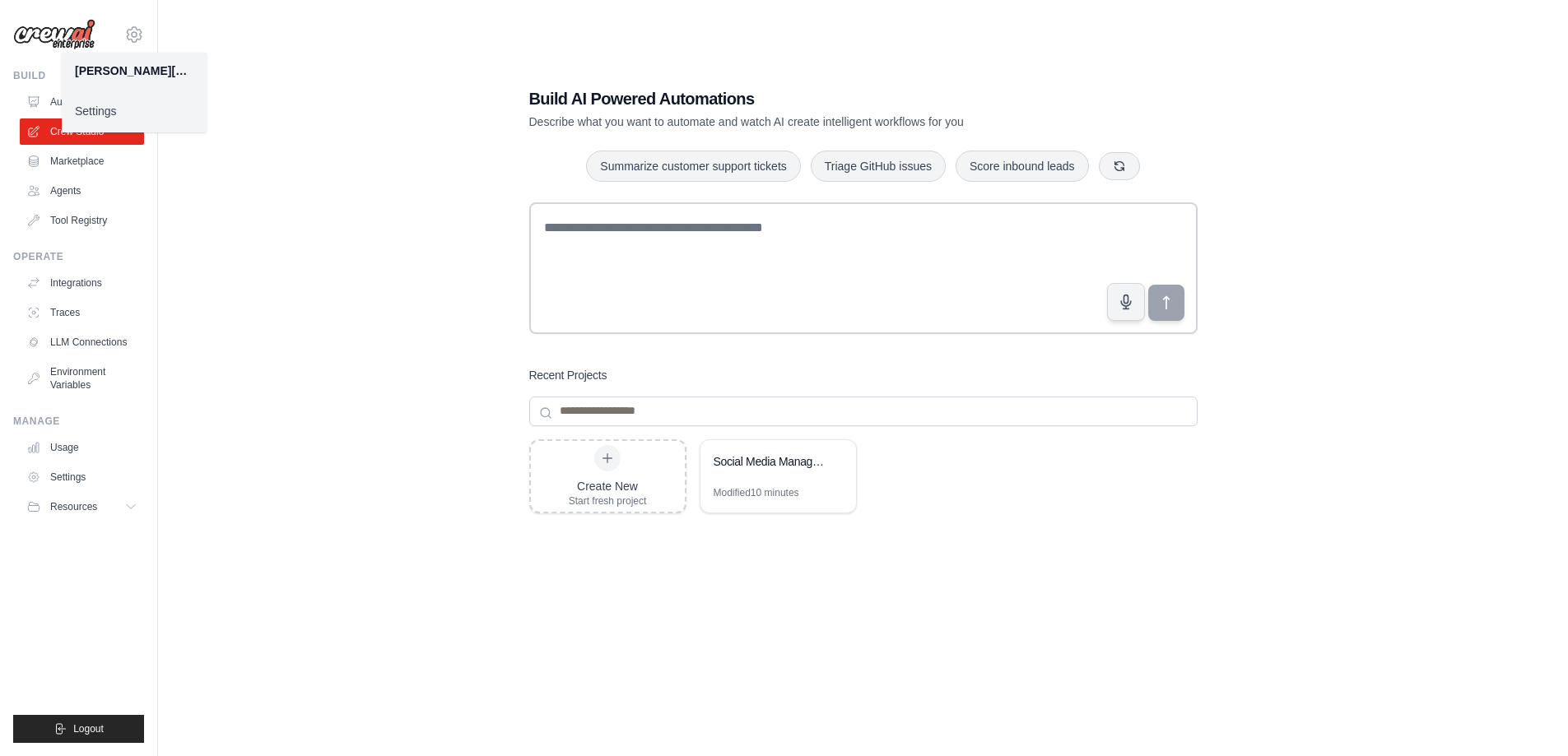
click at [281, 304] on div "Build AI Powered Automations Describe what you want to automate and watch AI cr…" at bounding box center [863, 394] width 1357 height 756
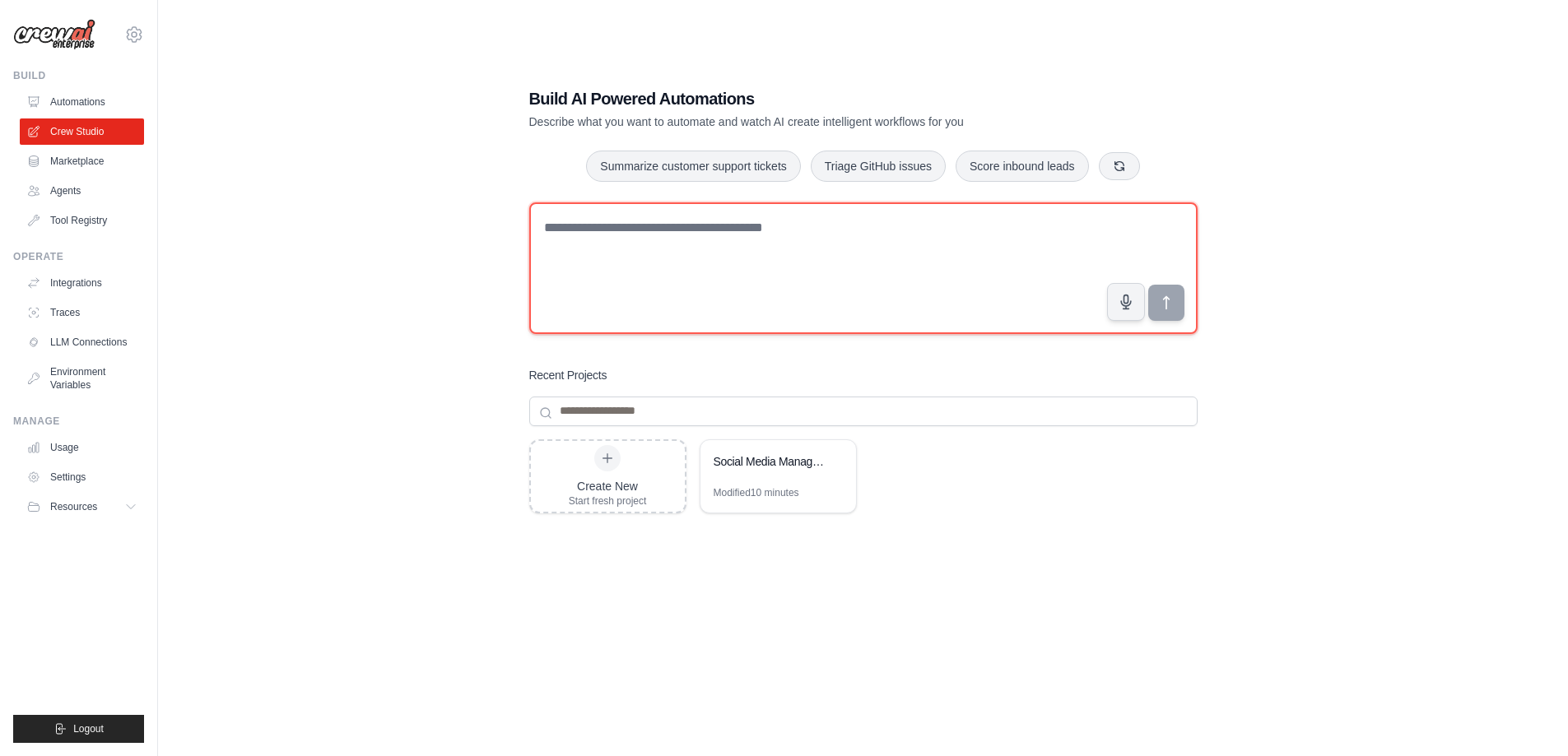
click at [799, 230] on textarea at bounding box center [864, 268] width 668 height 131
click at [704, 270] on textarea at bounding box center [864, 268] width 668 height 131
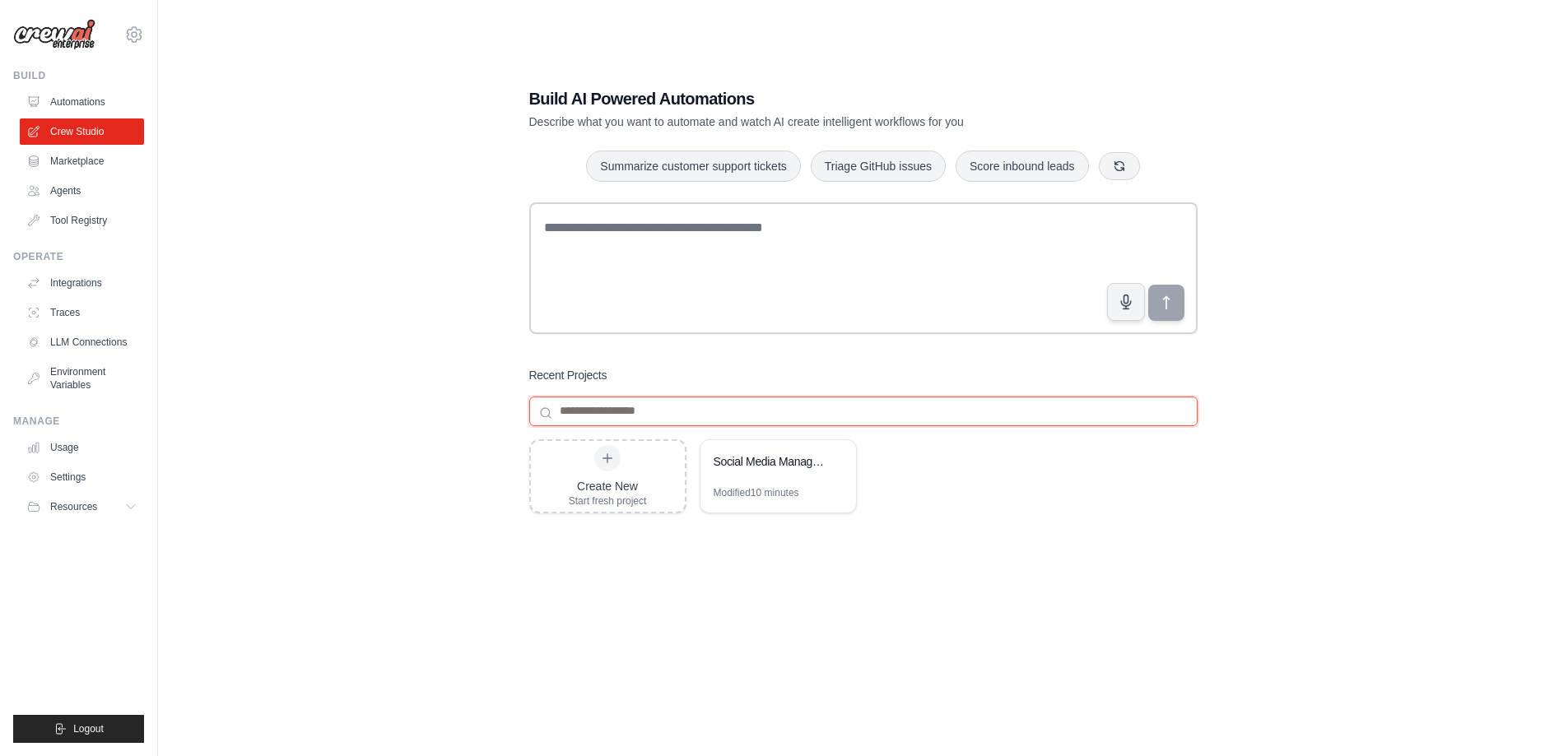
click at [632, 410] on input at bounding box center [864, 411] width 668 height 29
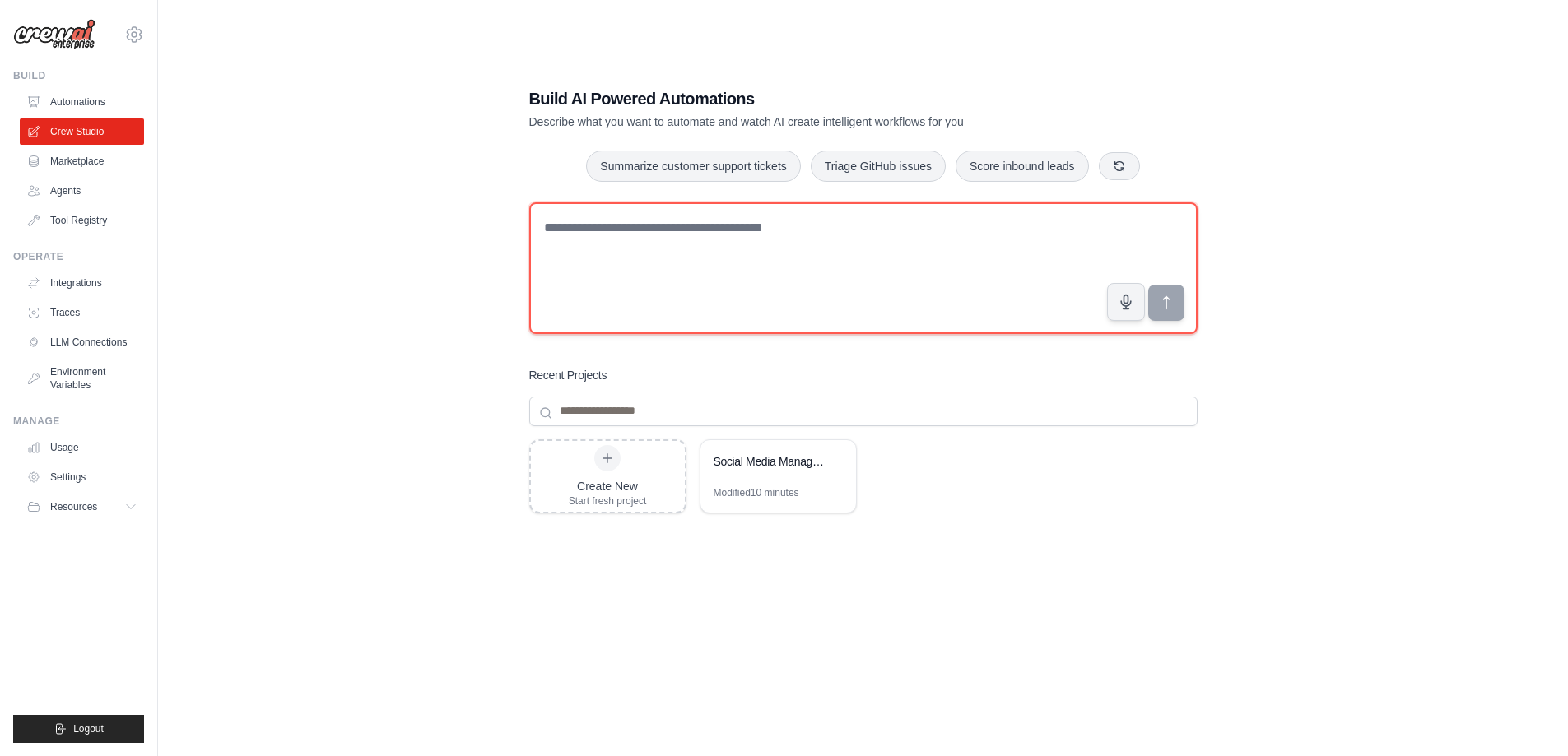
click at [652, 272] on textarea at bounding box center [864, 268] width 668 height 131
click at [665, 282] on textarea at bounding box center [864, 268] width 668 height 131
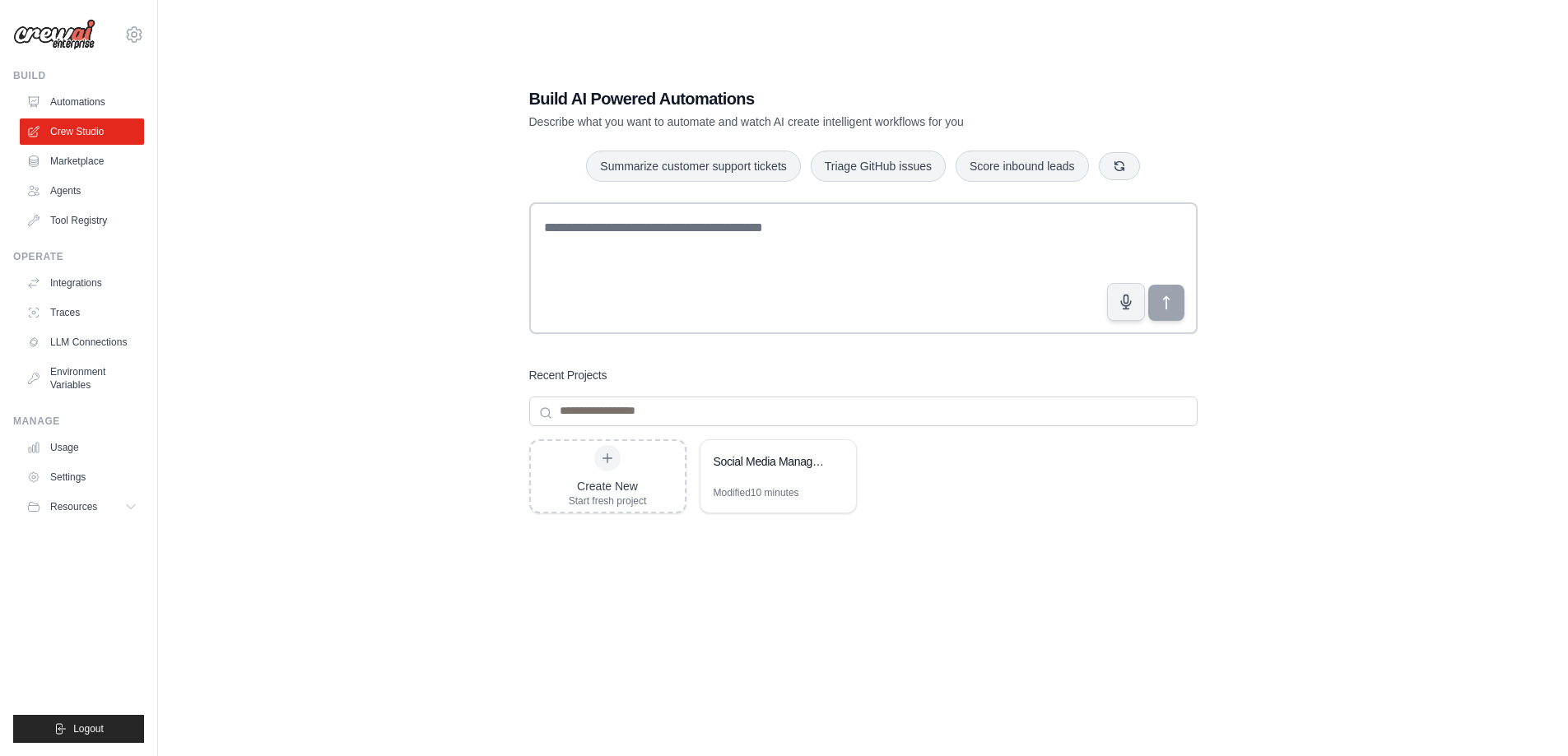
drag, startPoint x: 197, startPoint y: 222, endPoint x: 215, endPoint y: 226, distance: 18.4
click at [198, 221] on div "Build AI Powered Automations Describe what you want to automate and watch AI cr…" at bounding box center [863, 394] width 1357 height 756
drag, startPoint x: 410, startPoint y: 238, endPoint x: 422, endPoint y: 235, distance: 12.4
click at [421, 236] on div "Build AI Powered Automations Describe what you want to automate and watch AI cr…" at bounding box center [863, 394] width 1357 height 756
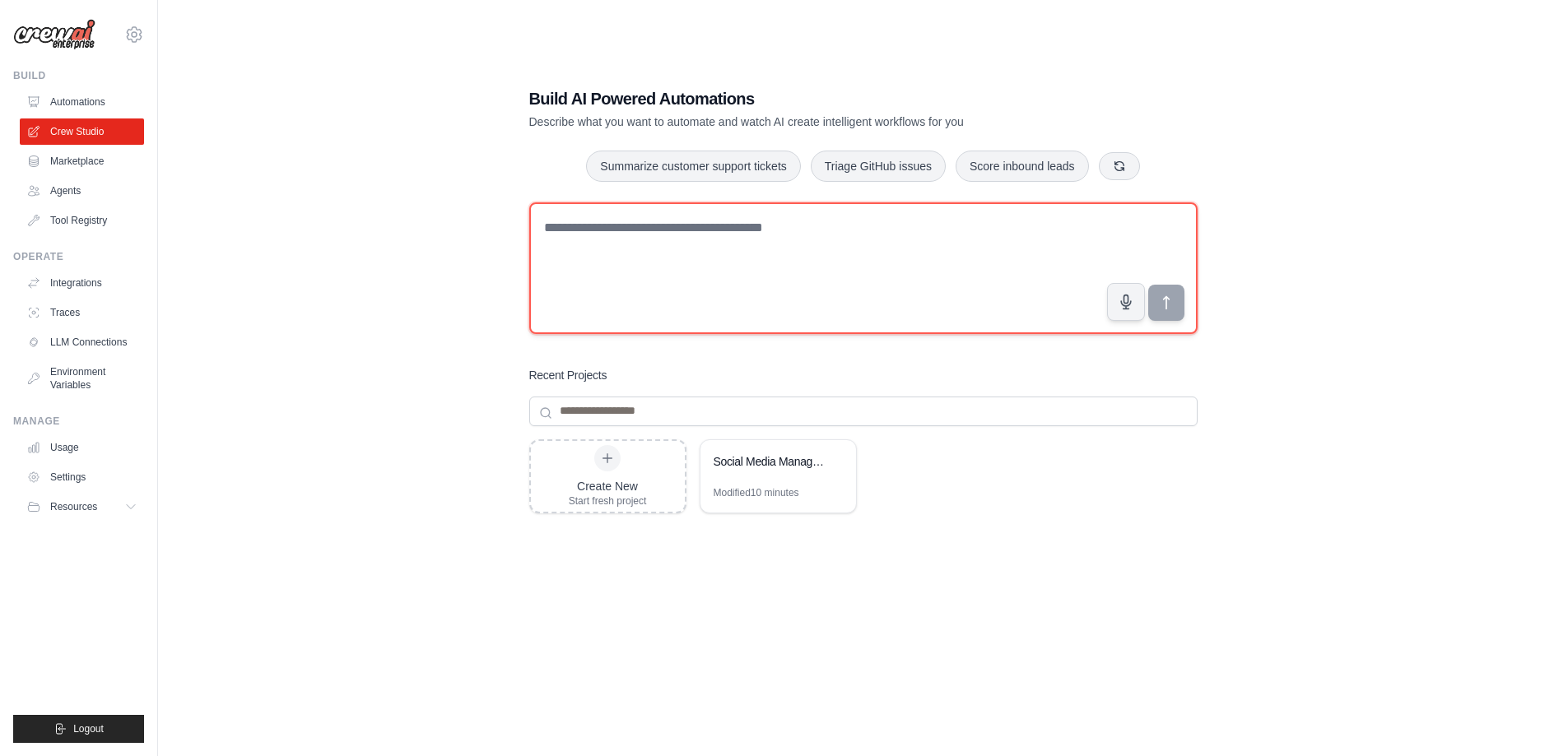
click at [979, 267] on textarea at bounding box center [864, 268] width 668 height 131
type textarea "*"
click at [1027, 284] on textarea at bounding box center [864, 268] width 668 height 131
click at [935, 242] on textarea at bounding box center [864, 268] width 668 height 131
click at [709, 236] on textarea at bounding box center [864, 268] width 668 height 131
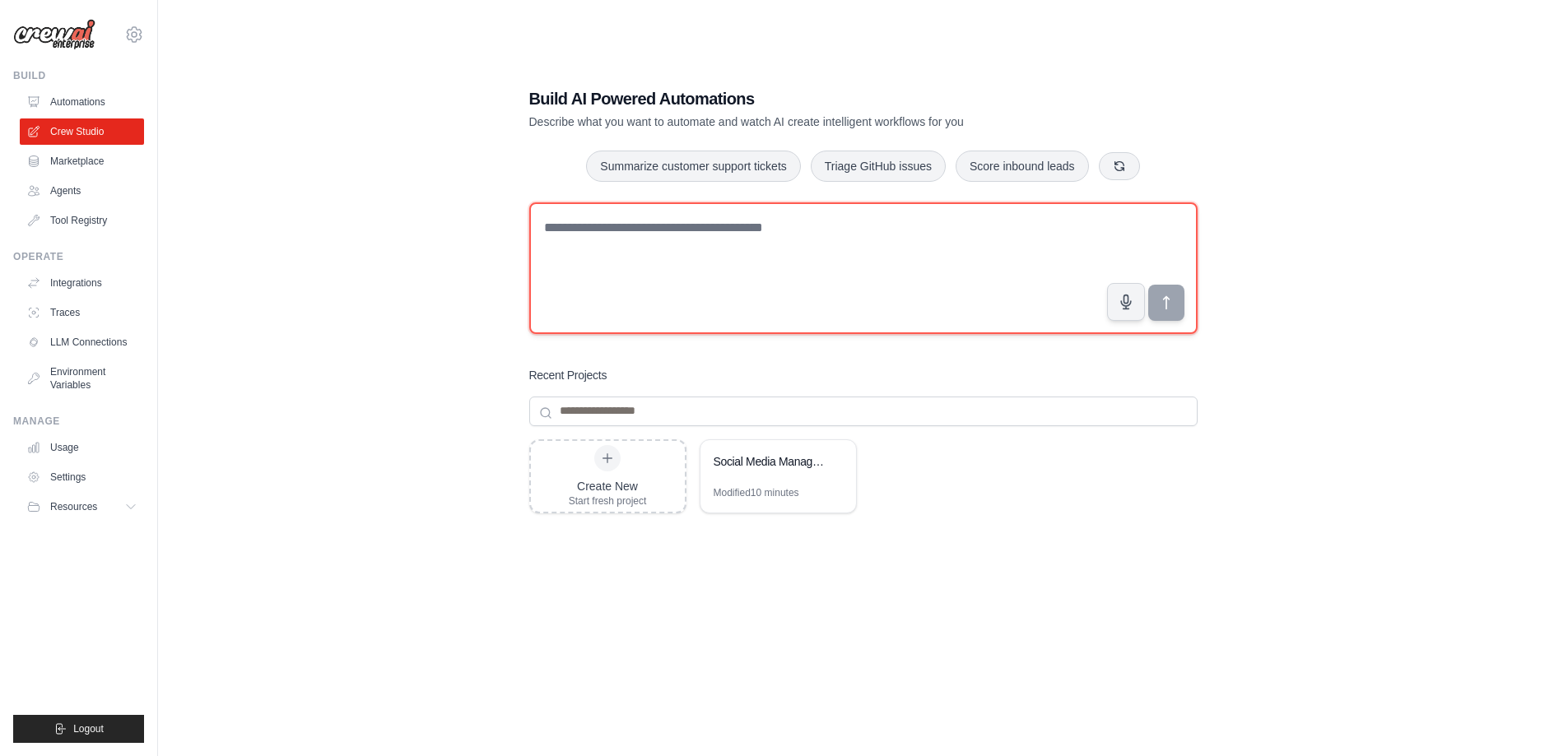
click at [673, 232] on textarea at bounding box center [864, 268] width 668 height 131
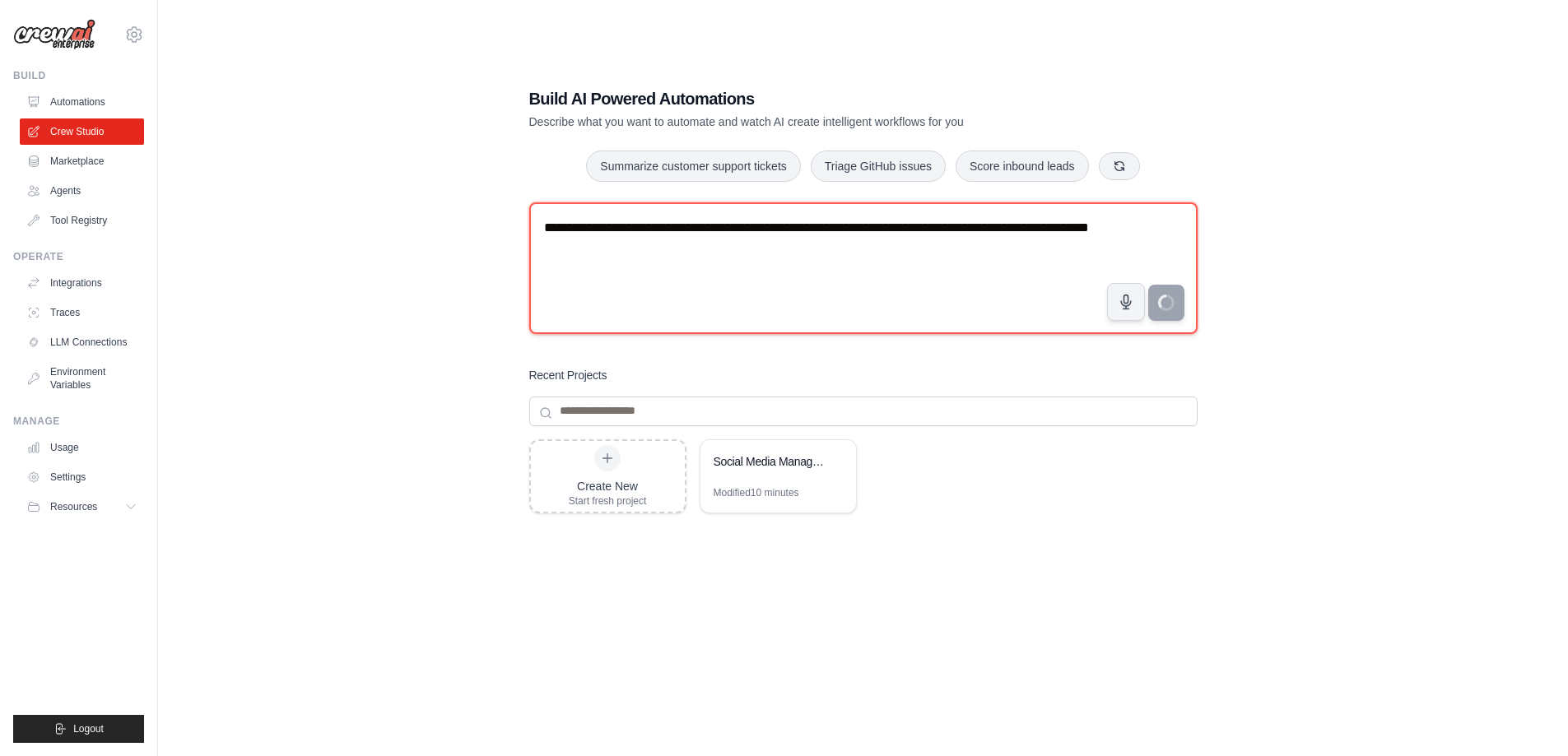
type textarea "**********"
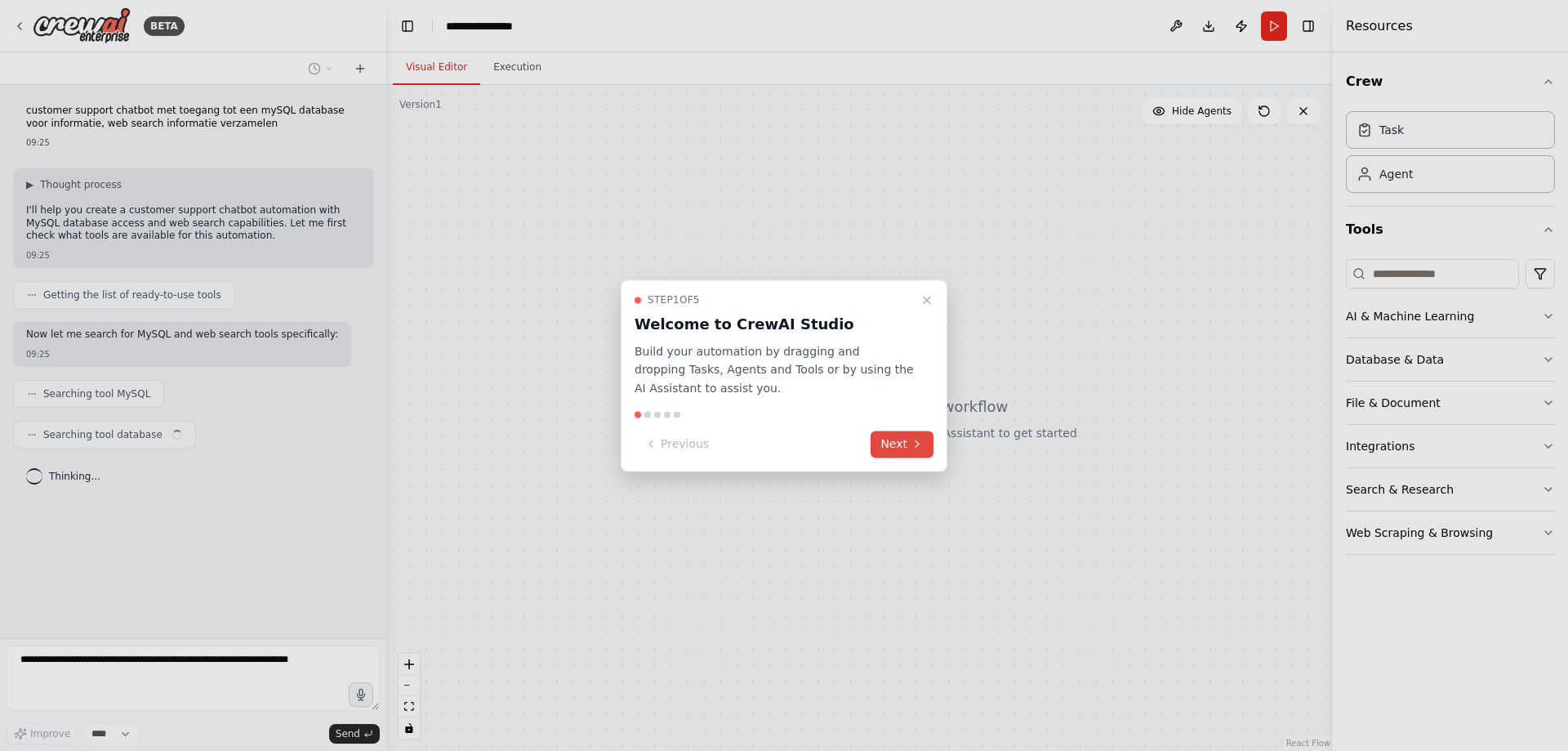
click at [897, 448] on button "Next" at bounding box center [902, 444] width 63 height 27
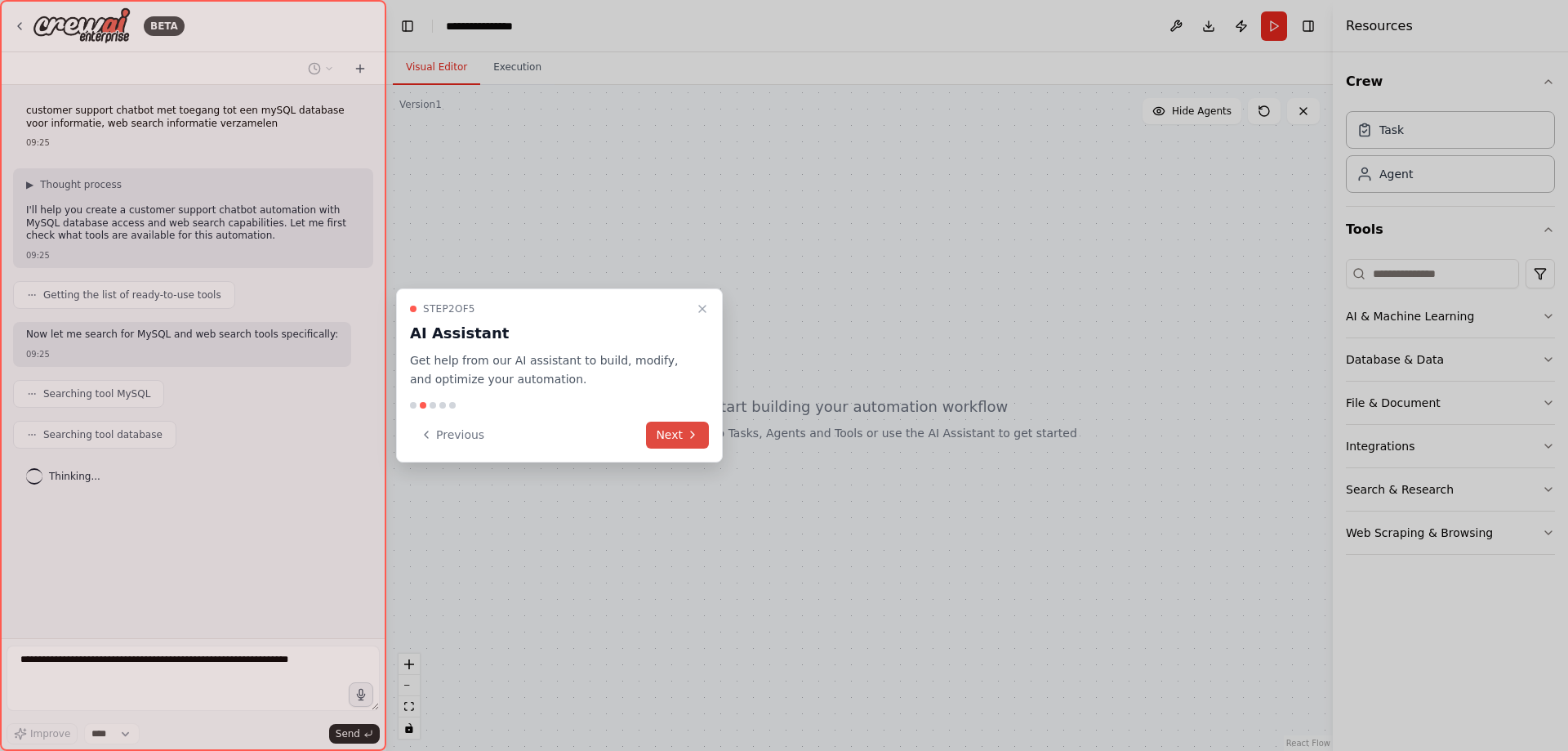
click at [904, 442] on div at bounding box center [784, 375] width 1568 height 751
click at [680, 427] on button "Next" at bounding box center [678, 435] width 63 height 27
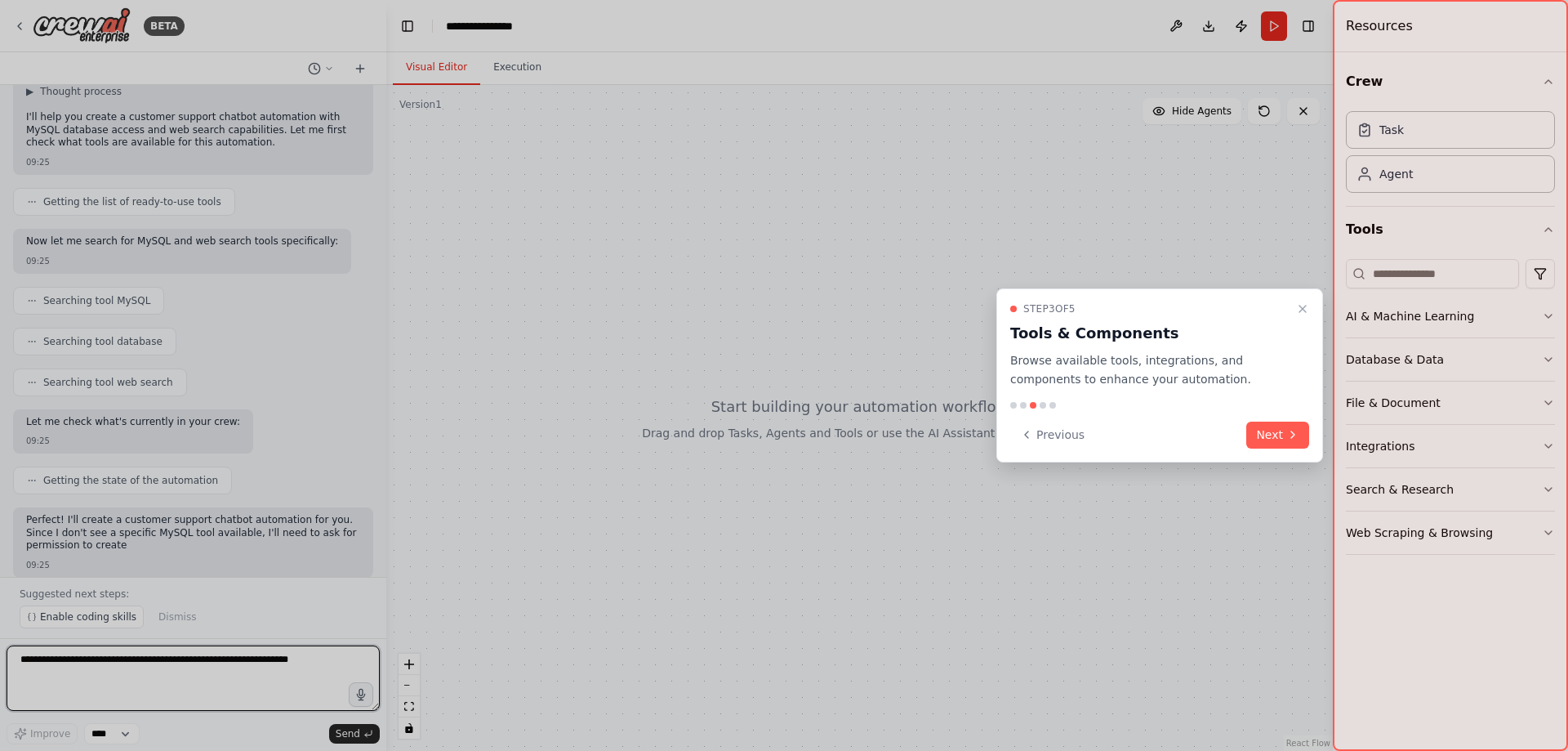
scroll to position [106, 0]
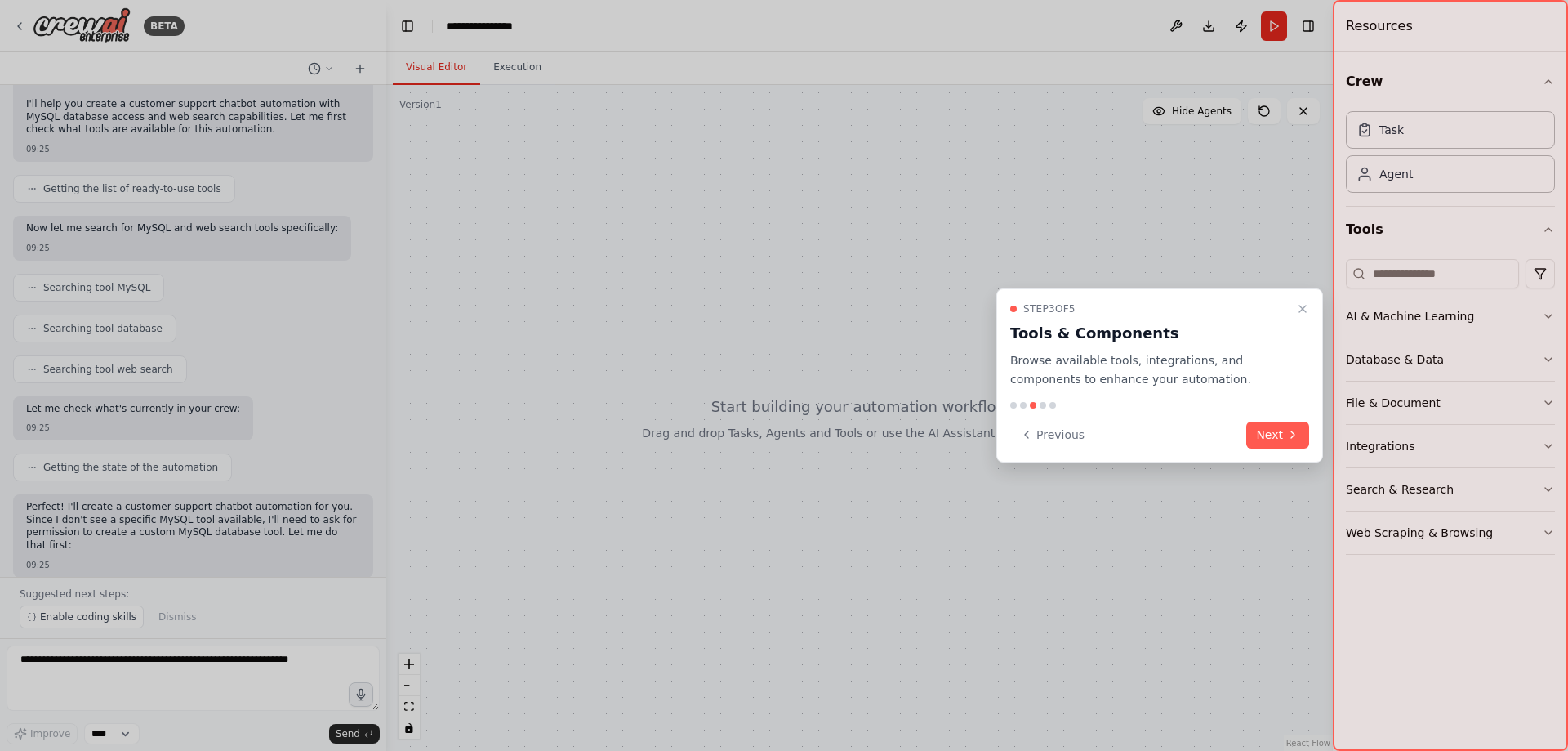
click at [1270, 437] on button "Next" at bounding box center [1278, 435] width 63 height 27
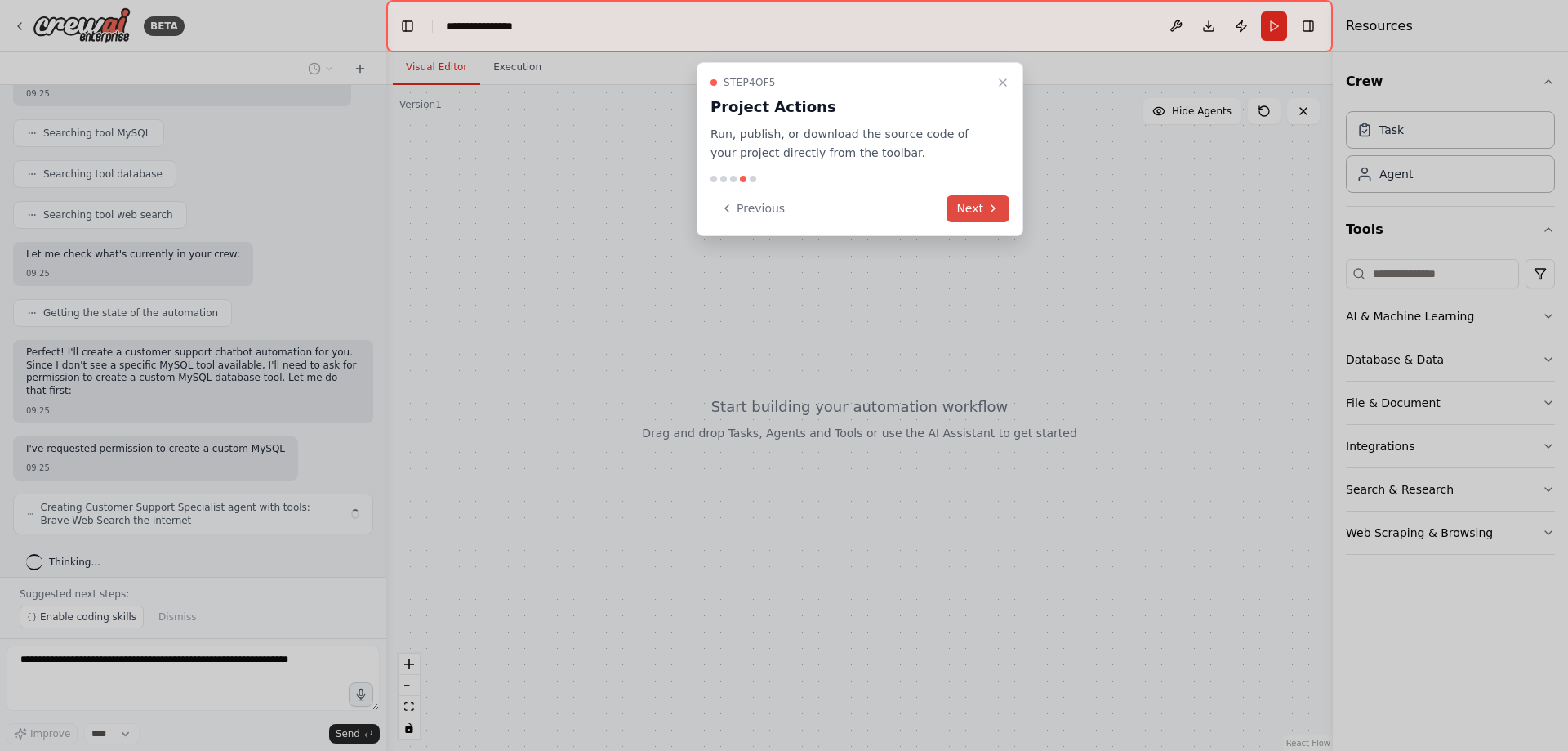
click at [969, 210] on button "Next" at bounding box center [979, 209] width 63 height 27
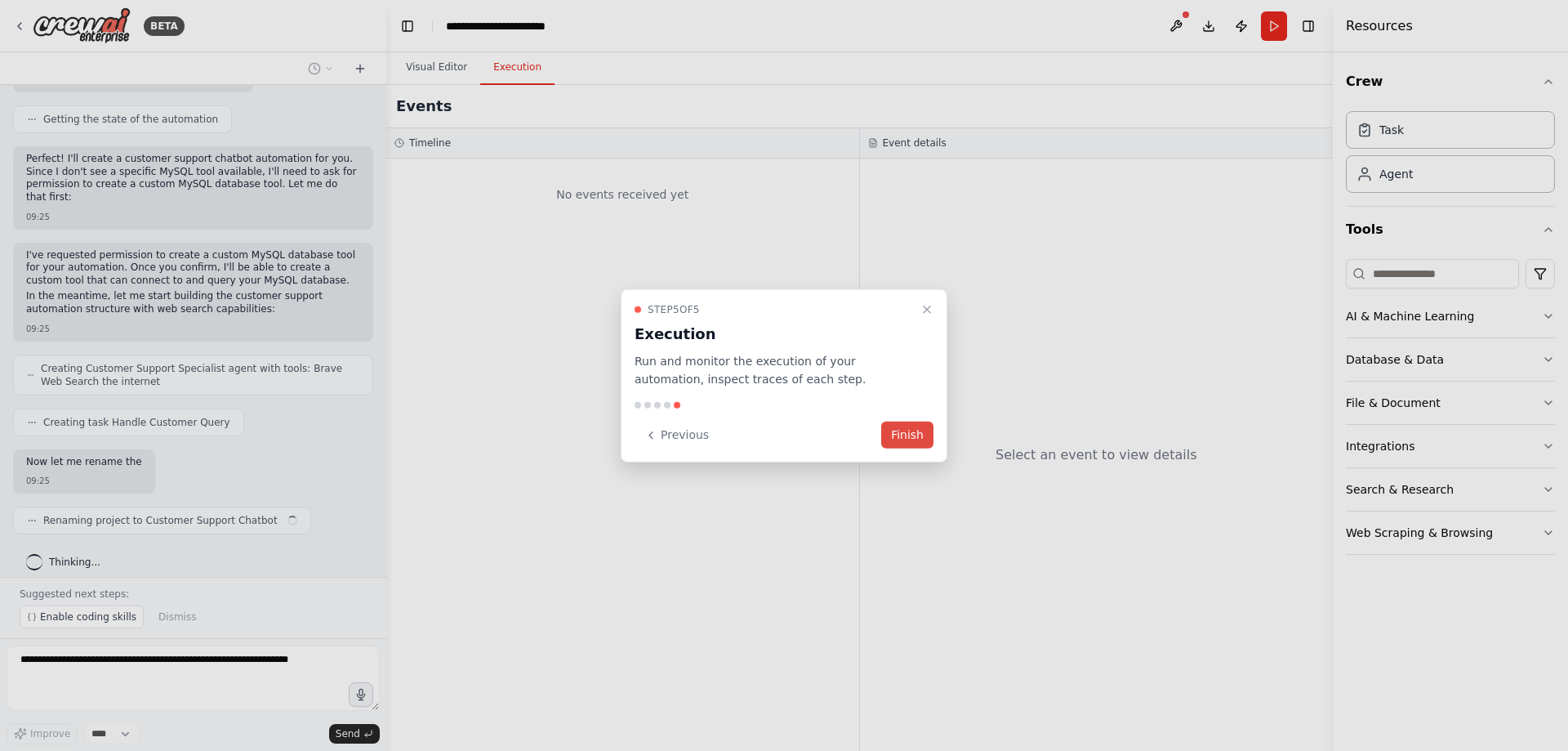
scroll to position [454, 0]
click at [910, 432] on button "Finish" at bounding box center [907, 435] width 52 height 27
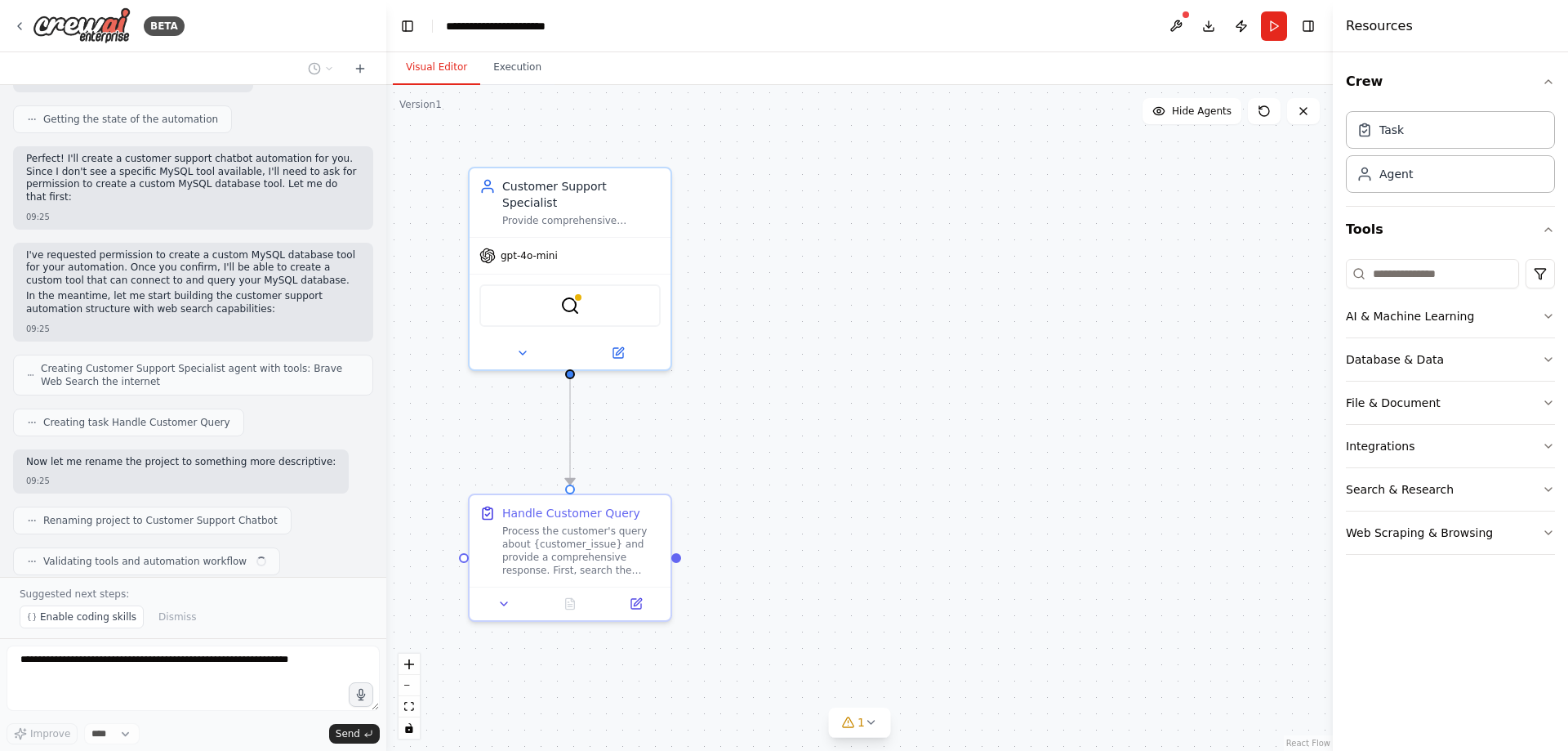
click at [906, 438] on div ".deletable-edge-delete-btn { width: 20px; height: 20px; border: 0px solid #ffff…" at bounding box center [860, 417] width 947 height 666
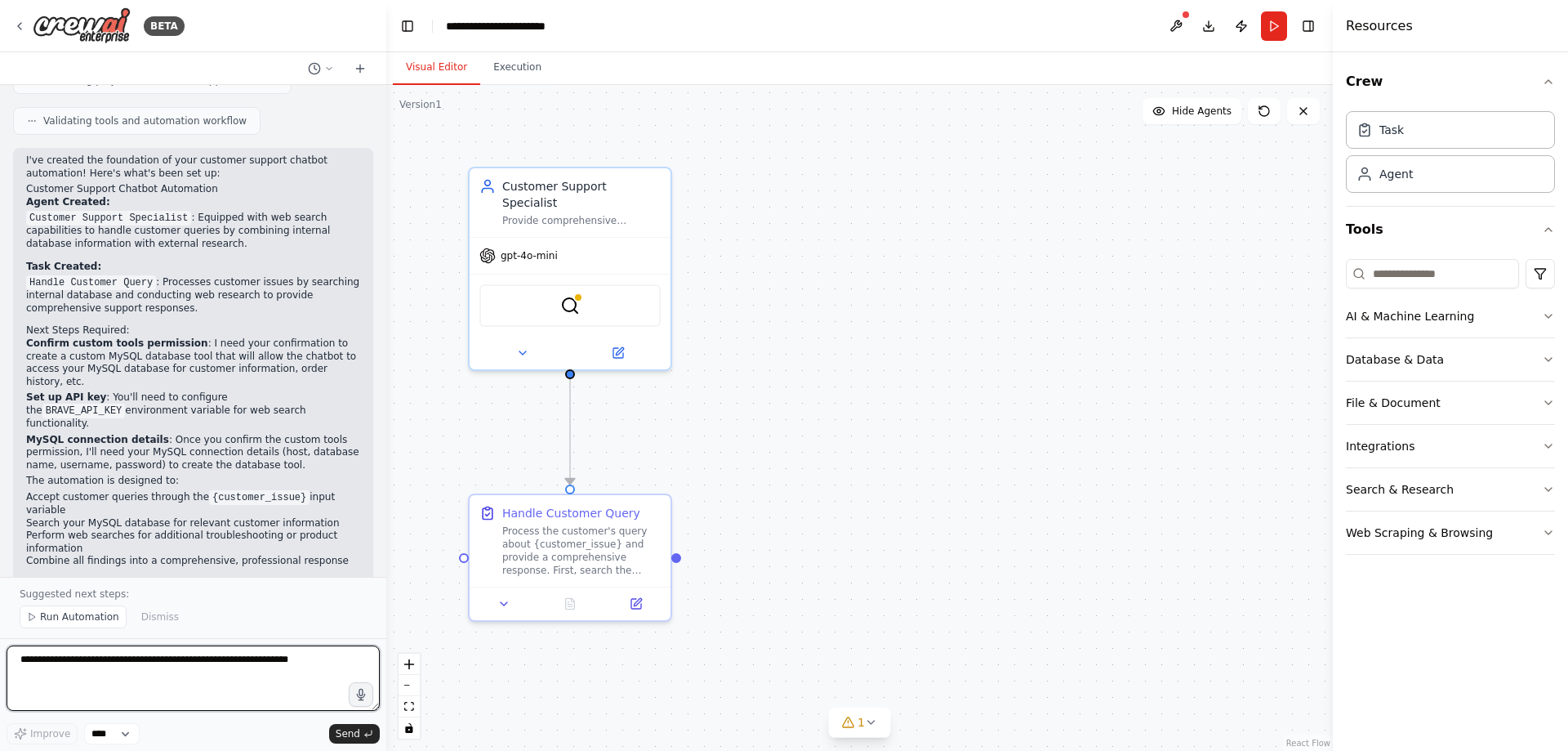
scroll to position [908, 0]
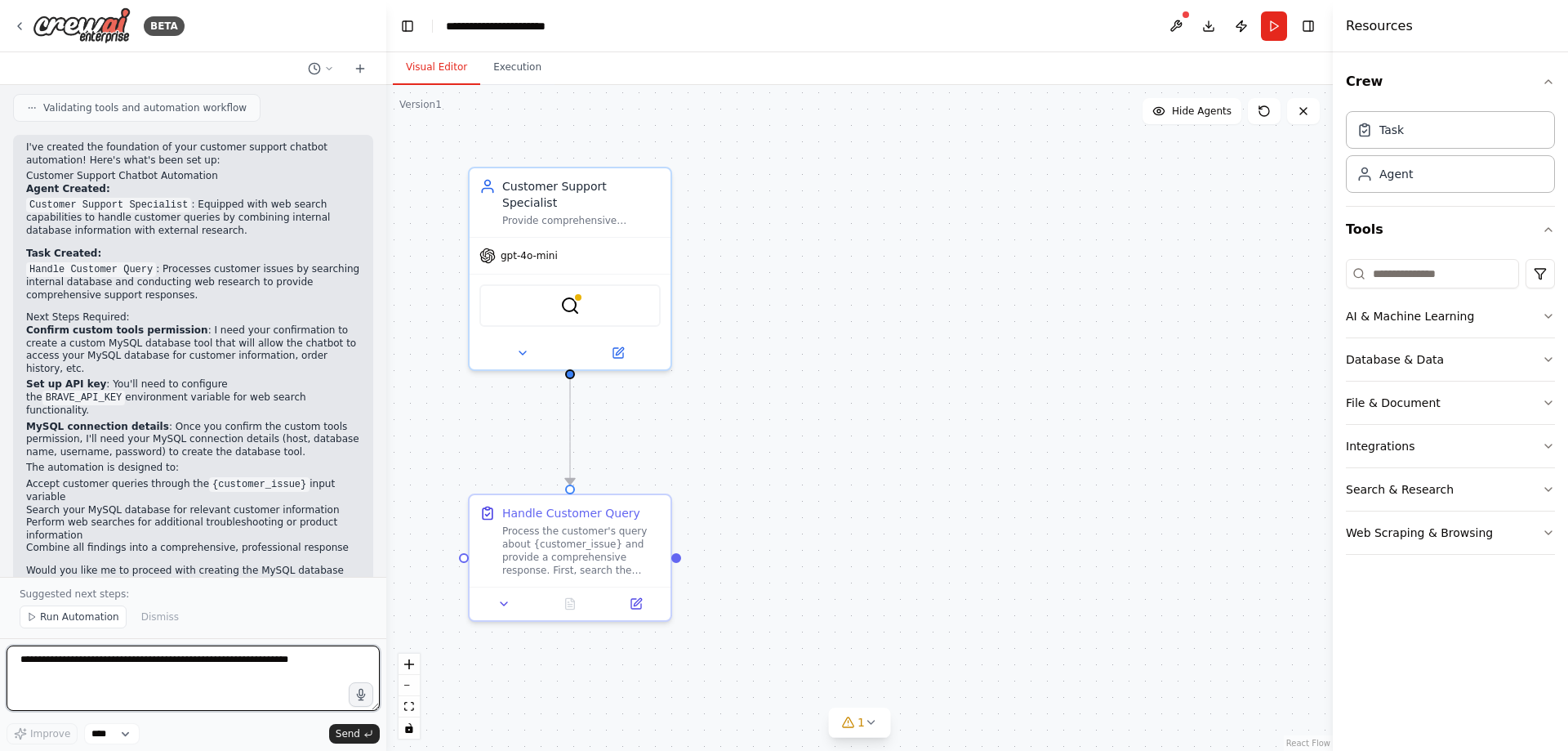
drag, startPoint x: 380, startPoint y: 454, endPoint x: 380, endPoint y: 427, distance: 27.0
click at [380, 433] on div "BETA customer support chatbot met toegang tot een mySQL database voor informati…" at bounding box center [784, 375] width 1568 height 751
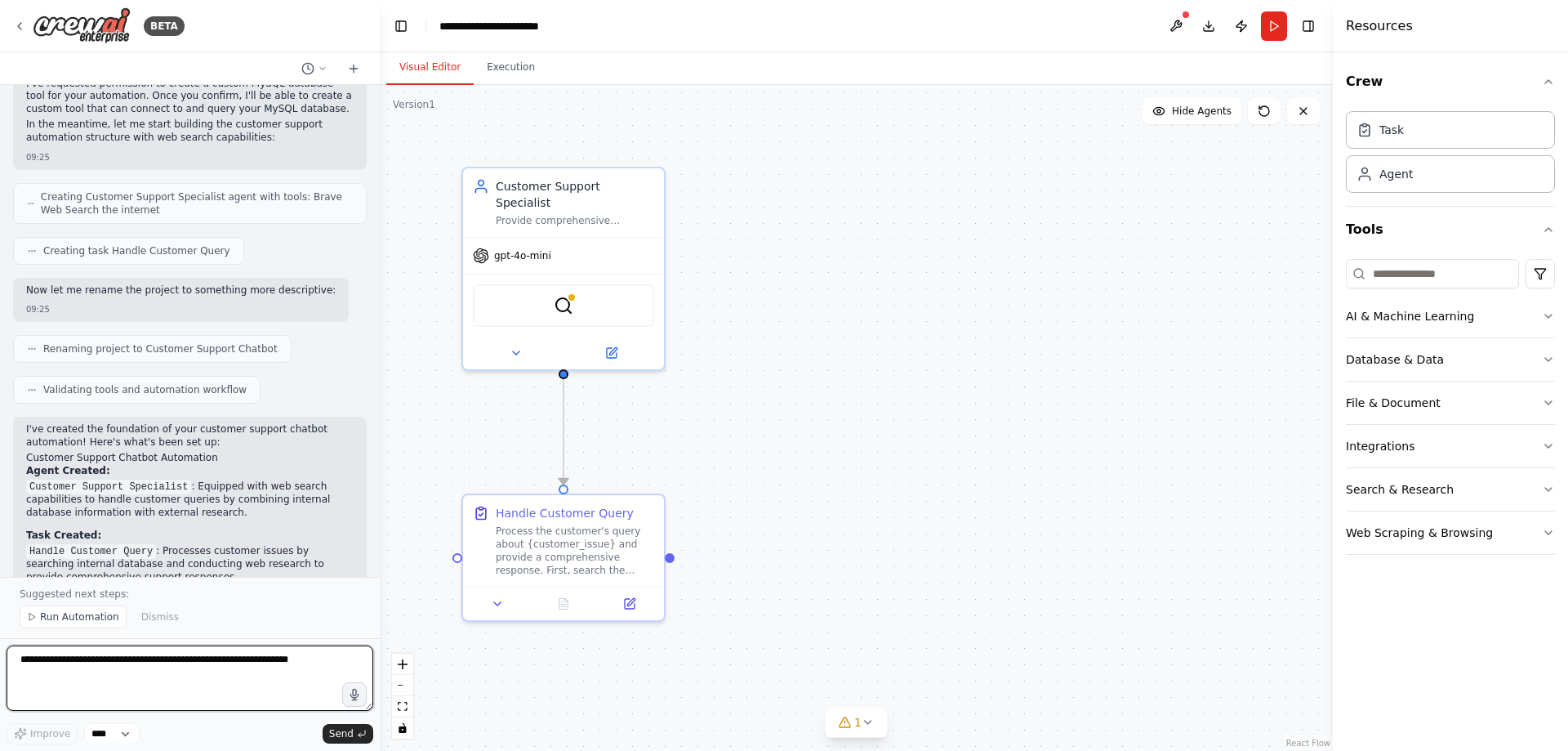
scroll to position [534, 0]
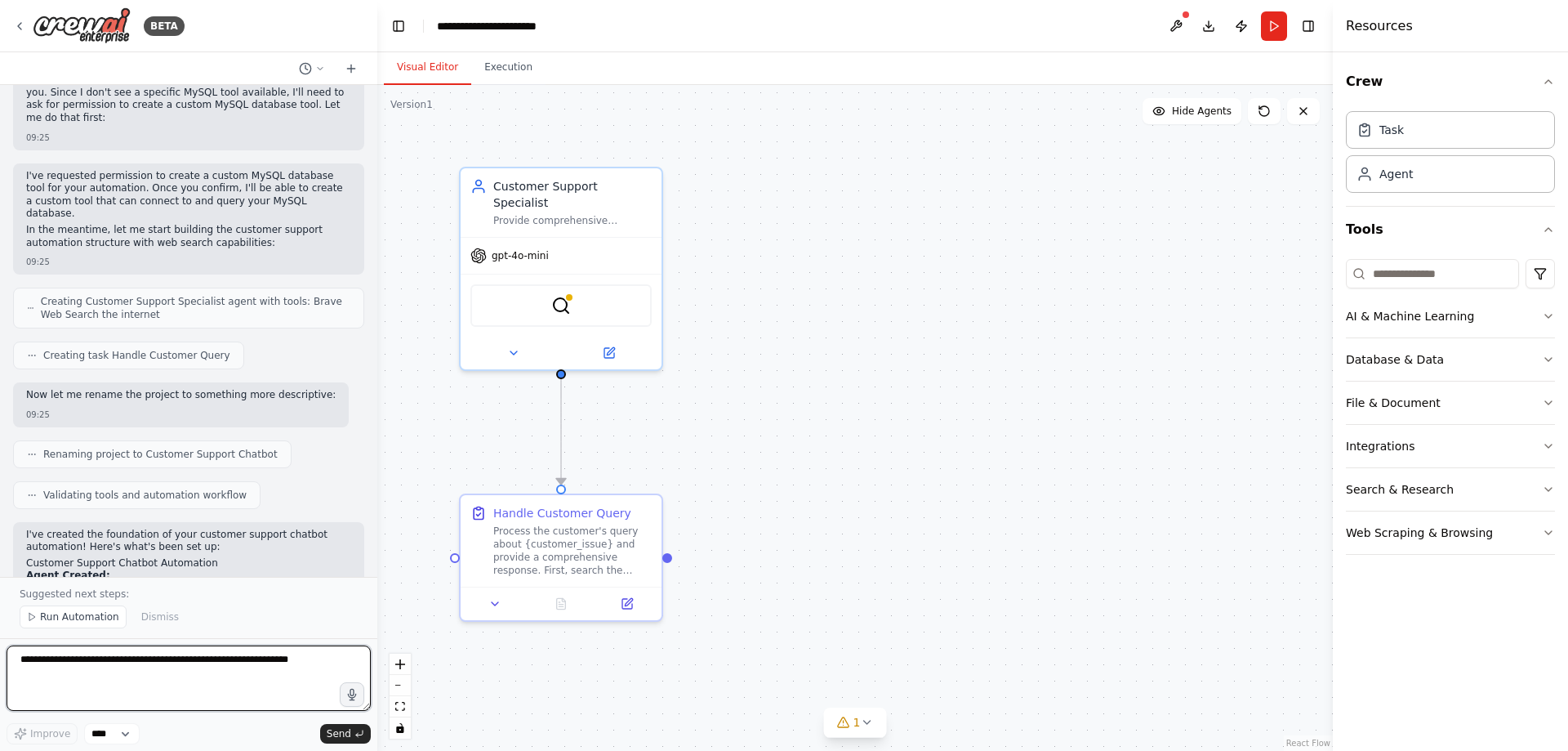
drag, startPoint x: 377, startPoint y: 334, endPoint x: 376, endPoint y: 101, distance: 233.0
click at [376, 101] on div "BETA customer support chatbot met toegang tot een mySQL database voor informati…" at bounding box center [784, 375] width 1568 height 751
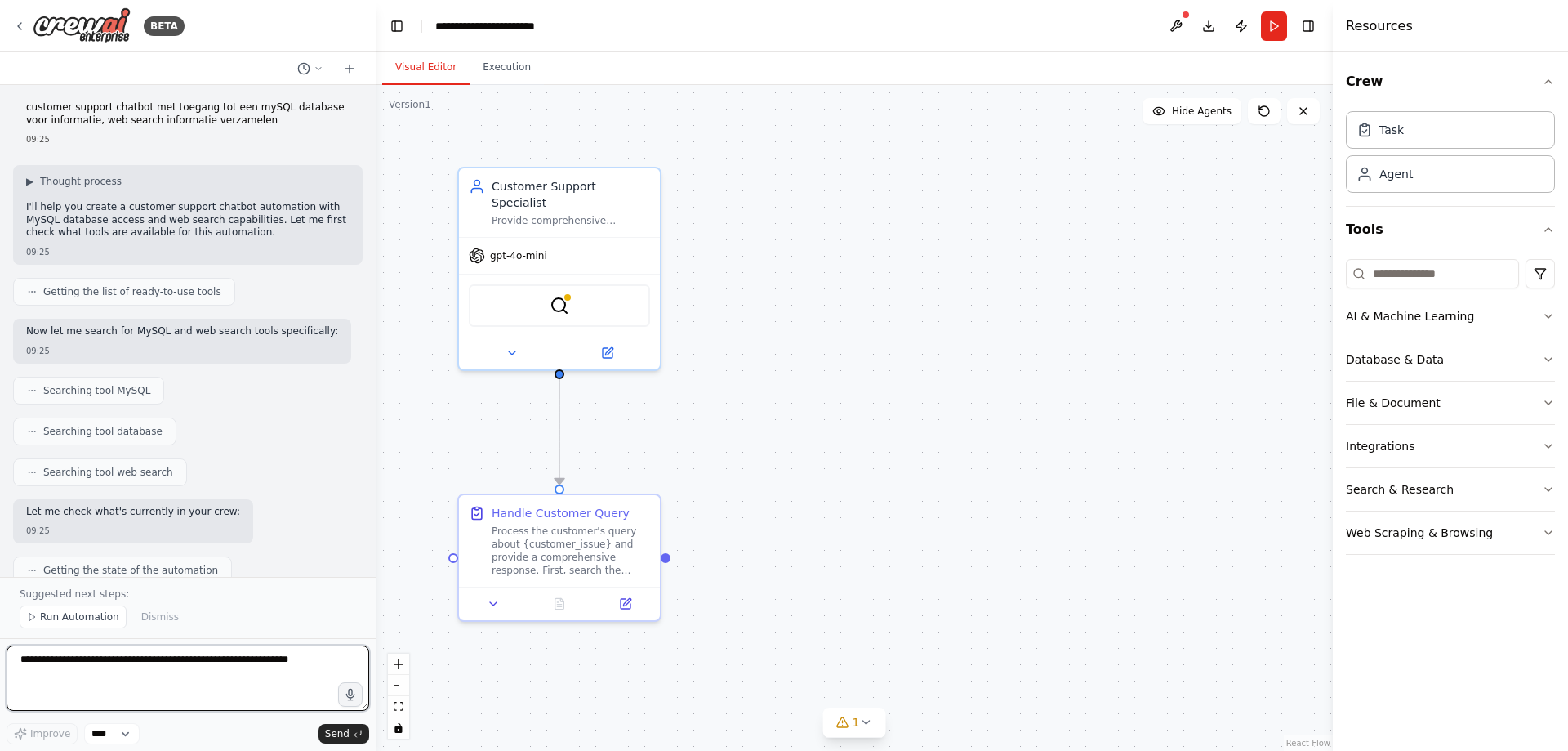
scroll to position [0, 0]
click at [316, 67] on icon at bounding box center [318, 68] width 5 height 2
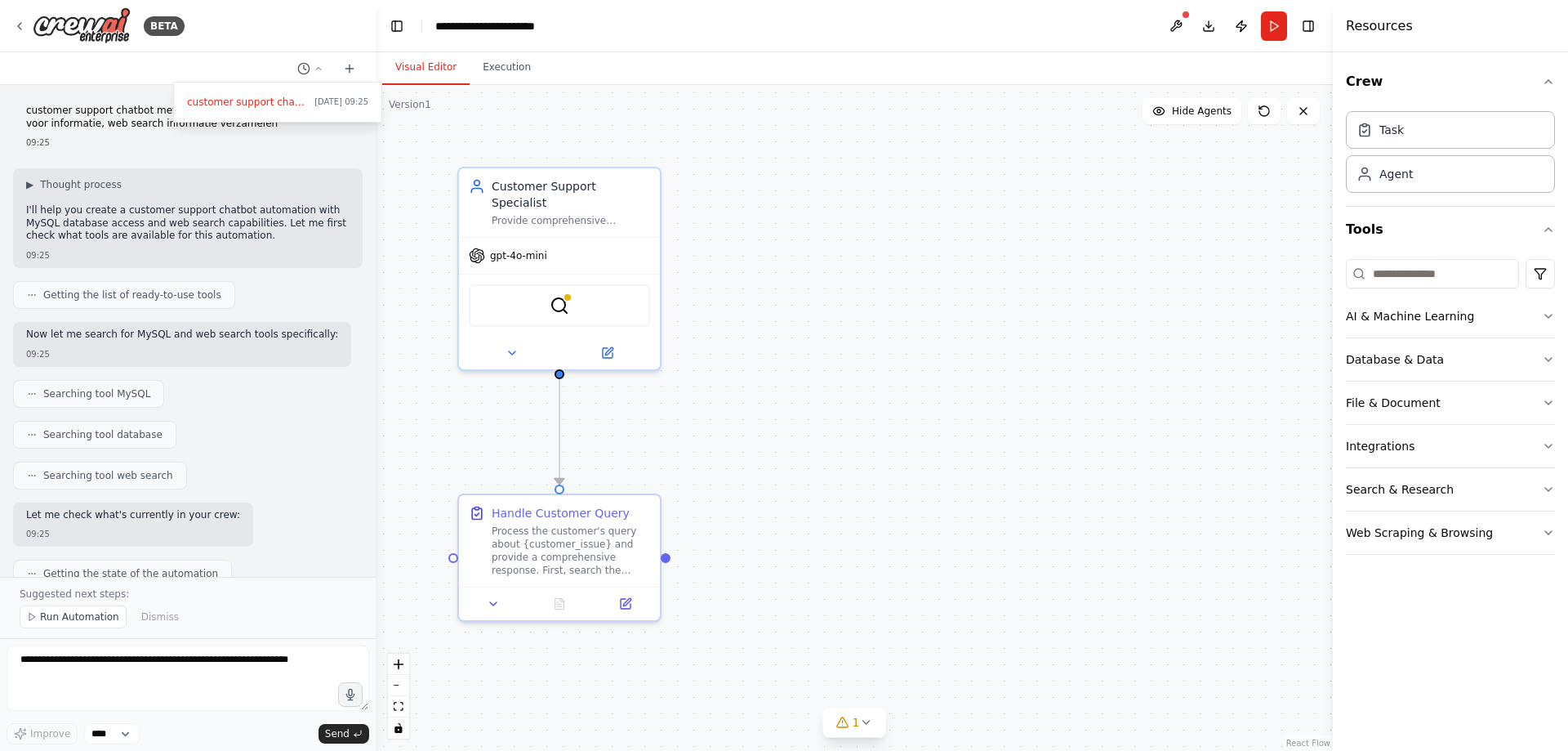
click at [371, 201] on div at bounding box center [188, 375] width 376 height 751
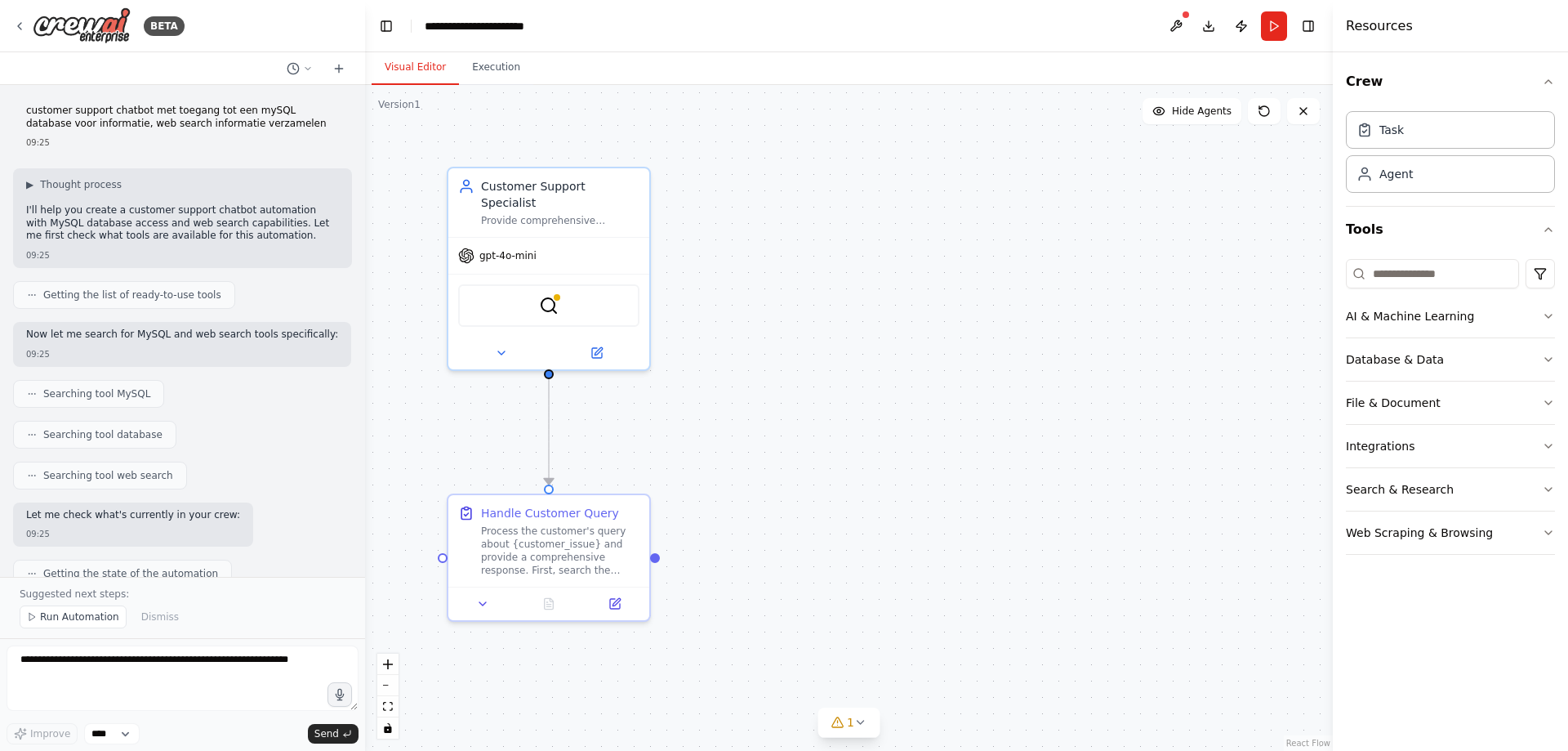
drag, startPoint x: 369, startPoint y: 223, endPoint x: 365, endPoint y: 267, distance: 44.2
click at [365, 267] on div "BETA customer support chatbot met toegang tot een mySQL database voor informati…" at bounding box center [784, 375] width 1568 height 751
click at [1549, 363] on icon "button" at bounding box center [1549, 359] width 13 height 13
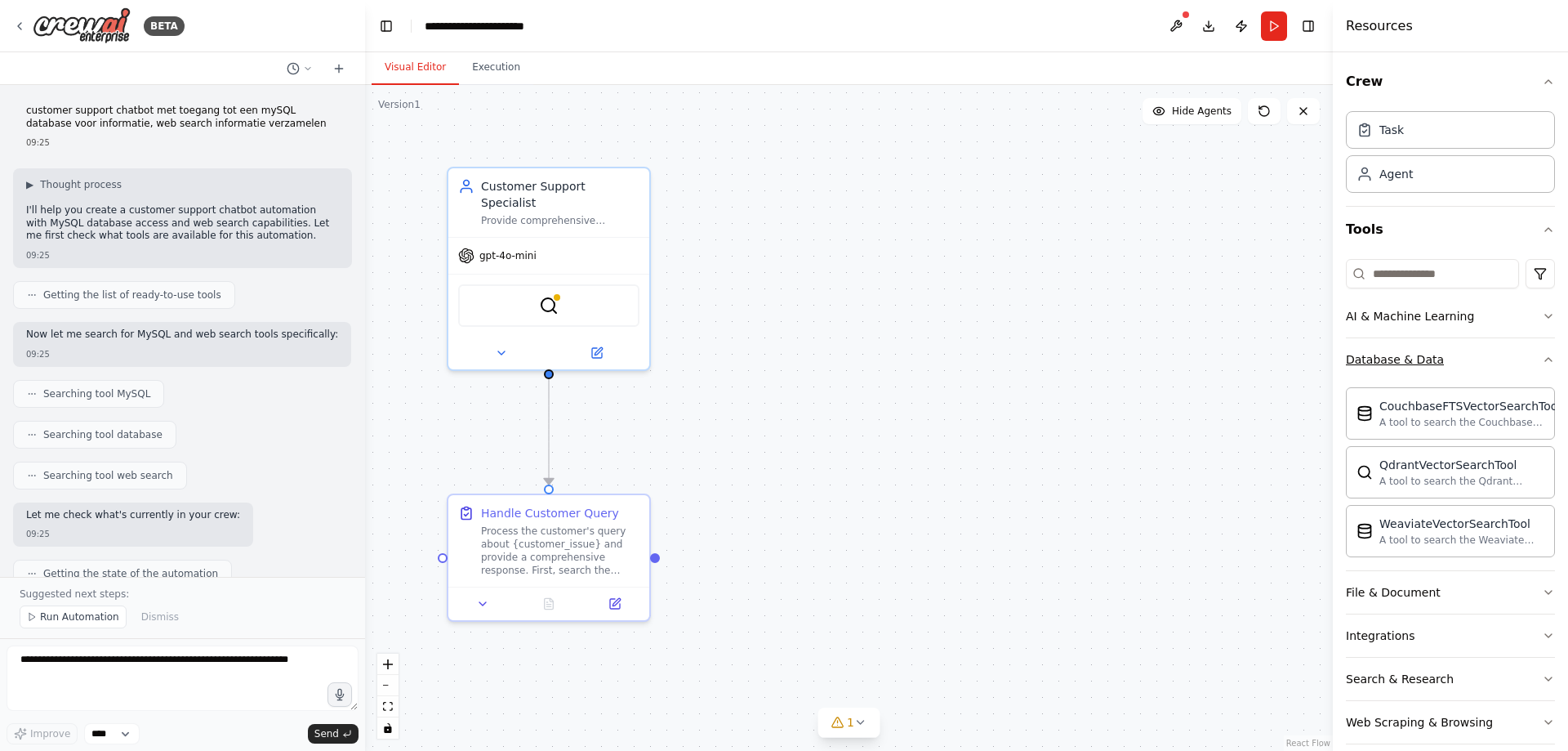
click at [1549, 363] on div "Crew Task Agent Tools AI & Machine Learning Database & Data CouchbaseFTSVectorS…" at bounding box center [1450, 402] width 235 height 699
click at [1542, 360] on icon "button" at bounding box center [1549, 359] width 13 height 13
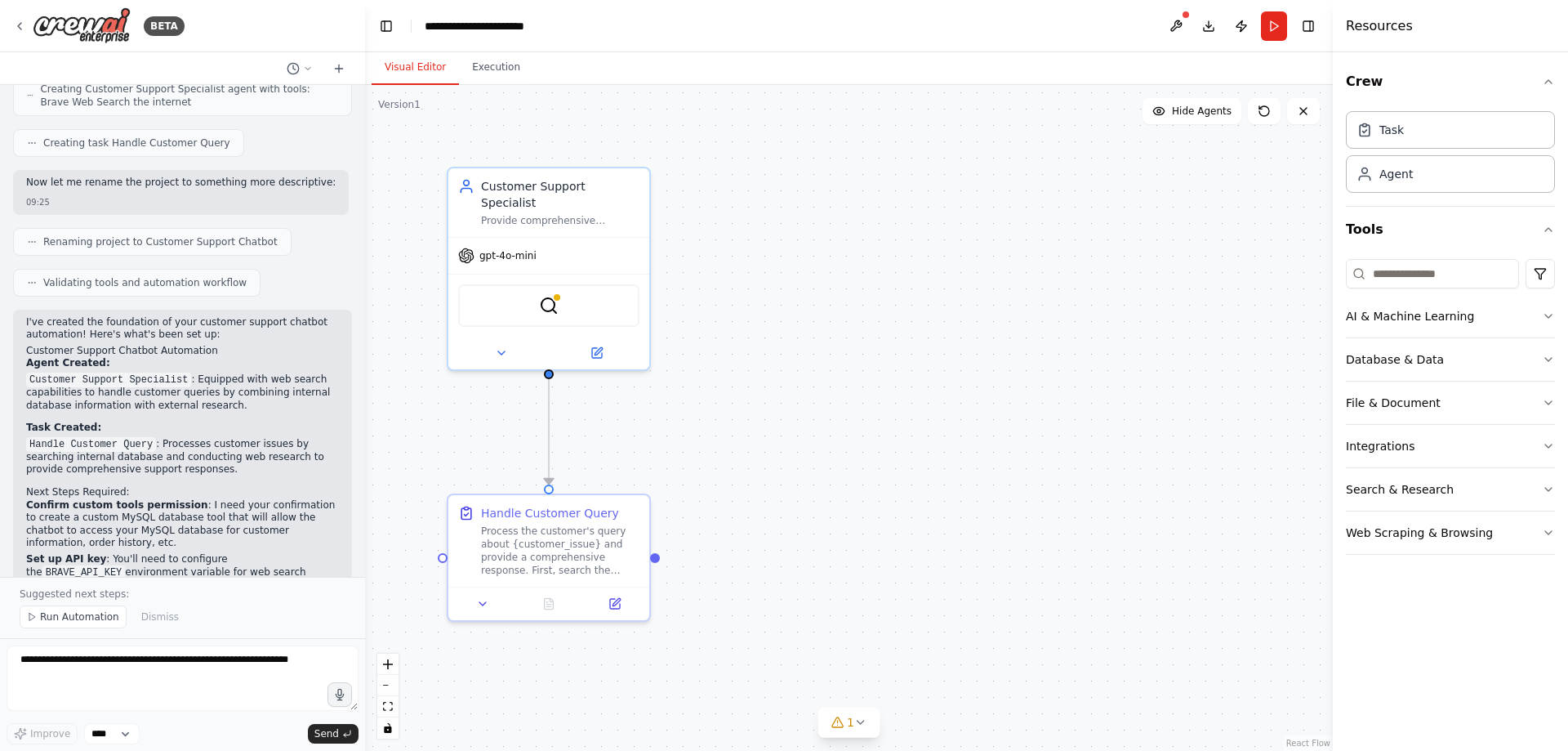
scroll to position [946, 0]
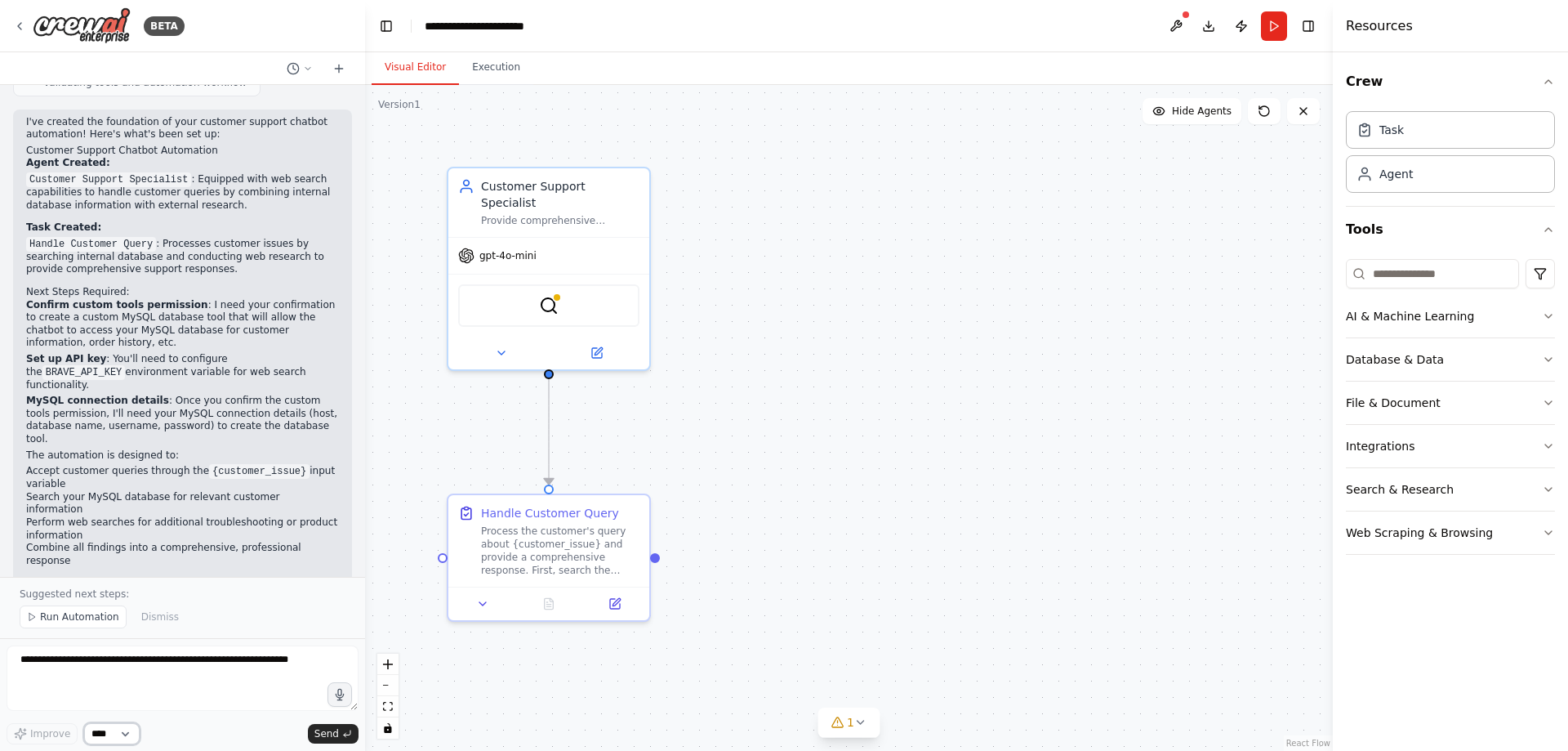
click at [121, 738] on select "****" at bounding box center [111, 734] width 56 height 22
click at [234, 686] on textarea at bounding box center [182, 678] width 352 height 66
click at [362, 482] on div at bounding box center [362, 375] width 7 height 751
click at [117, 27] on img at bounding box center [81, 26] width 98 height 37
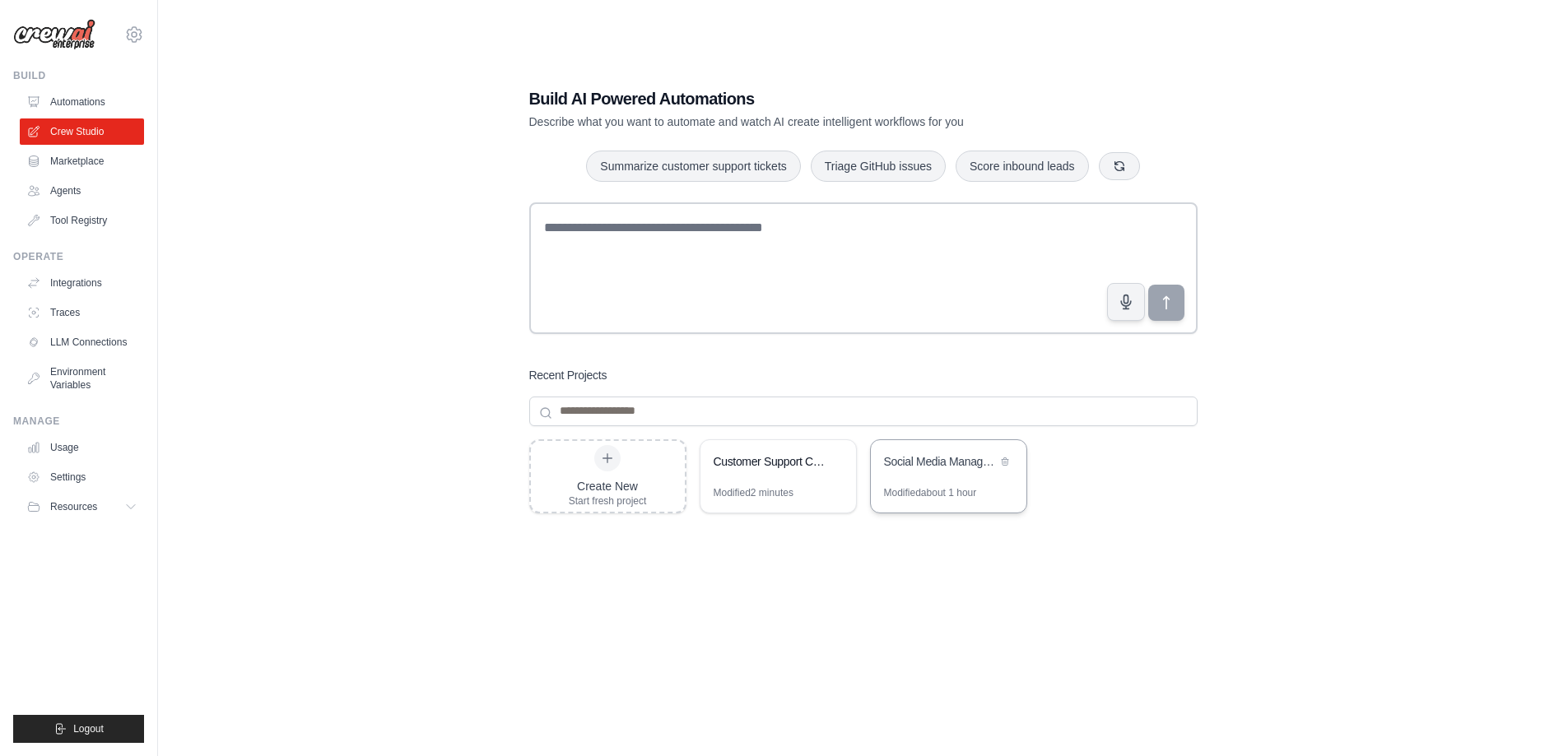
click at [940, 466] on div "Social Media Management Automation" at bounding box center [940, 461] width 113 height 17
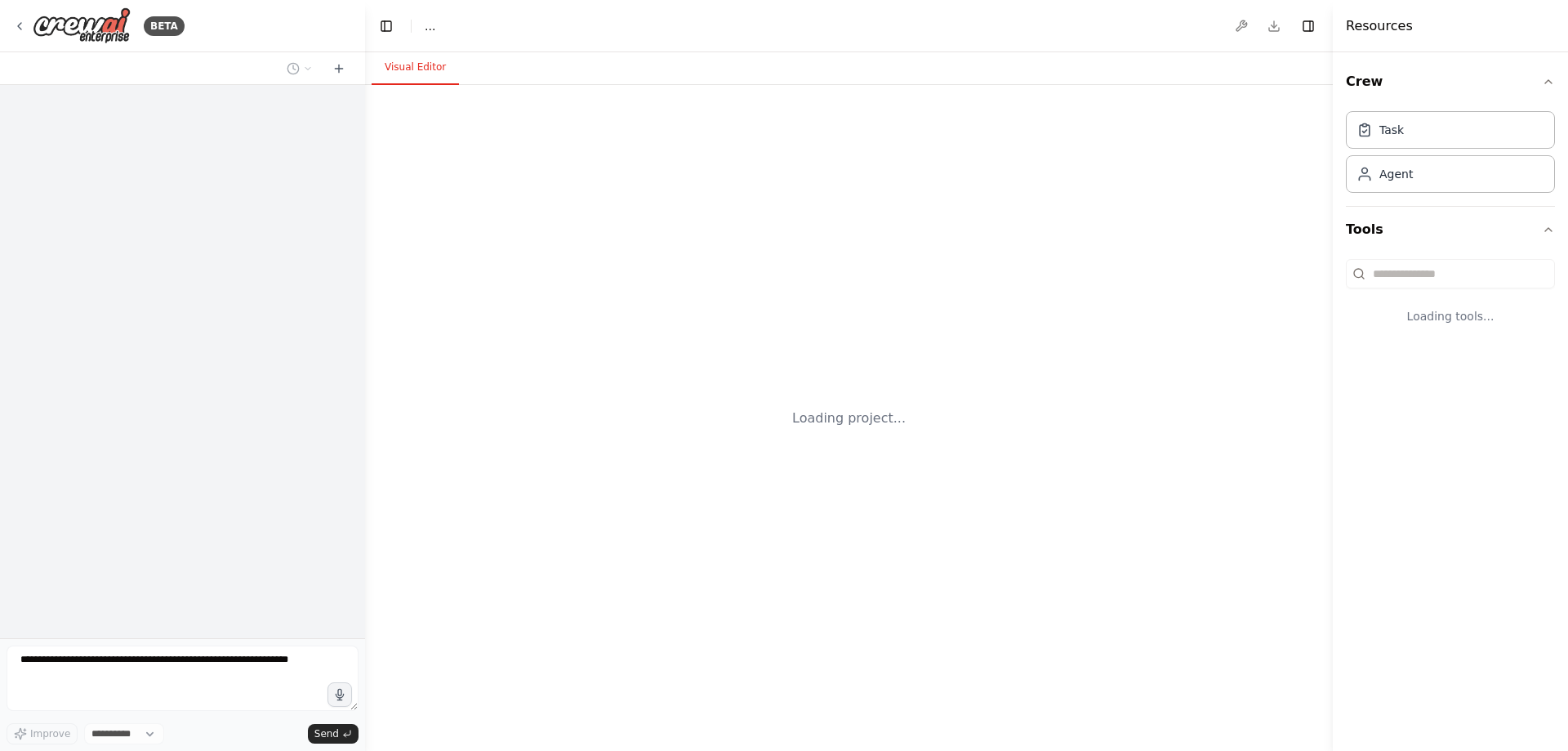
select select "****"
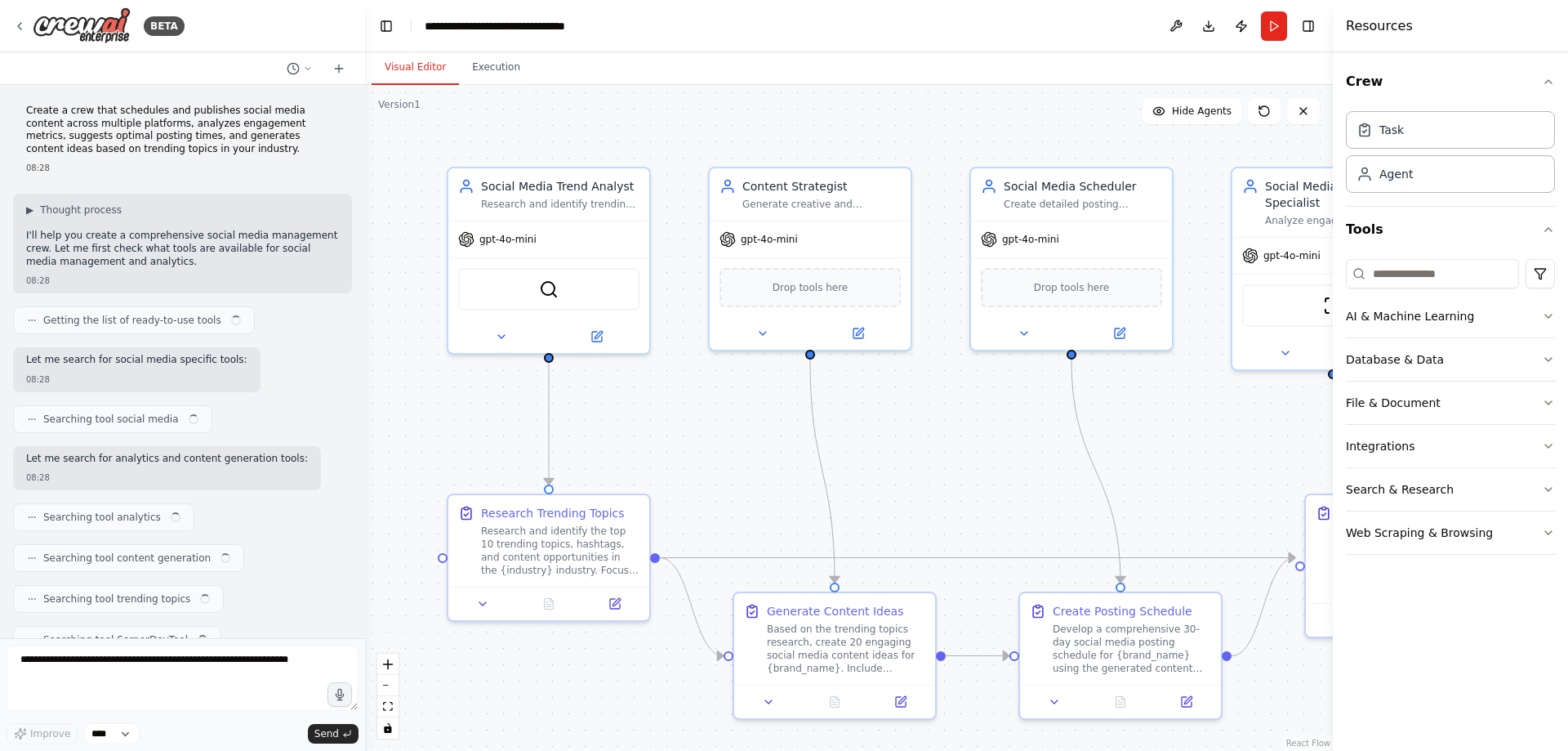
scroll to position [1193, 0]
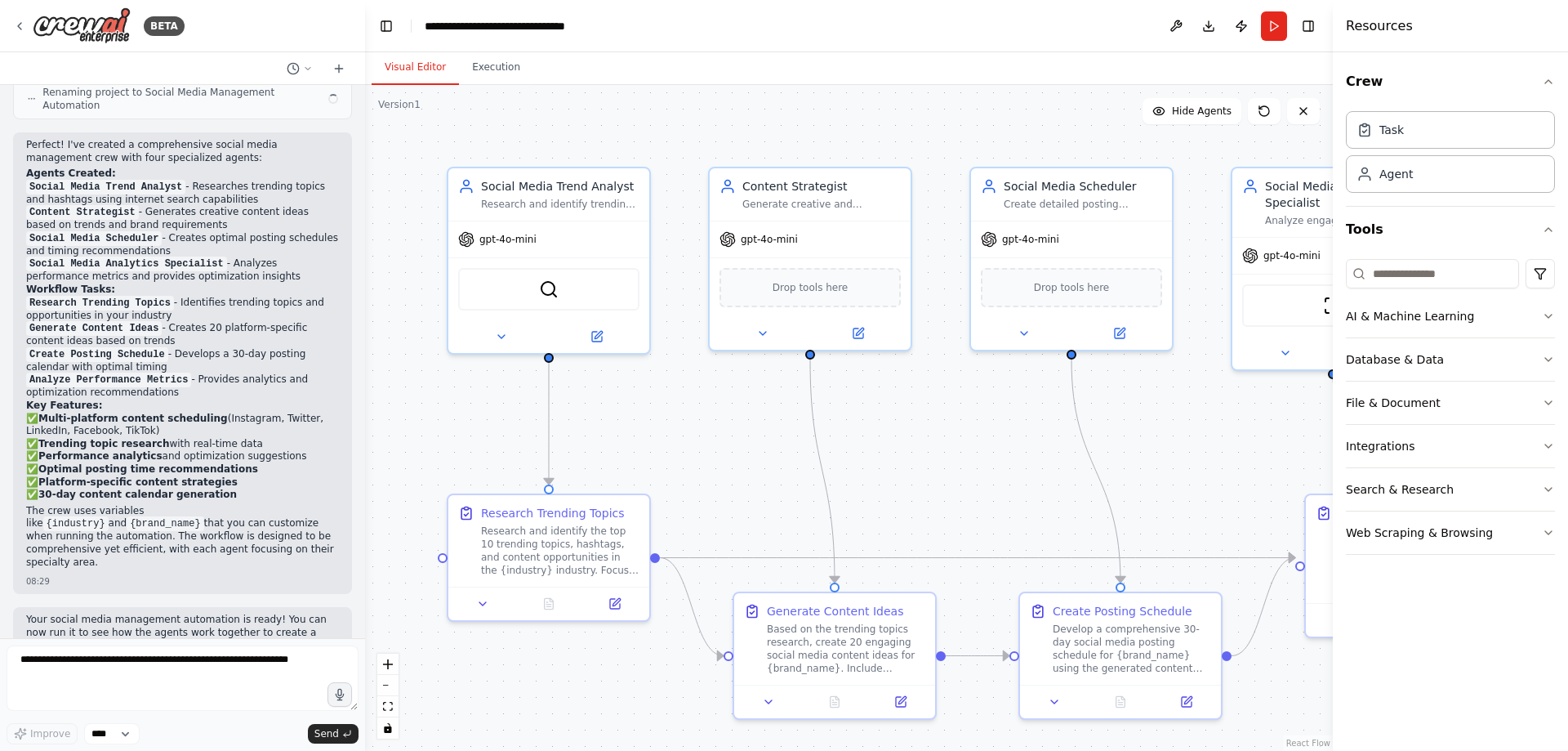
click at [933, 463] on div ".deletable-edge-delete-btn { width: 20px; height: 20px; border: 0px solid #ffff…" at bounding box center [849, 417] width 968 height 666
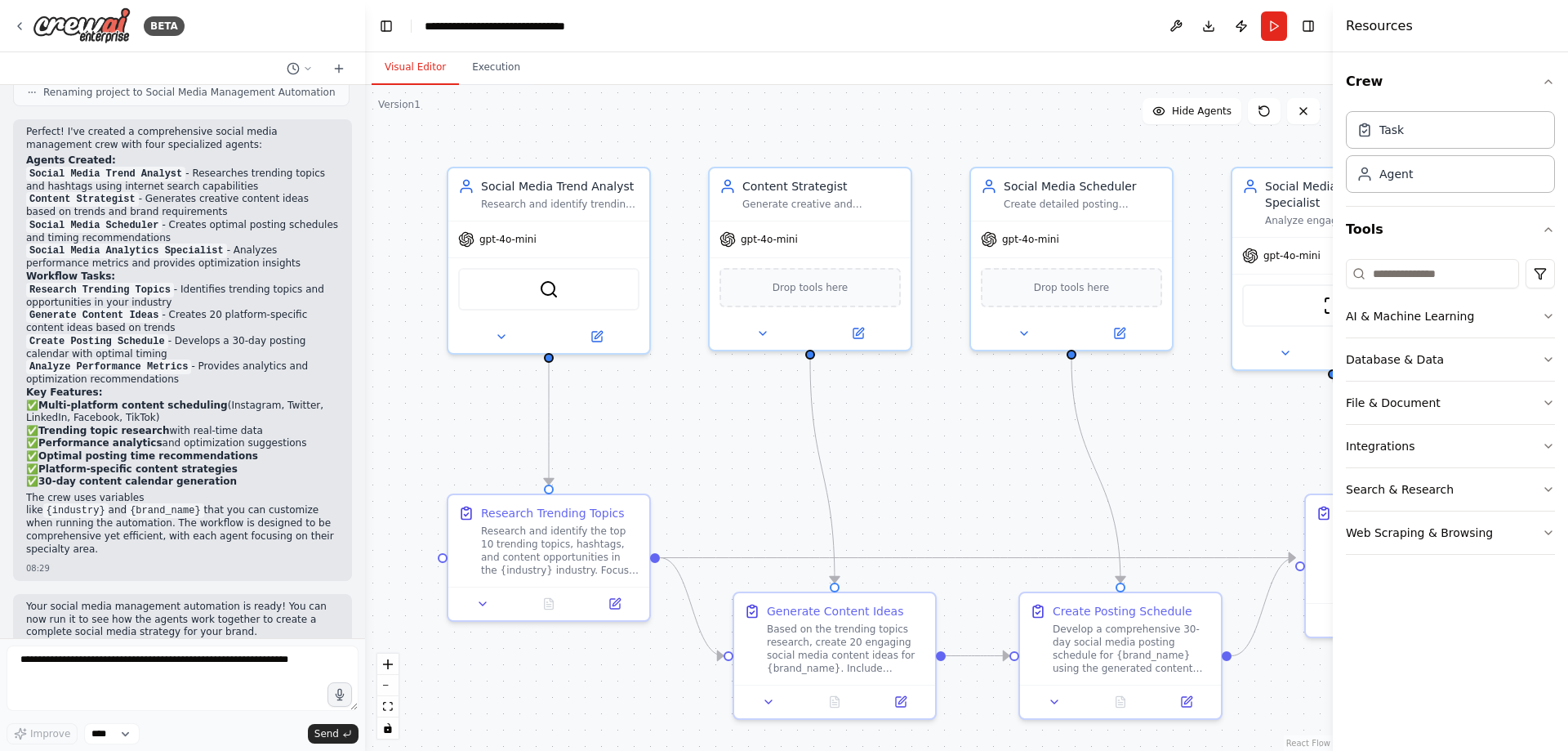
click at [349, 540] on div "Create a crew that schedules and publishes social media content across multiple…" at bounding box center [182, 361] width 365 height 553
drag, startPoint x: 695, startPoint y: 42, endPoint x: 366, endPoint y: 294, distance: 414.4
click at [366, 294] on main "**********" at bounding box center [849, 375] width 968 height 751
click at [695, 65] on div "Visual Editor Execution" at bounding box center [849, 68] width 968 height 32
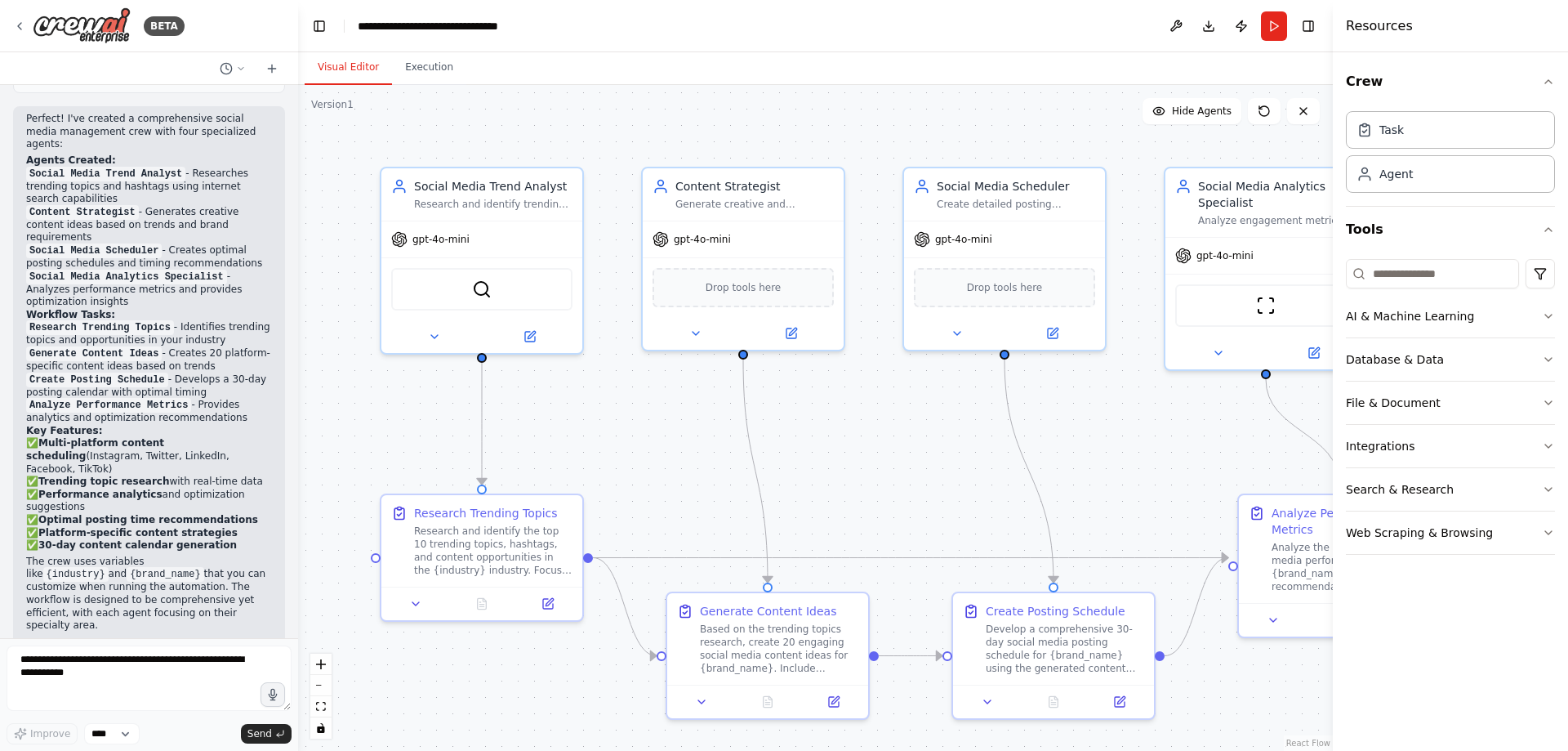
scroll to position [1283, 0]
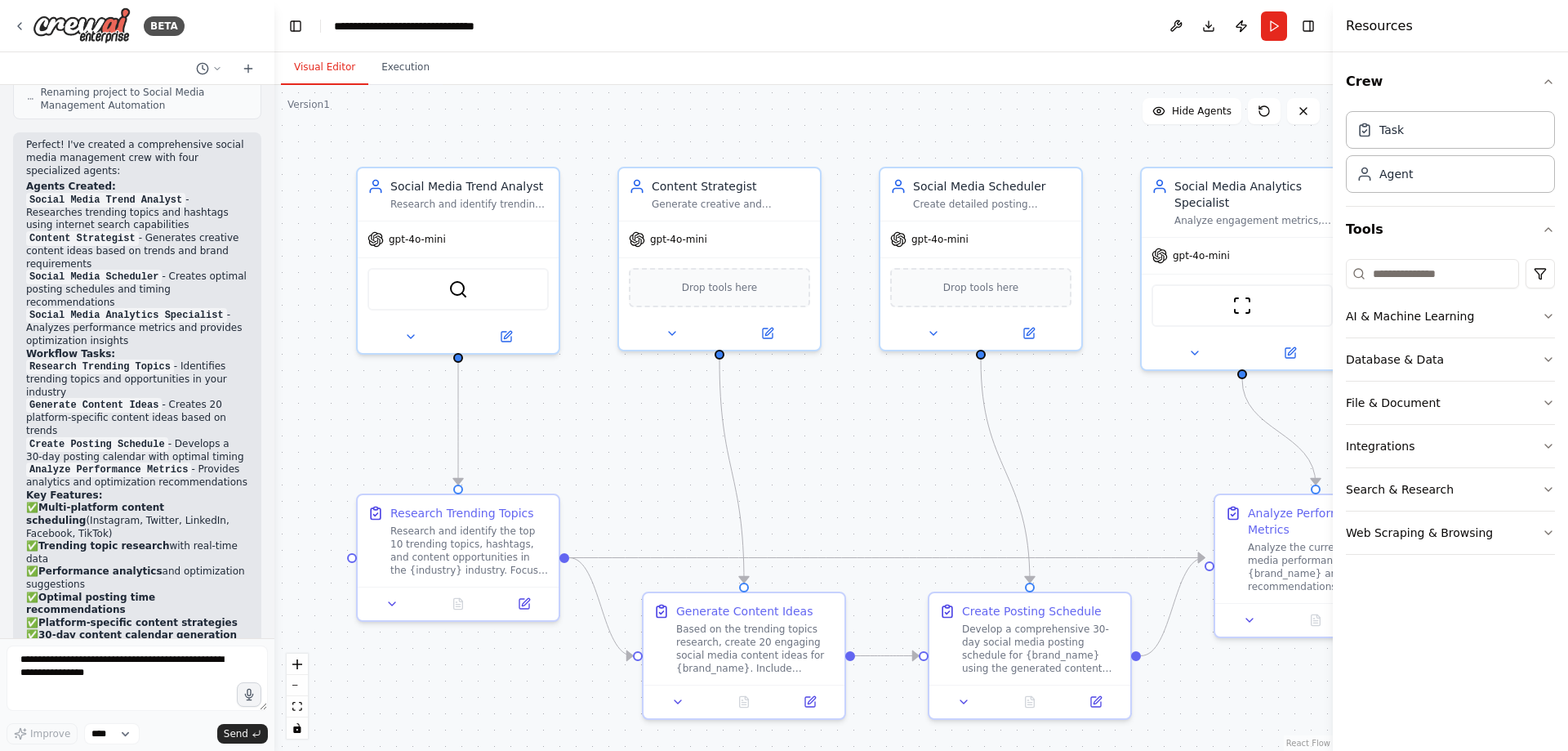
drag, startPoint x: 358, startPoint y: 299, endPoint x: 274, endPoint y: 331, distance: 89.9
click at [274, 331] on div "BETA Create a crew that schedules and publishes social media content across mul…" at bounding box center [784, 375] width 1568 height 751
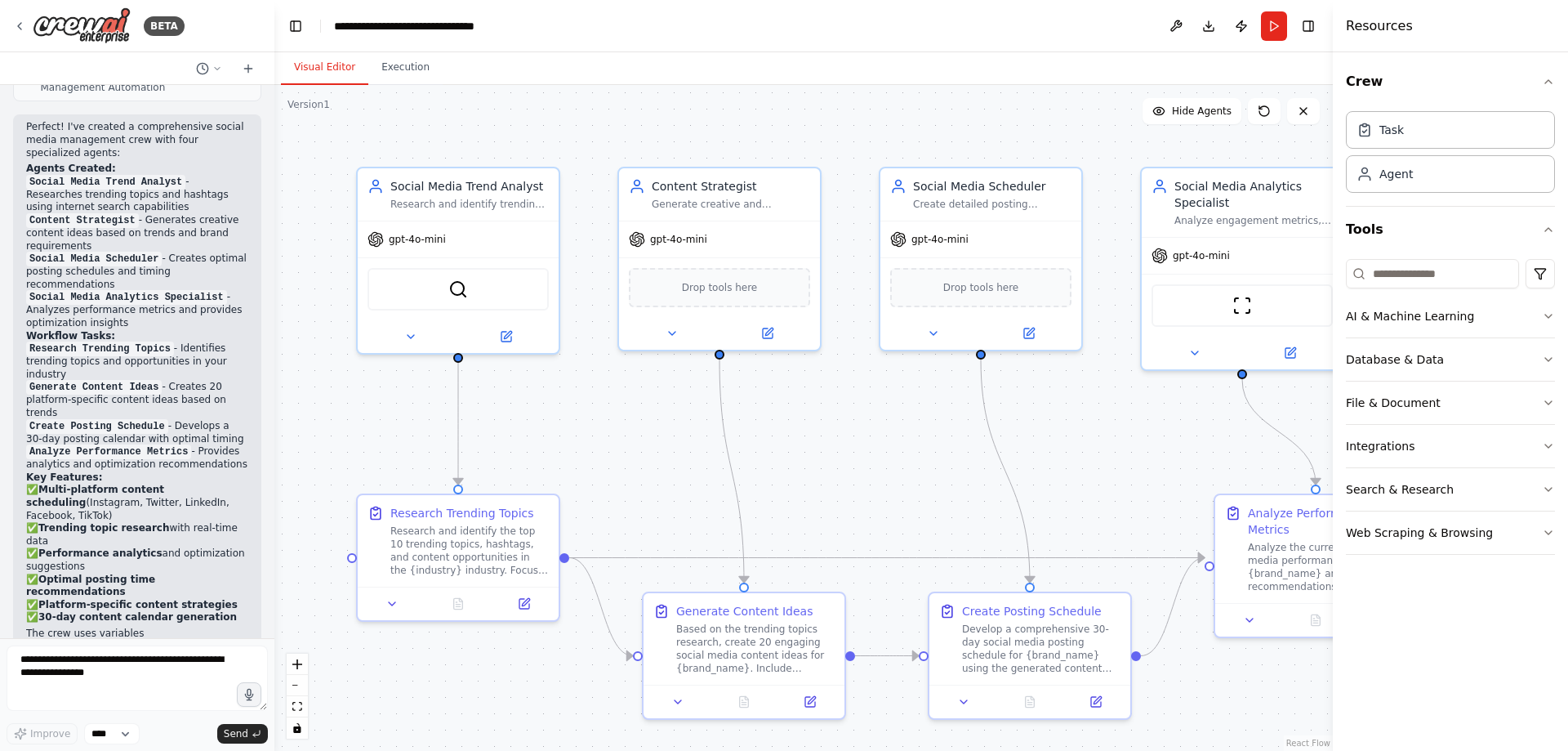
scroll to position [1386, 0]
